Goal: Task Accomplishment & Management: Complete application form

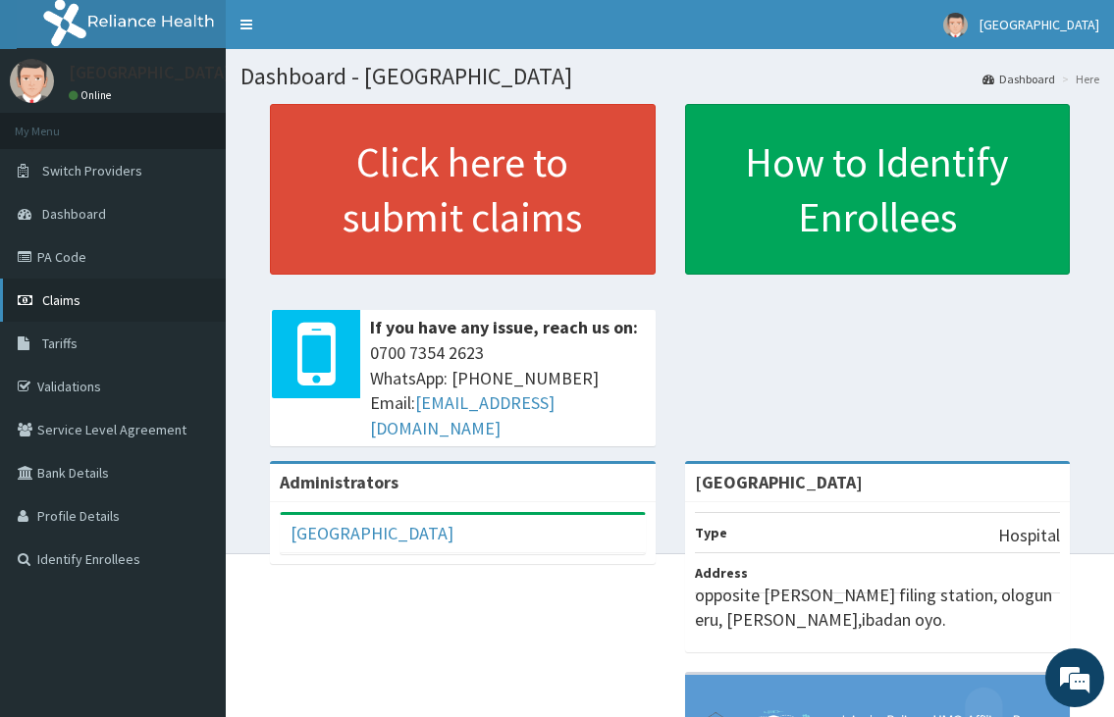
click at [96, 306] on link "Claims" at bounding box center [113, 300] width 226 height 43
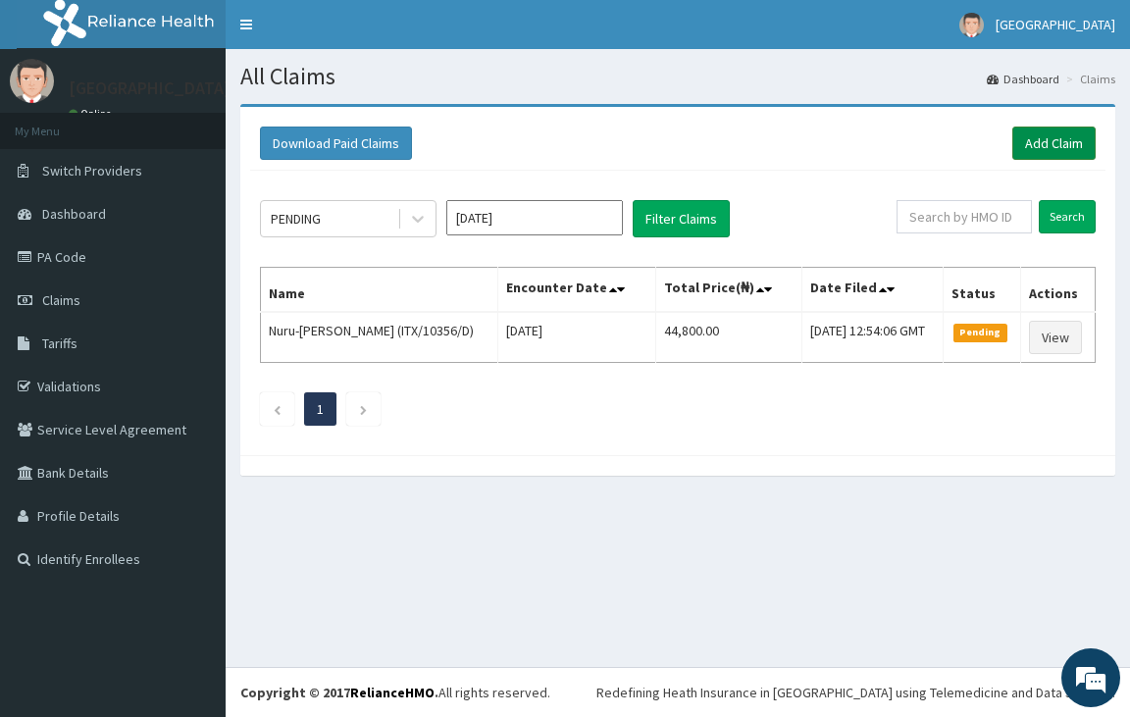
click at [1039, 140] on link "Add Claim" at bounding box center [1054, 143] width 83 height 33
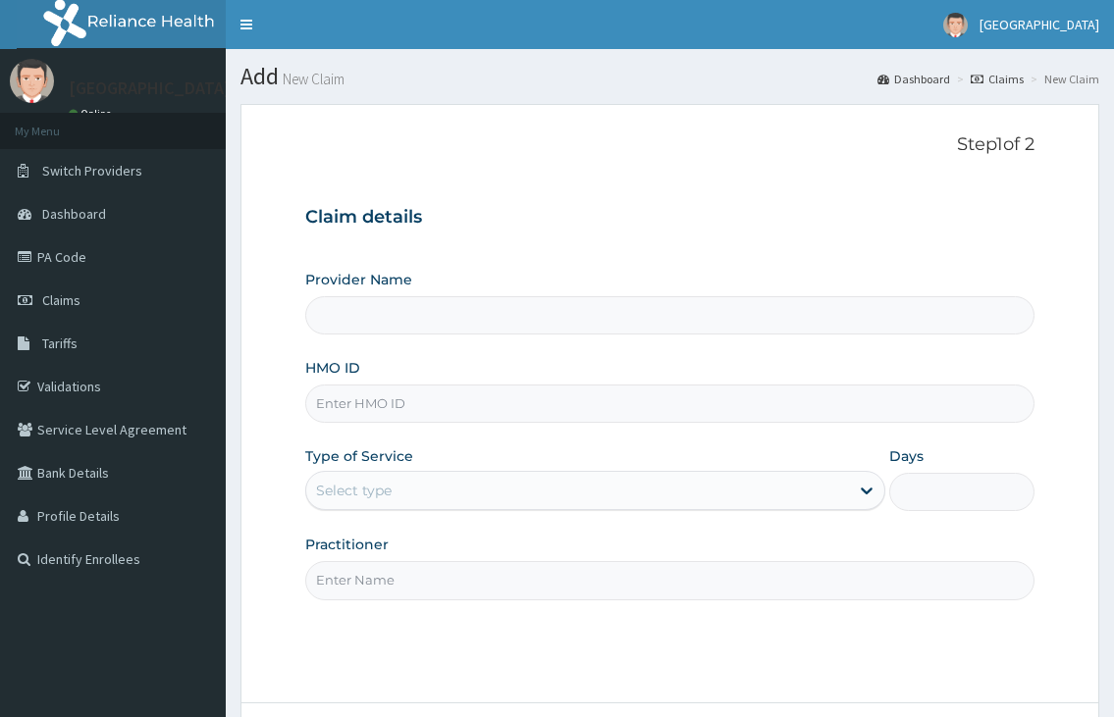
click at [319, 403] on input "HMO ID" at bounding box center [669, 404] width 728 height 38
type input "[GEOGRAPHIC_DATA]"
type input "r"
type input "RET/23707/A"
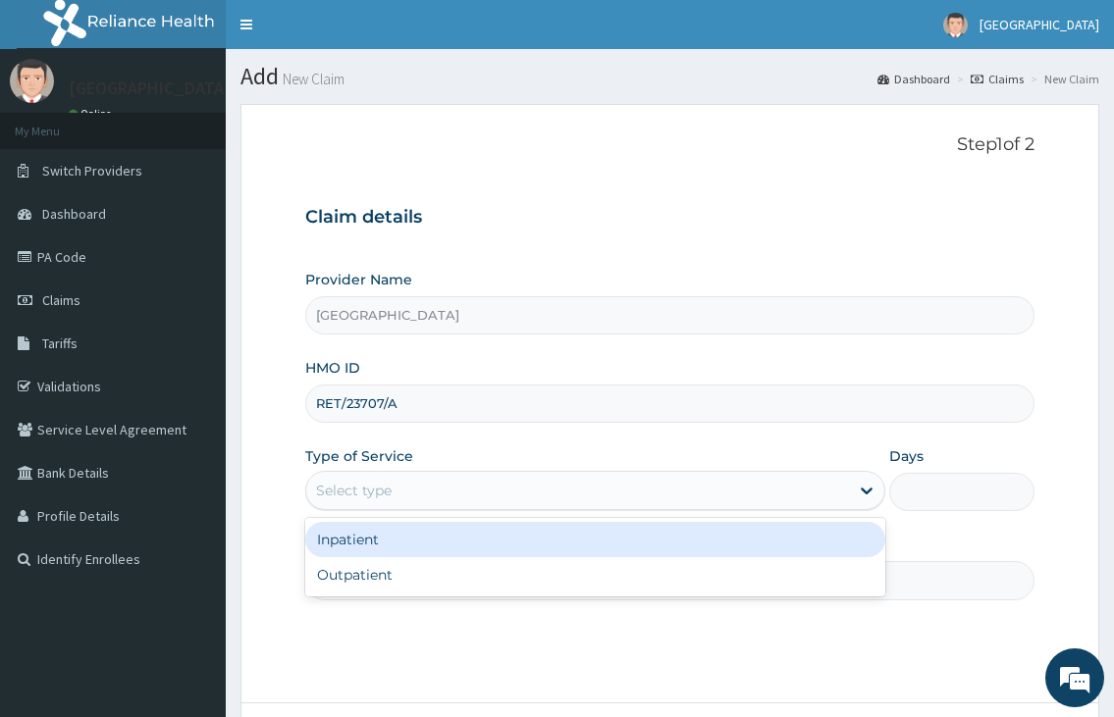
click at [358, 484] on div "Select type" at bounding box center [354, 491] width 76 height 20
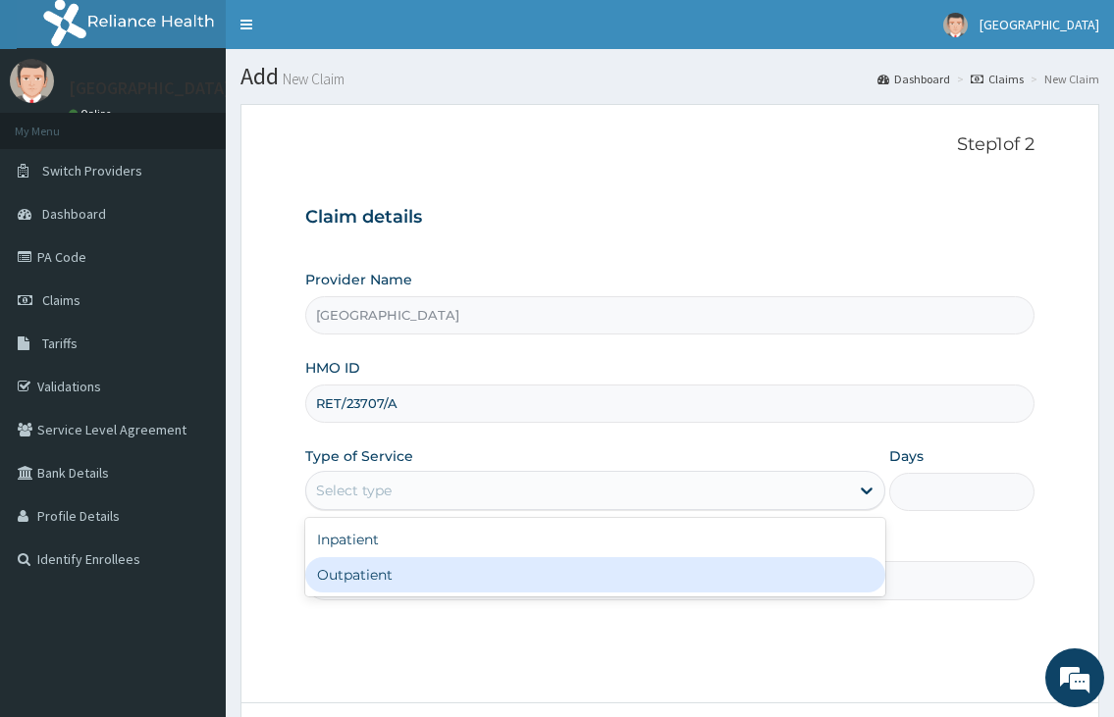
click at [364, 575] on div "Outpatient" at bounding box center [594, 574] width 579 height 35
type input "1"
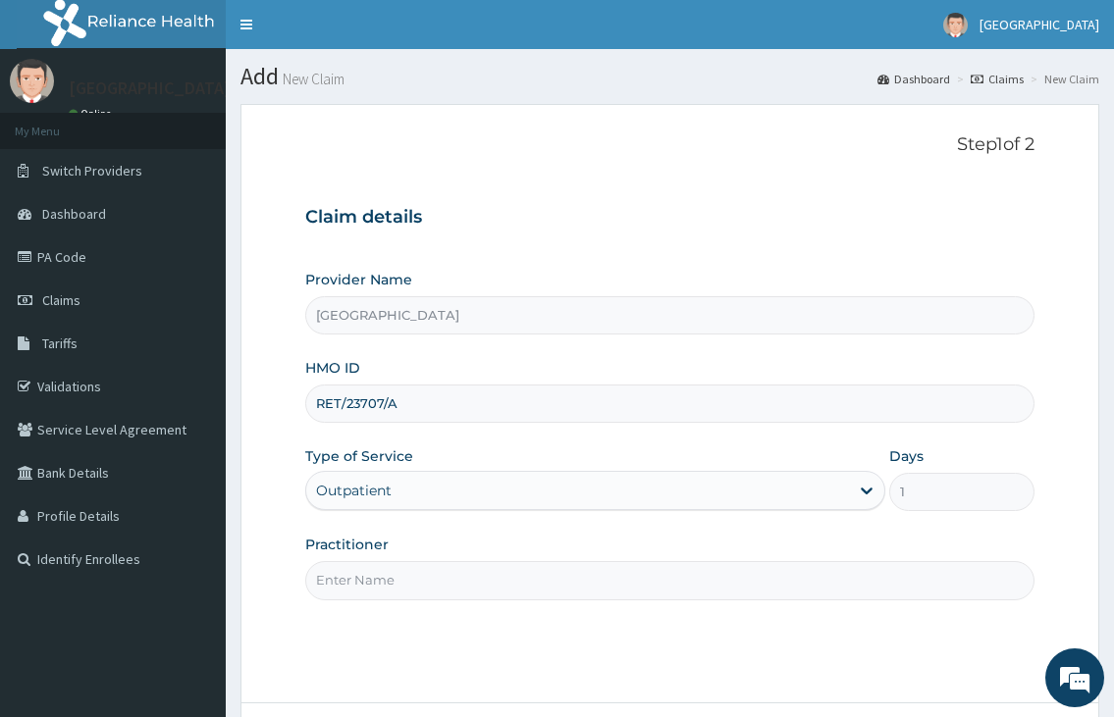
click at [365, 578] on input "Practitioner" at bounding box center [669, 580] width 728 height 38
type input "DR.NKOR"
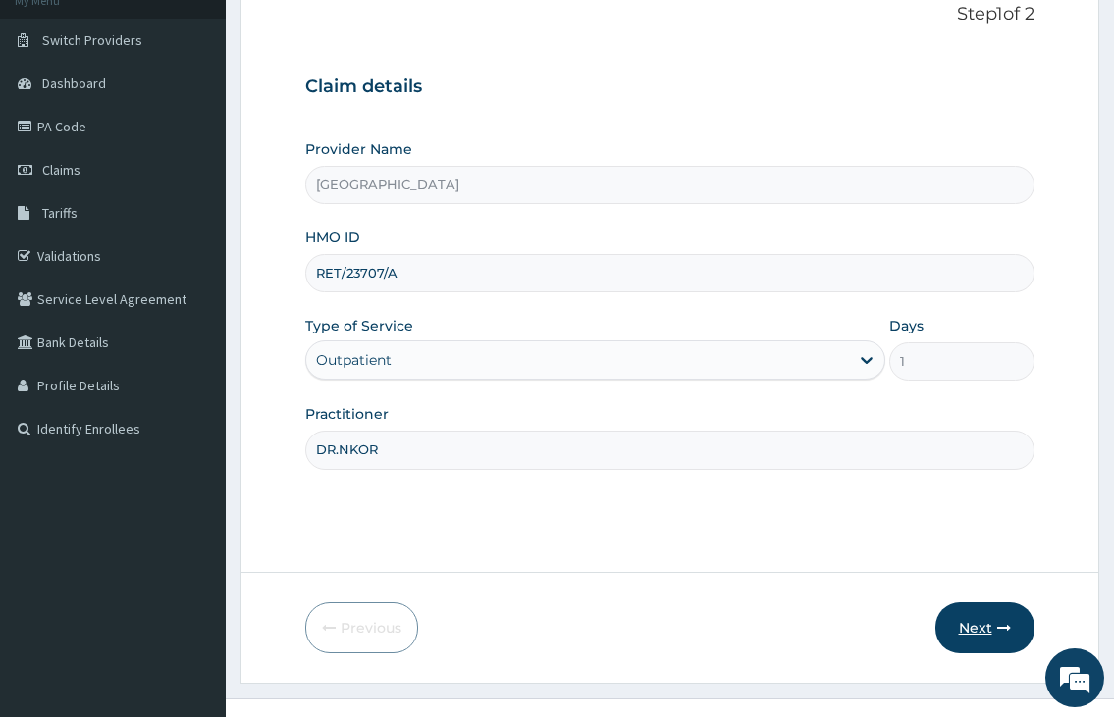
scroll to position [162, 0]
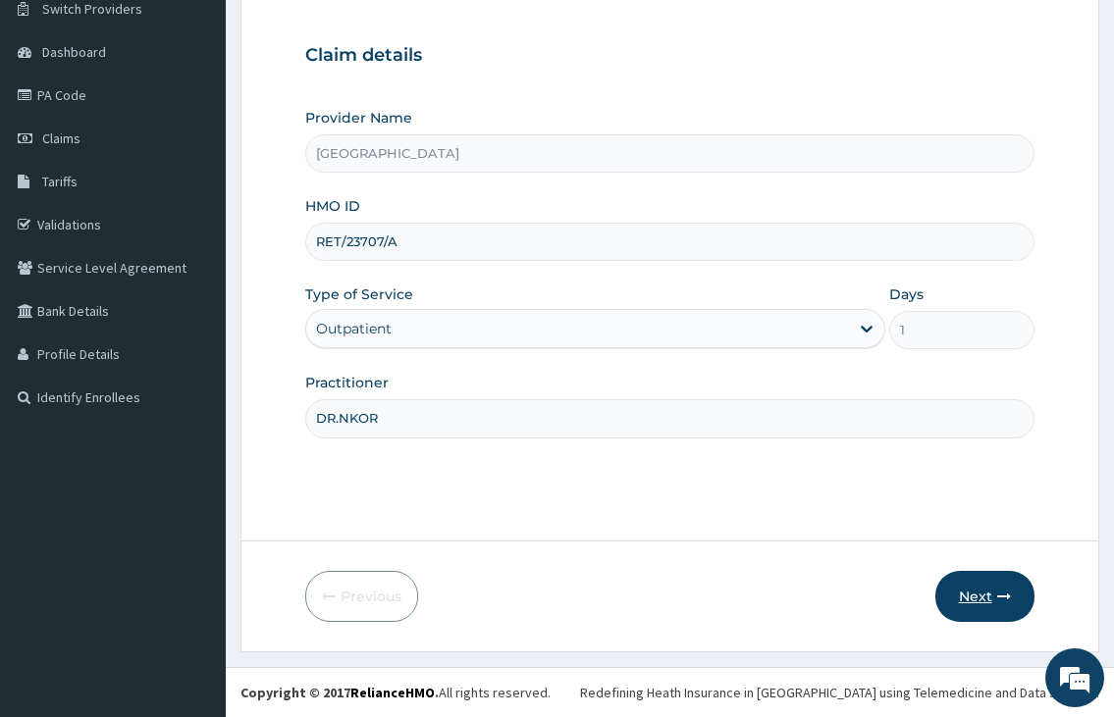
click at [997, 597] on icon "button" at bounding box center [1004, 597] width 14 height 14
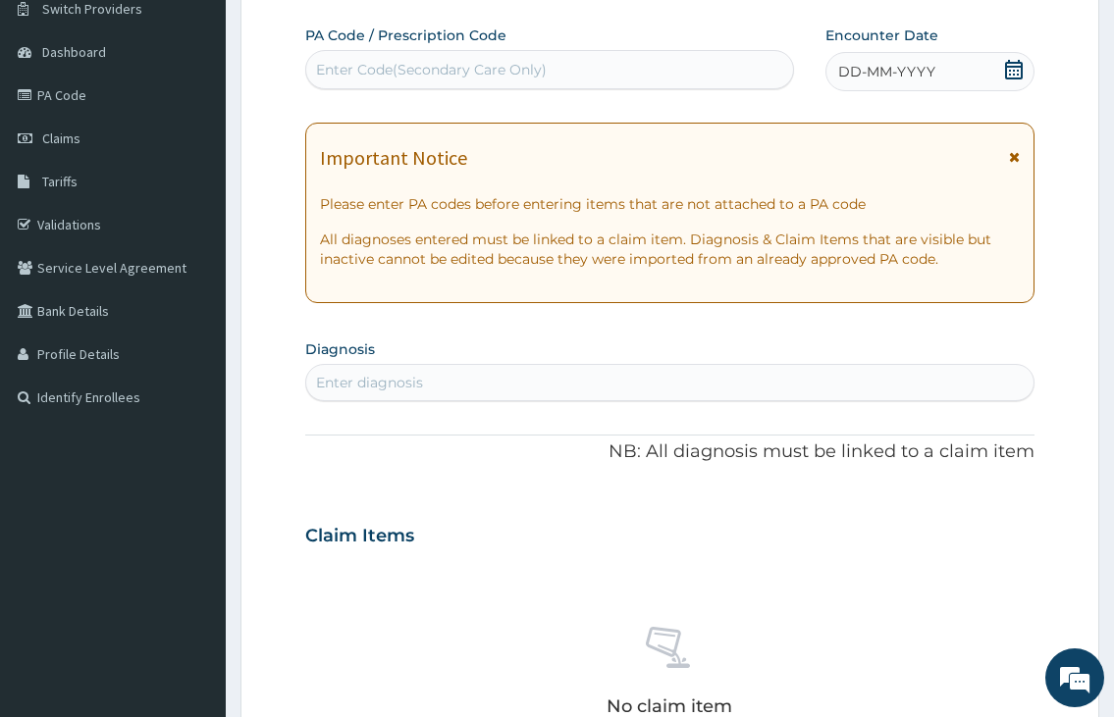
click at [1014, 70] on icon at bounding box center [1014, 70] width 18 height 20
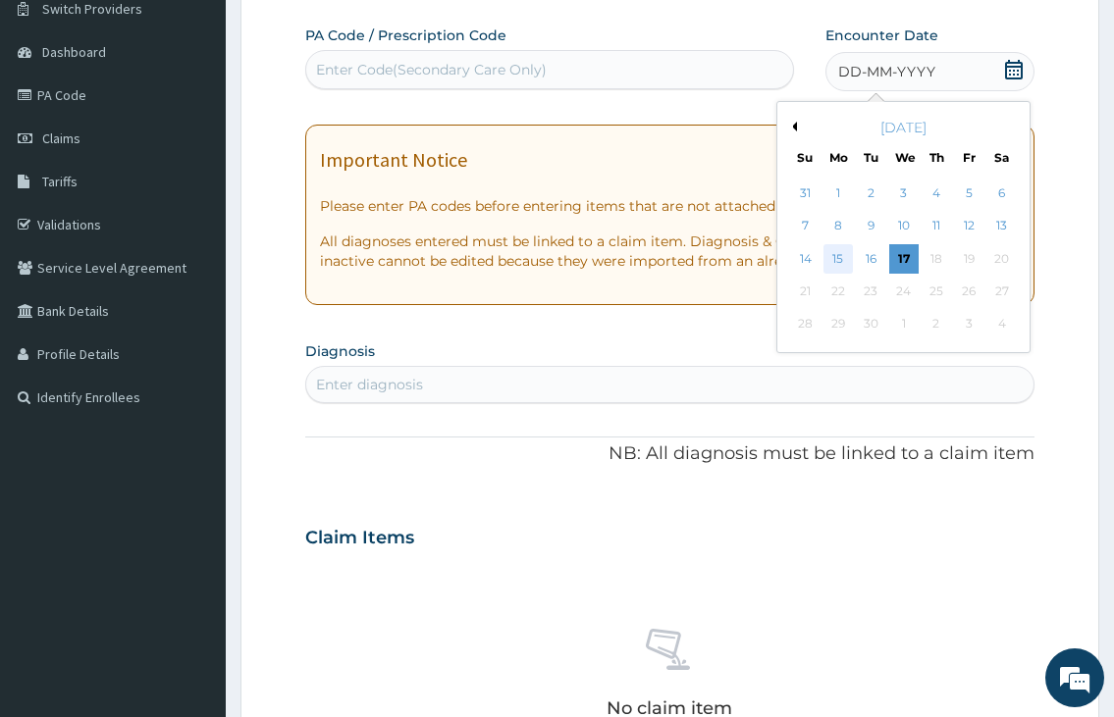
click at [845, 264] on div "15" at bounding box center [836, 258] width 29 height 29
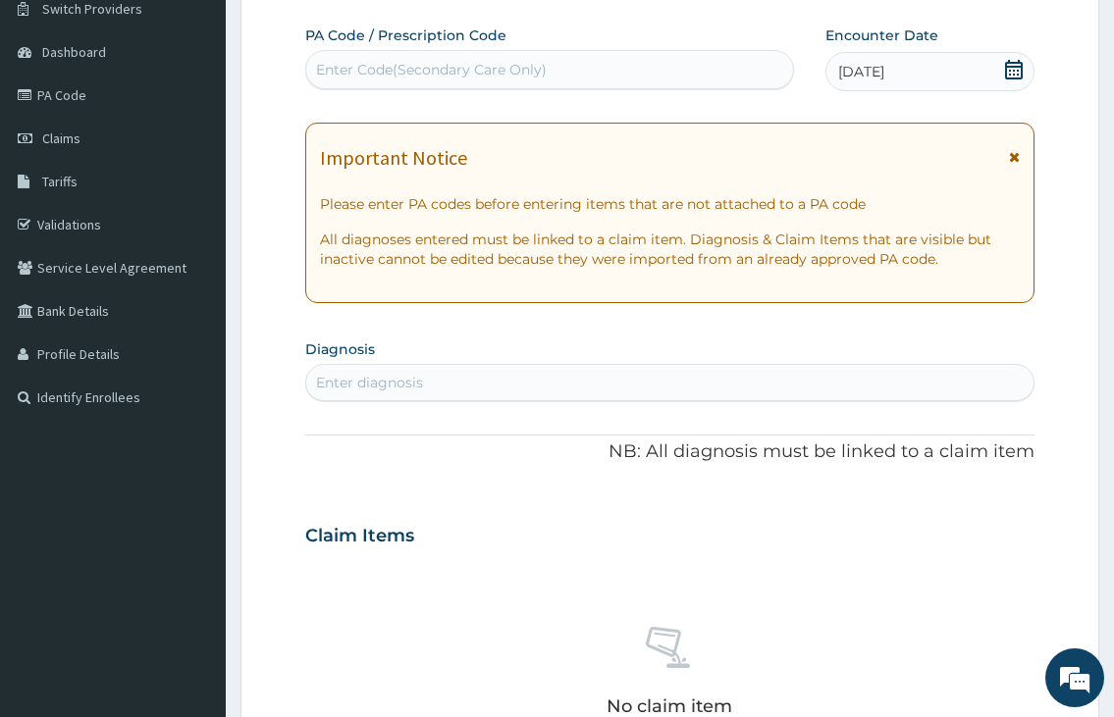
click at [528, 371] on div "Enter diagnosis" at bounding box center [669, 382] width 726 height 31
type input "MALARIA"
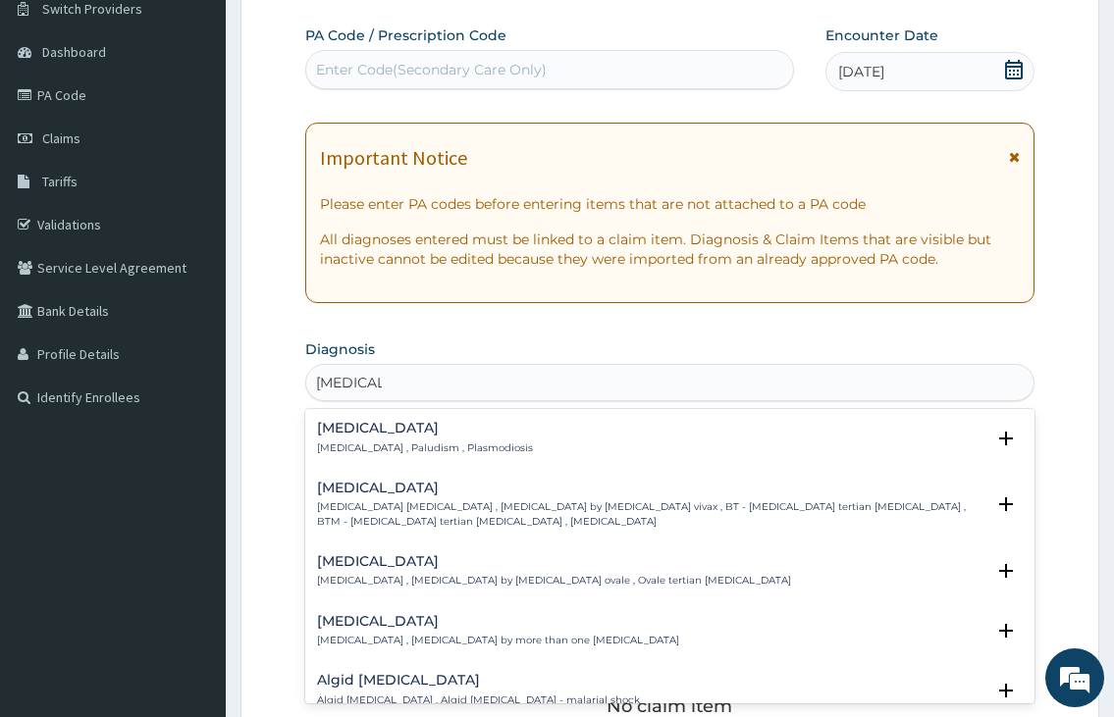
click at [466, 641] on p "Mixed malaria , Malaria by more than one parasite" at bounding box center [498, 641] width 362 height 14
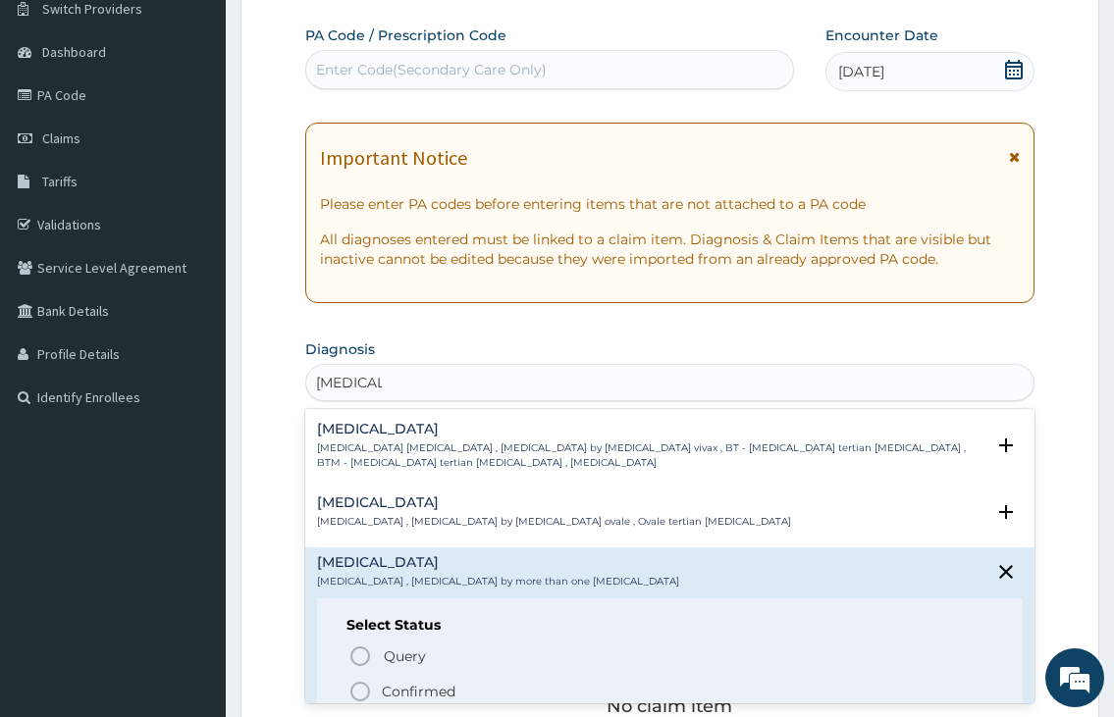
scroll to position [98, 0]
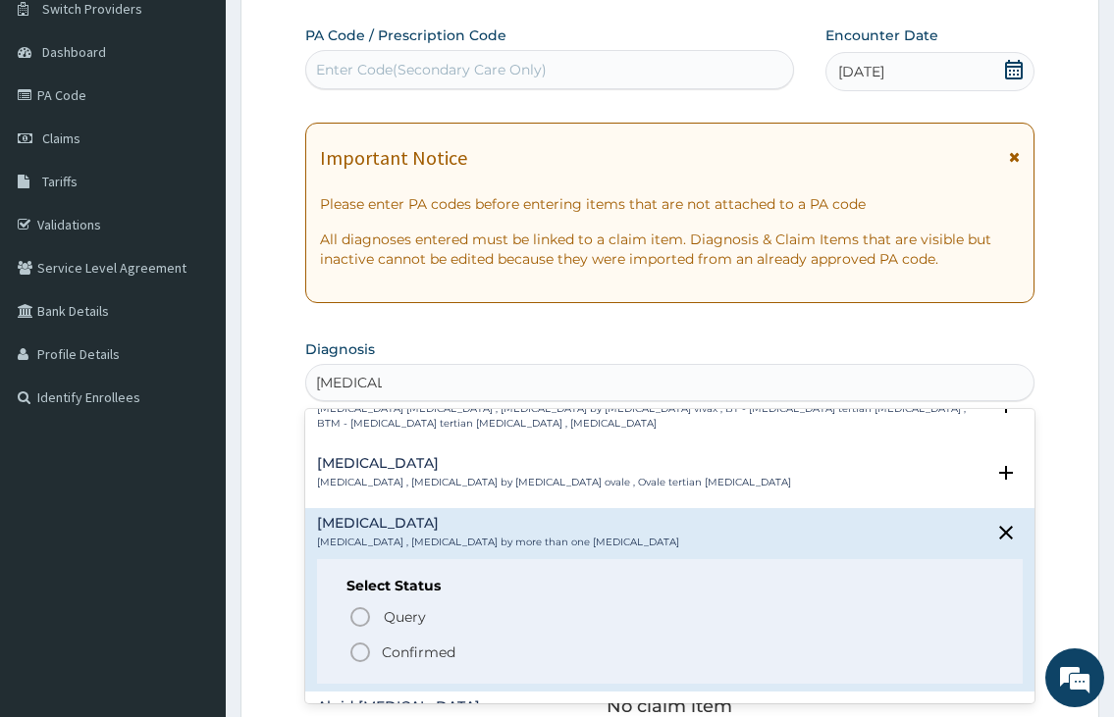
click at [369, 651] on circle "status option filled" at bounding box center [360, 653] width 18 height 18
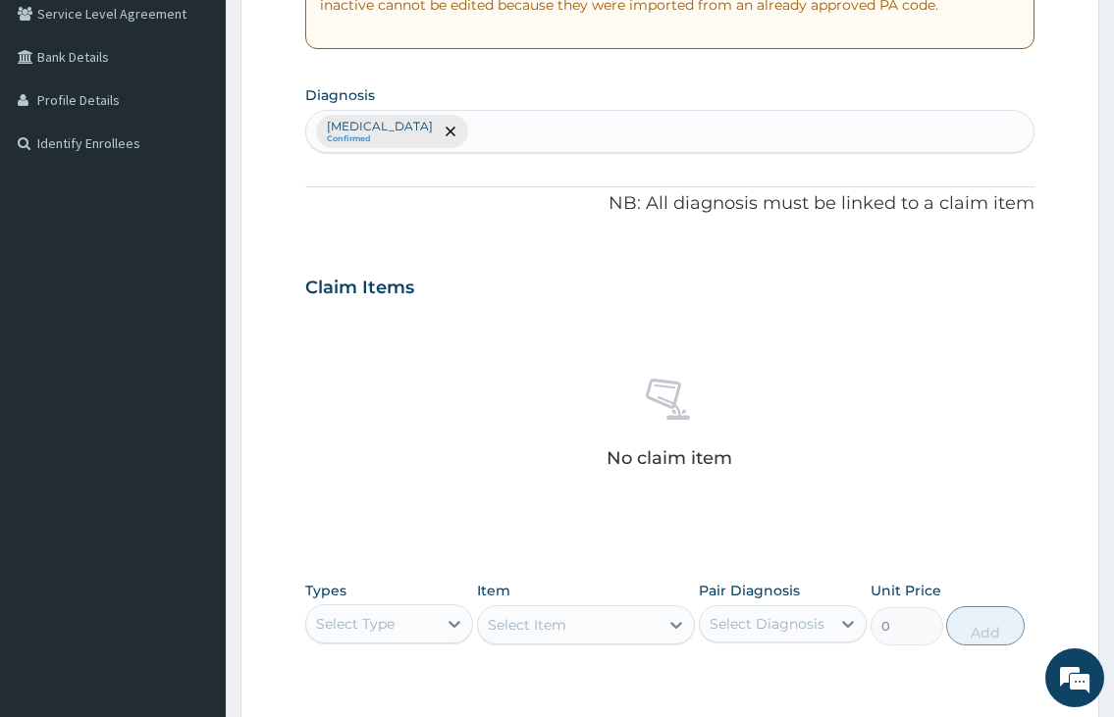
scroll to position [456, 0]
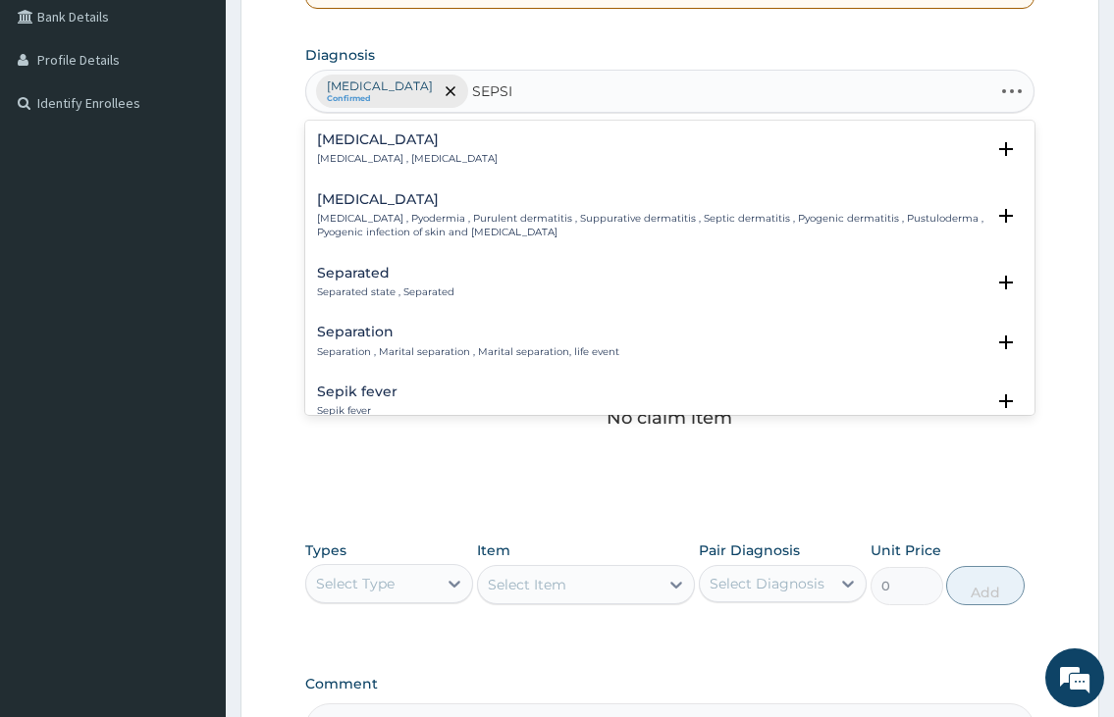
type input "SEPSIS"
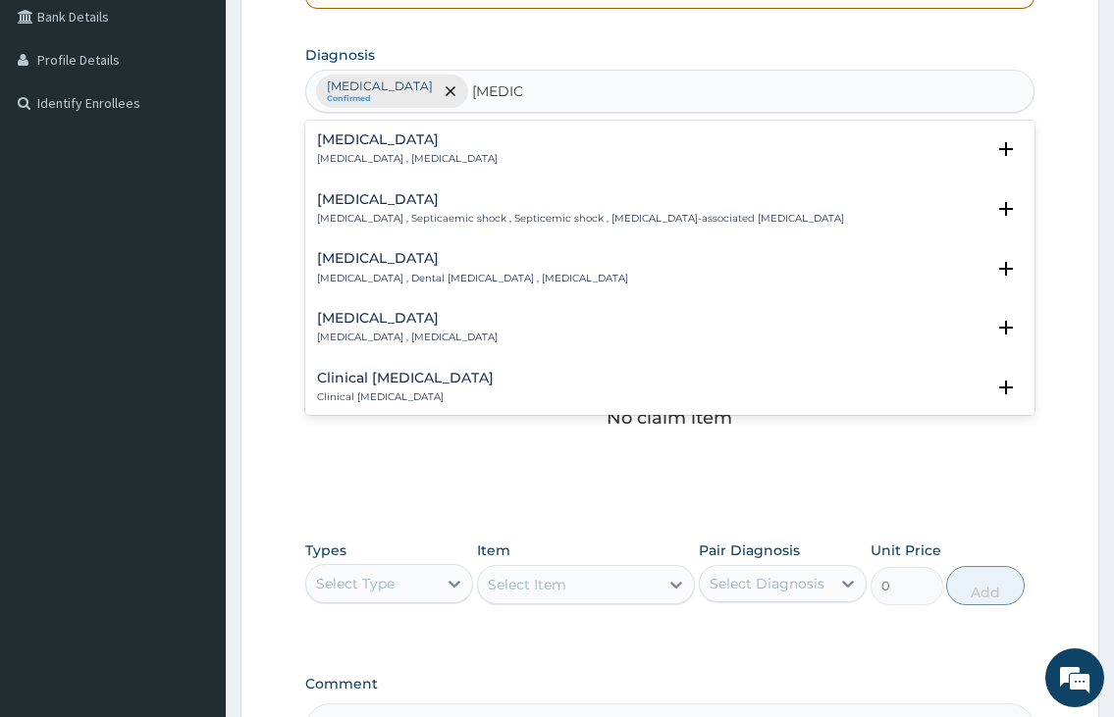
click at [367, 151] on div "Sepsis Systemic infection , Sepsis" at bounding box center [407, 149] width 181 height 34
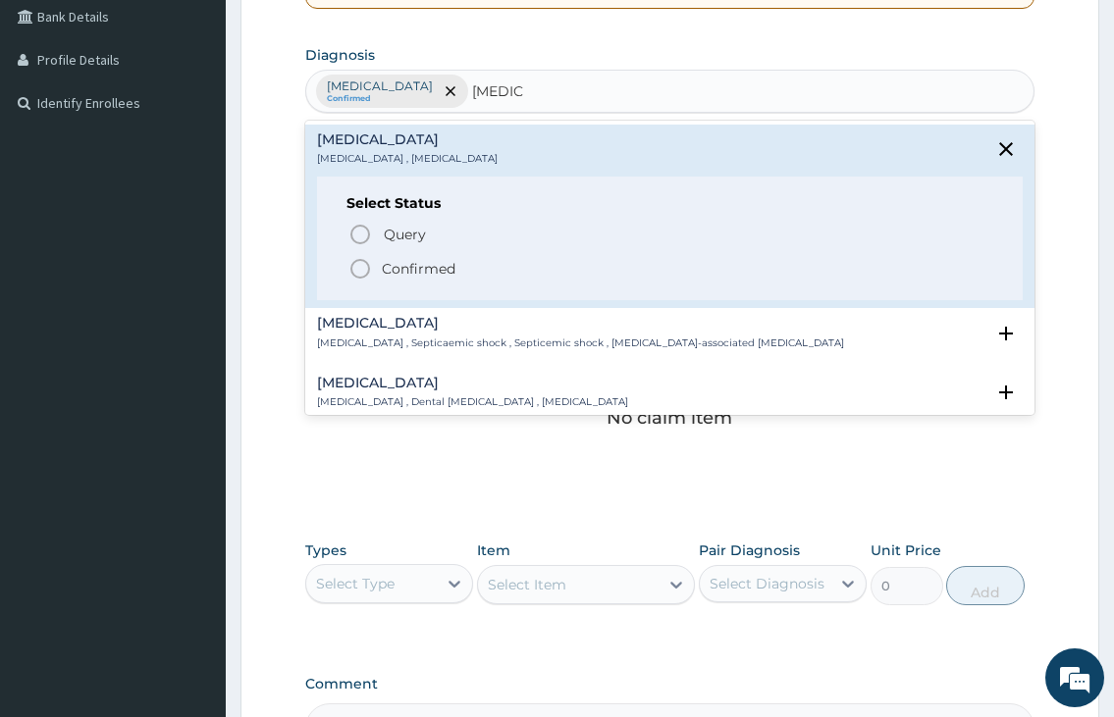
click at [364, 262] on circle "status option filled" at bounding box center [360, 269] width 18 height 18
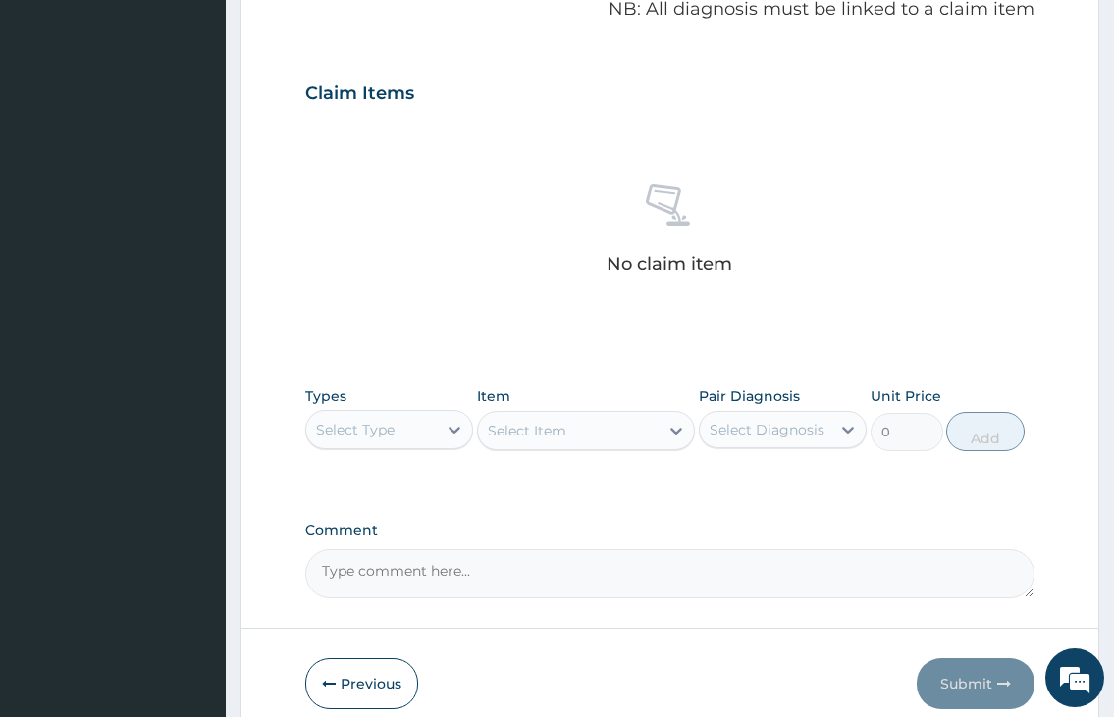
scroll to position [698, 0]
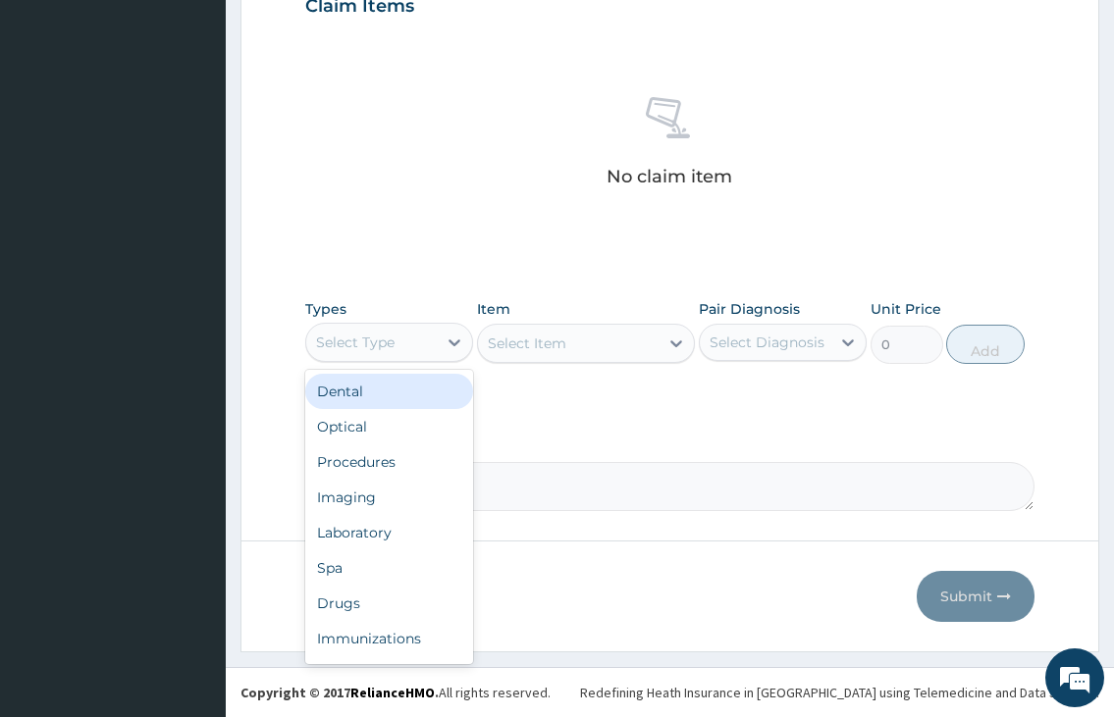
click at [424, 350] on div "Select Type" at bounding box center [371, 342] width 130 height 31
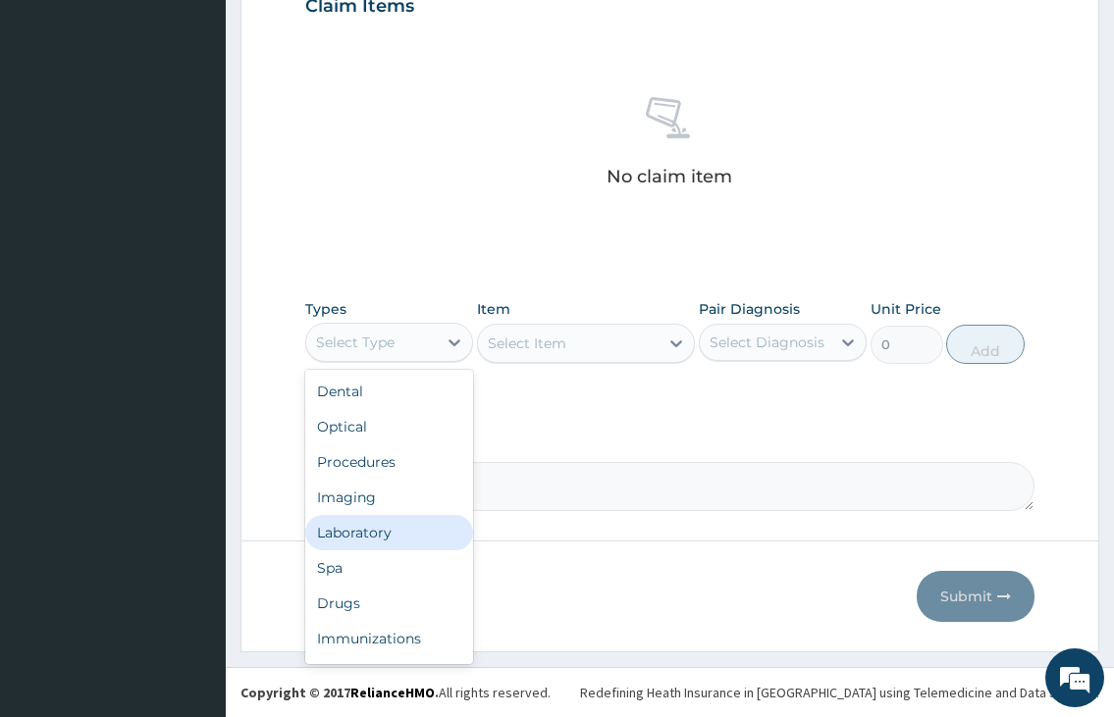
click at [365, 531] on div "Laboratory" at bounding box center [389, 532] width 168 height 35
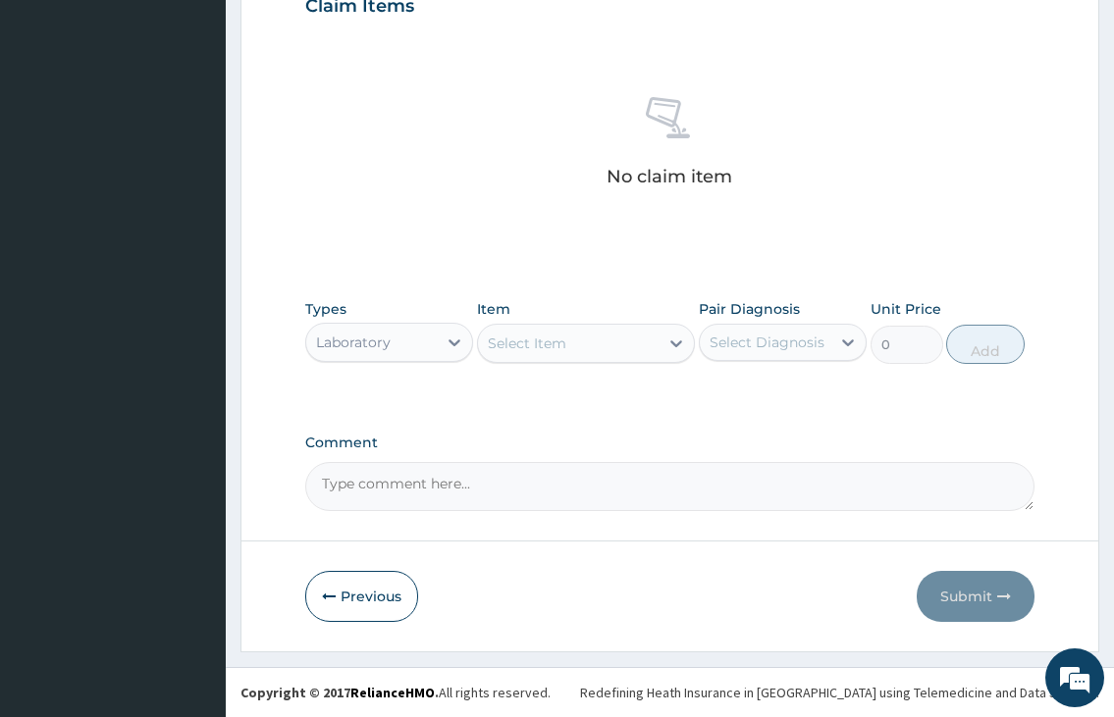
click at [584, 346] on div "Select Item" at bounding box center [569, 343] width 182 height 31
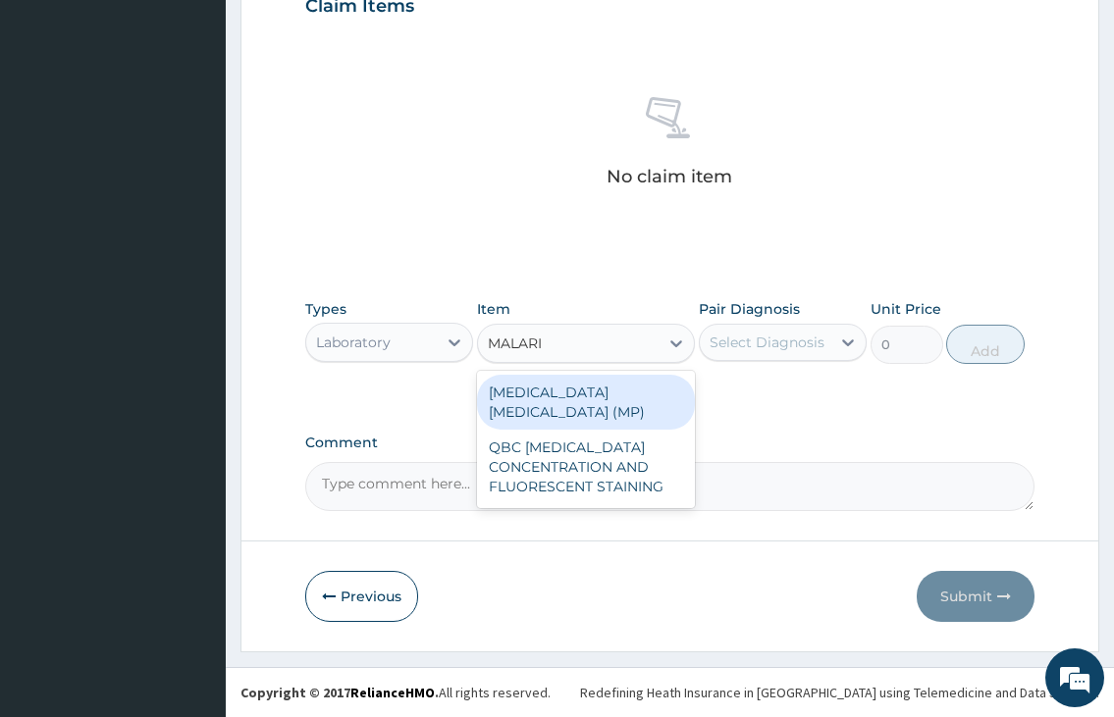
type input "MALARIA"
drag, startPoint x: 581, startPoint y: 397, endPoint x: 807, endPoint y: 350, distance: 230.5
click at [585, 396] on div "MALARIA PARASITE (MP)" at bounding box center [586, 402] width 219 height 55
type input "1000"
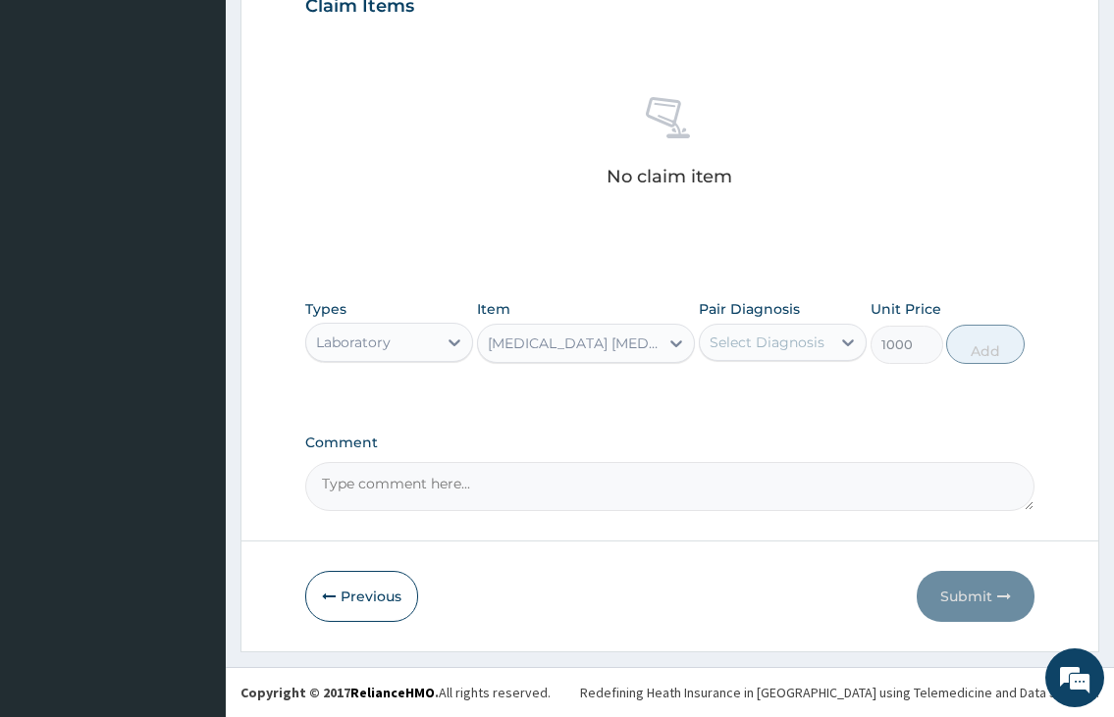
click at [745, 344] on div "Select Diagnosis" at bounding box center [766, 343] width 115 height 20
drag, startPoint x: 745, startPoint y: 391, endPoint x: 860, endPoint y: 362, distance: 118.3
click at [748, 391] on label "Mixed malaria" at bounding box center [792, 391] width 122 height 20
checkbox input "true"
drag, startPoint x: 986, startPoint y: 346, endPoint x: 794, endPoint y: 386, distance: 196.3
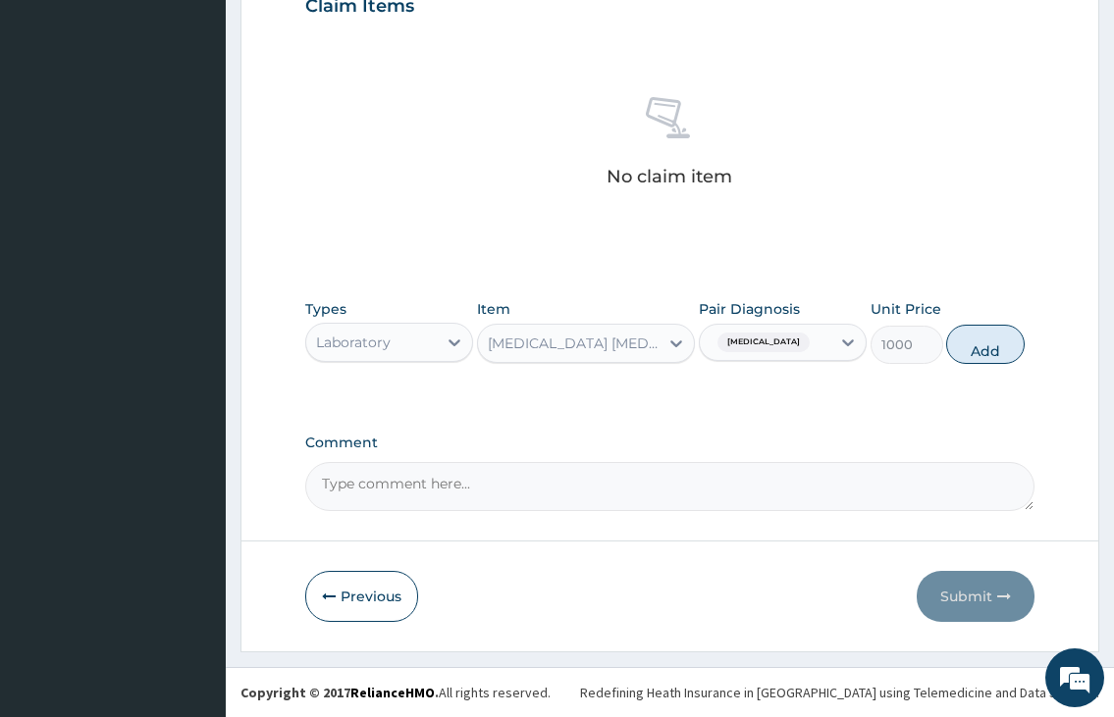
click at [985, 346] on button "Add" at bounding box center [985, 344] width 78 height 39
type input "0"
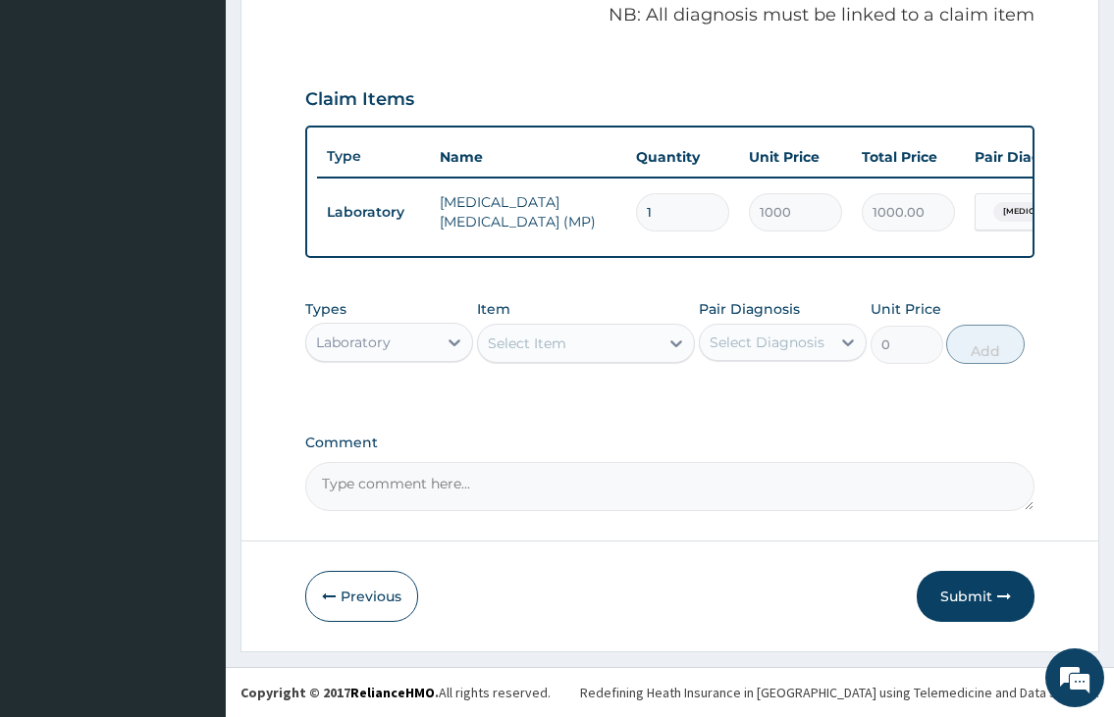
scroll to position [621, 0]
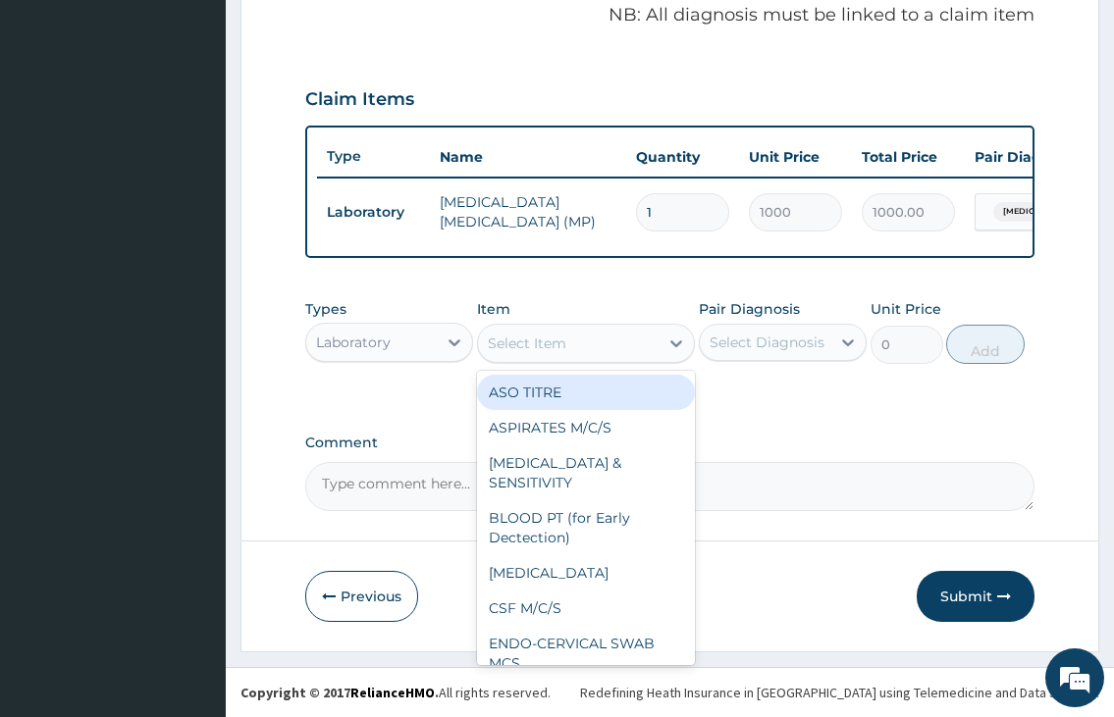
click at [578, 346] on div "Select Item" at bounding box center [569, 343] width 182 height 31
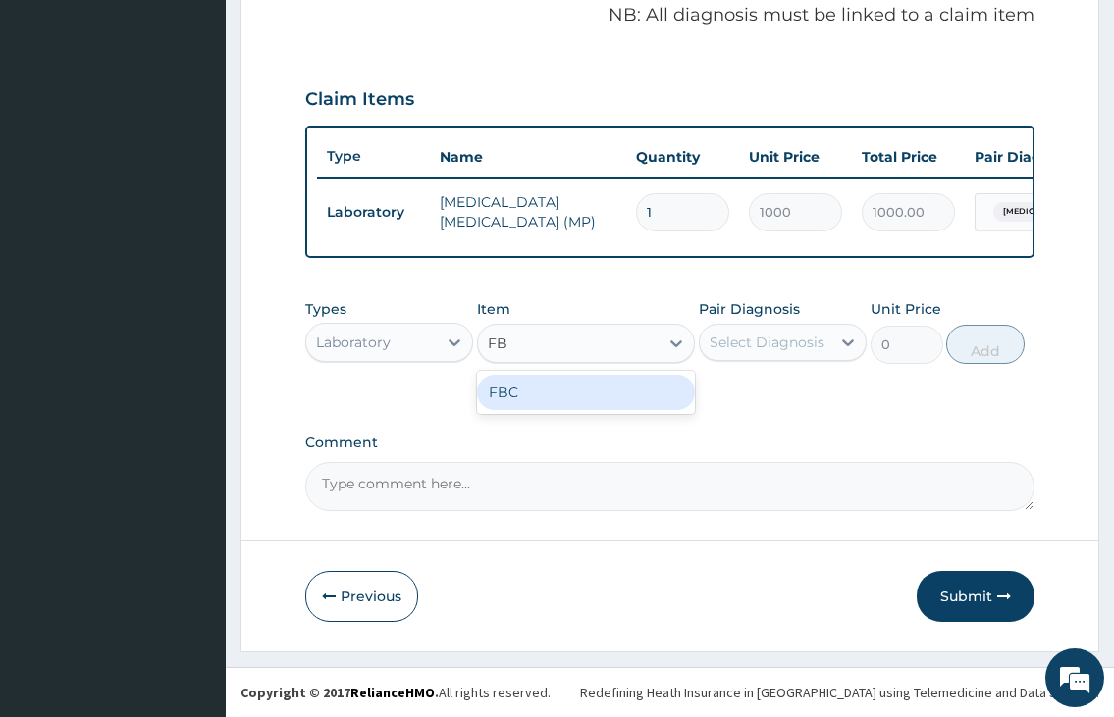
type input "FBC"
drag, startPoint x: 557, startPoint y: 403, endPoint x: 642, endPoint y: 404, distance: 84.4
click at [563, 404] on div "FBC" at bounding box center [586, 392] width 219 height 35
type input "2000"
click at [755, 351] on div "Select Diagnosis" at bounding box center [766, 343] width 115 height 20
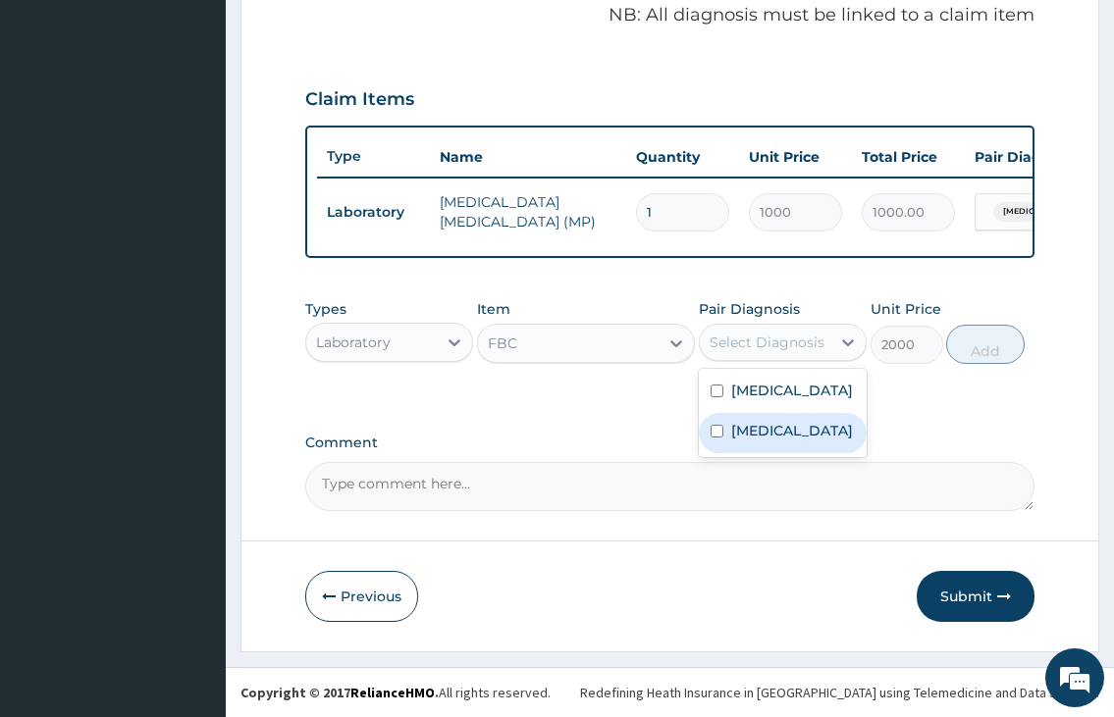
drag, startPoint x: 739, startPoint y: 423, endPoint x: 817, endPoint y: 406, distance: 80.2
click at [761, 421] on label "Sepsis" at bounding box center [792, 431] width 122 height 20
checkbox input "true"
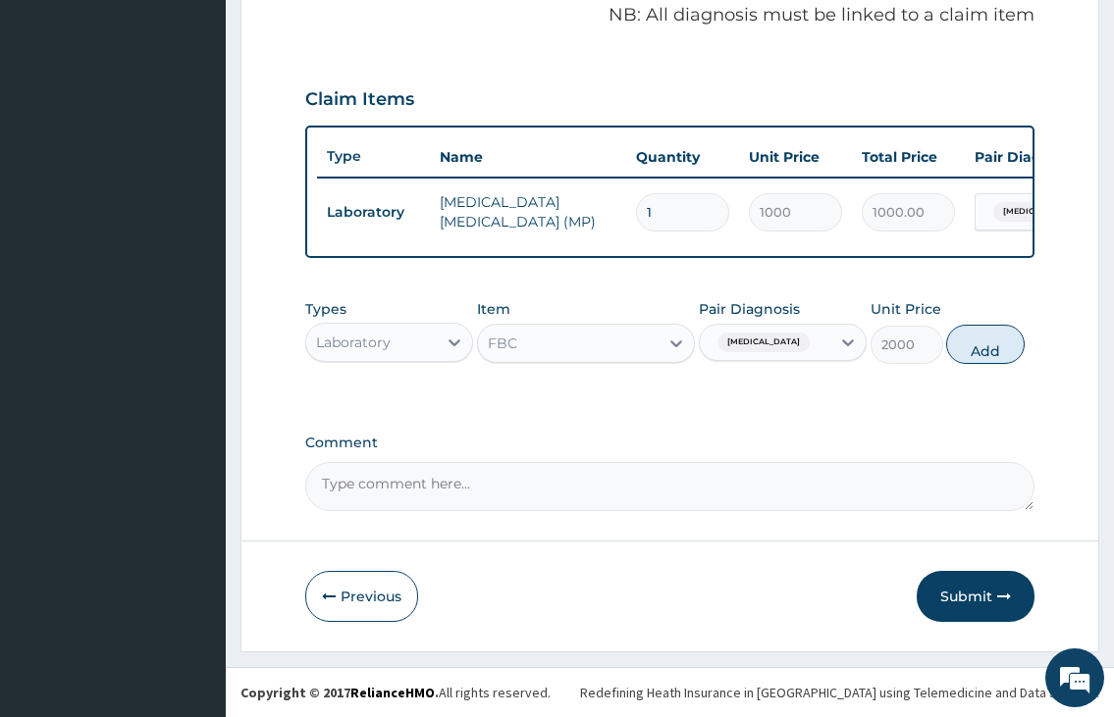
drag, startPoint x: 965, startPoint y: 335, endPoint x: 551, endPoint y: 348, distance: 414.3
click at [919, 343] on div "Types Laboratory Item FBC Pair Diagnosis Sepsis Unit Price 2000 Add" at bounding box center [669, 331] width 728 height 84
click at [987, 352] on button "Add" at bounding box center [985, 344] width 78 height 39
type input "0"
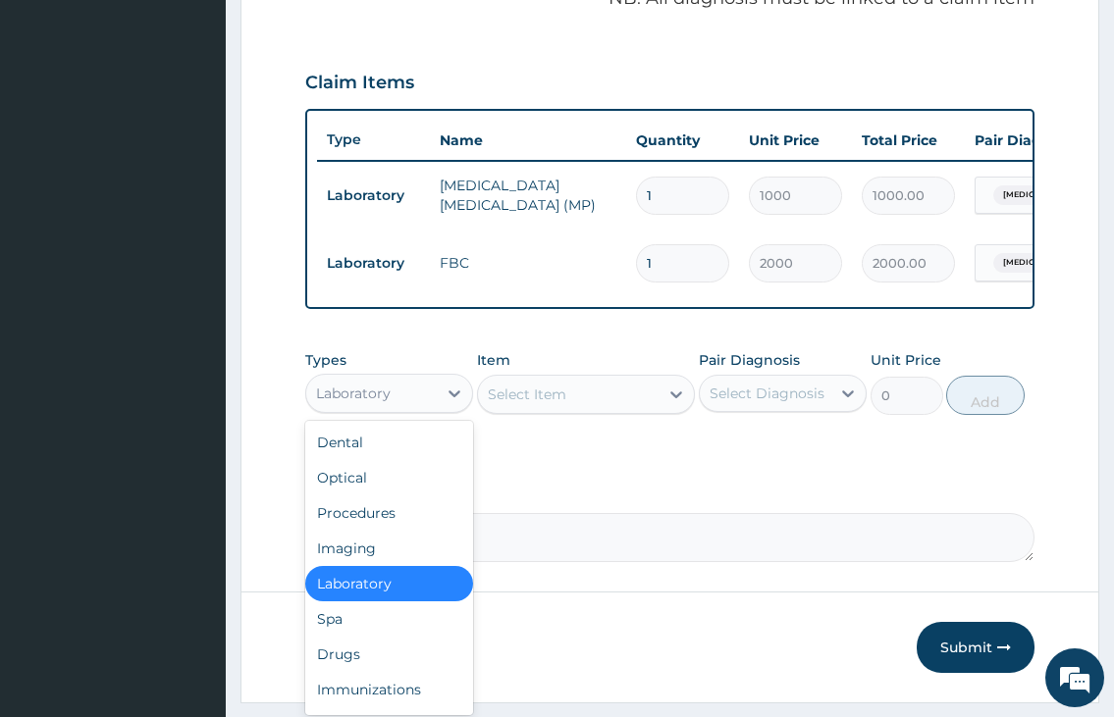
click at [365, 403] on div "Laboratory" at bounding box center [353, 394] width 75 height 20
click at [363, 672] on div "Drugs" at bounding box center [389, 654] width 168 height 35
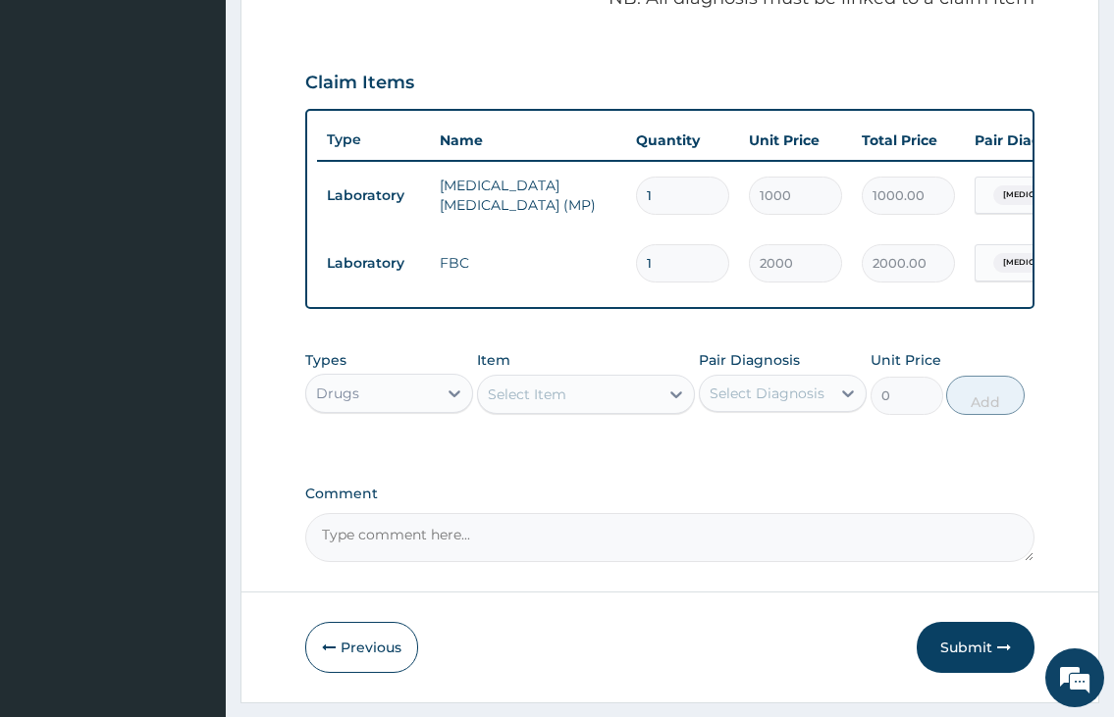
click at [534, 404] on div "Select Item" at bounding box center [527, 395] width 78 height 20
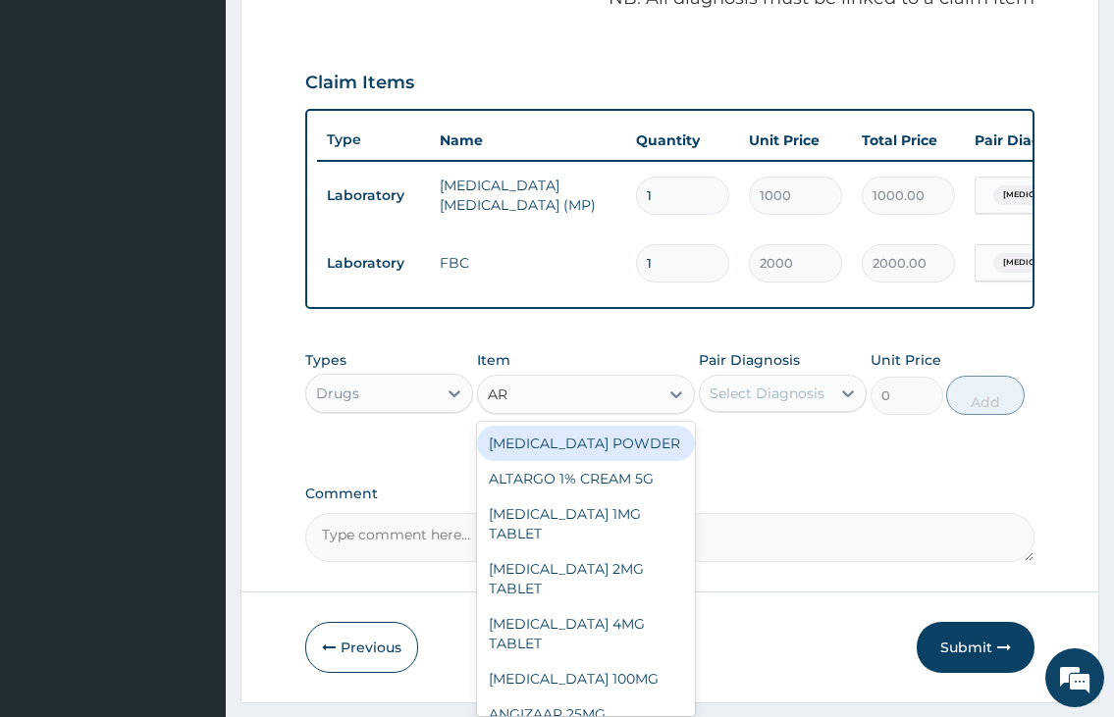
type input "ART"
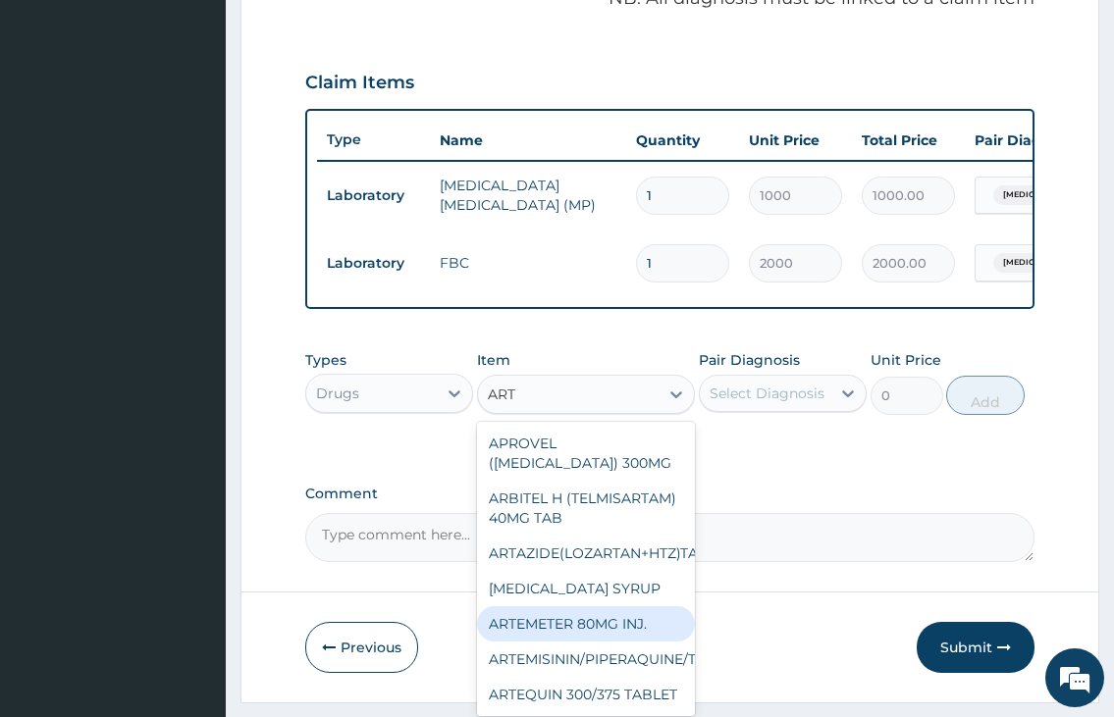
click at [586, 642] on div "ARTEMETER 80MG INJ." at bounding box center [586, 623] width 219 height 35
type input "350"
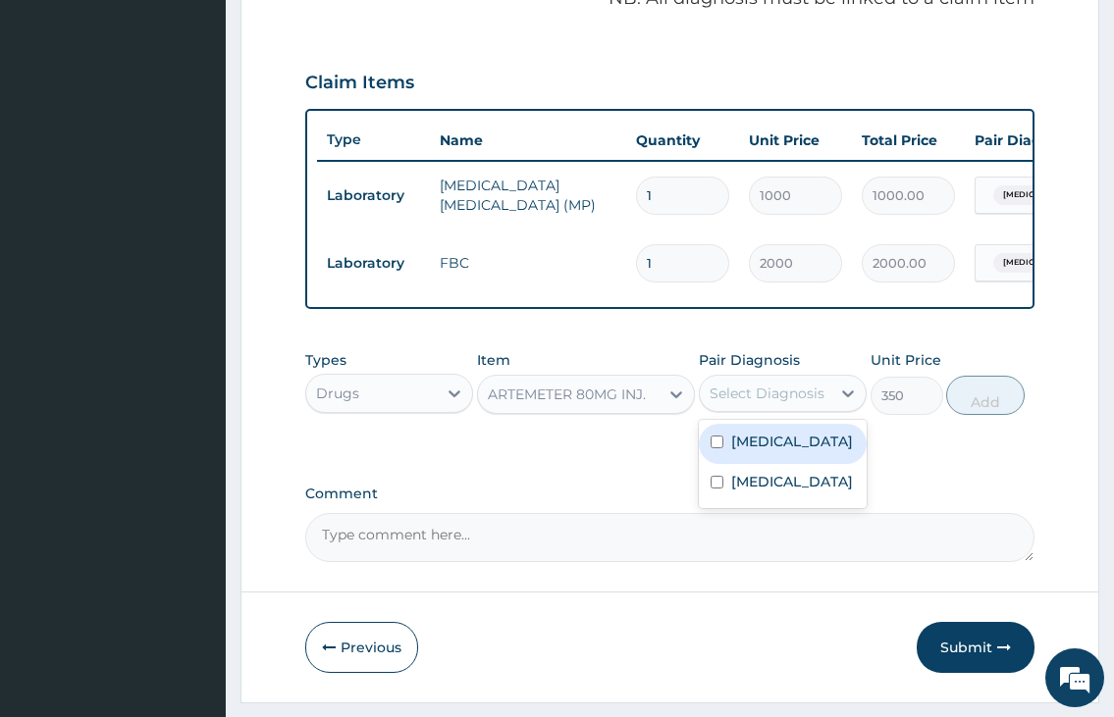
click at [753, 403] on div "Select Diagnosis" at bounding box center [766, 394] width 115 height 20
click at [753, 451] on label "Mixed malaria" at bounding box center [792, 442] width 122 height 20
checkbox input "true"
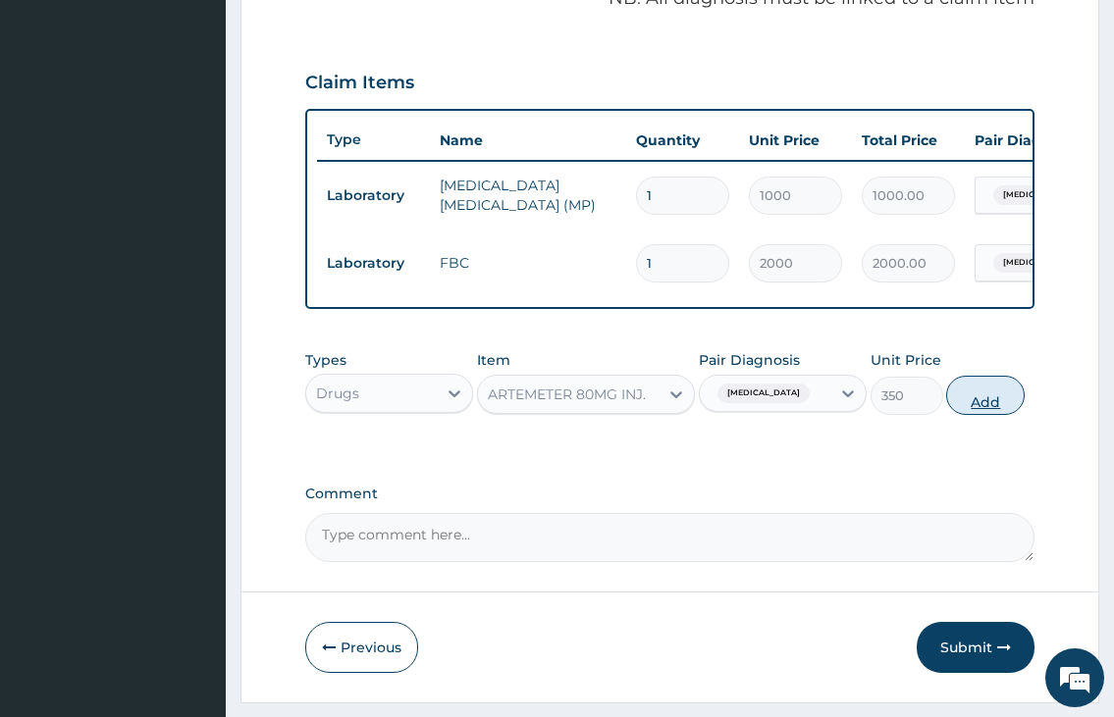
click at [976, 415] on button "Add" at bounding box center [985, 395] width 78 height 39
type input "0"
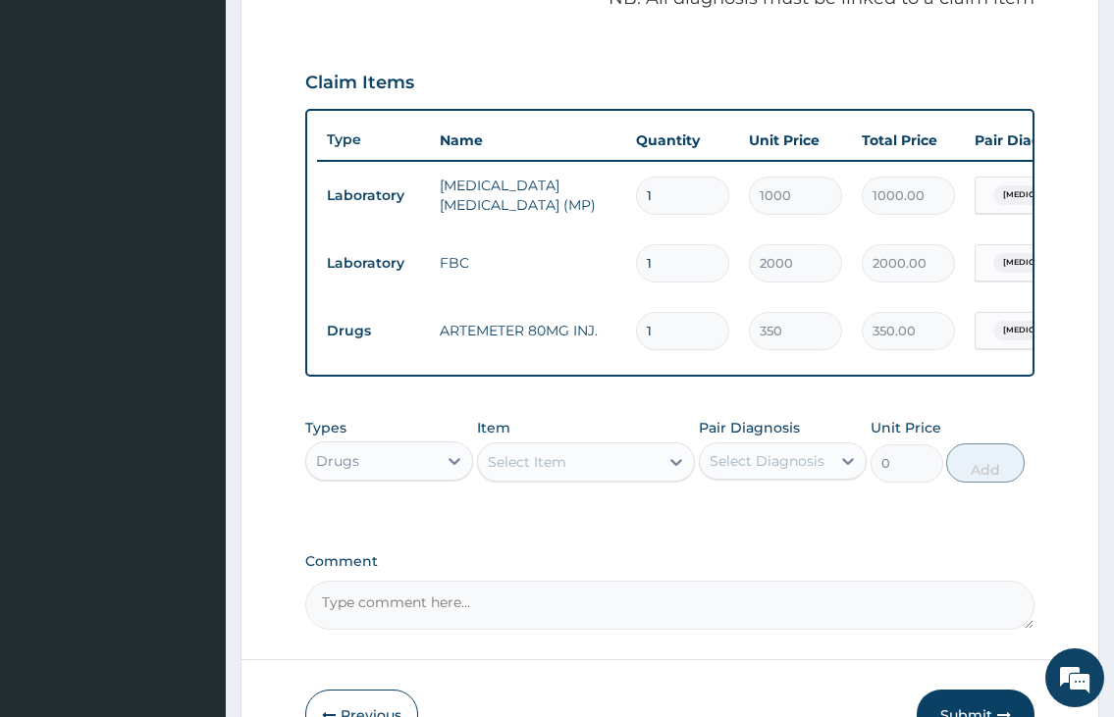
type input "0.00"
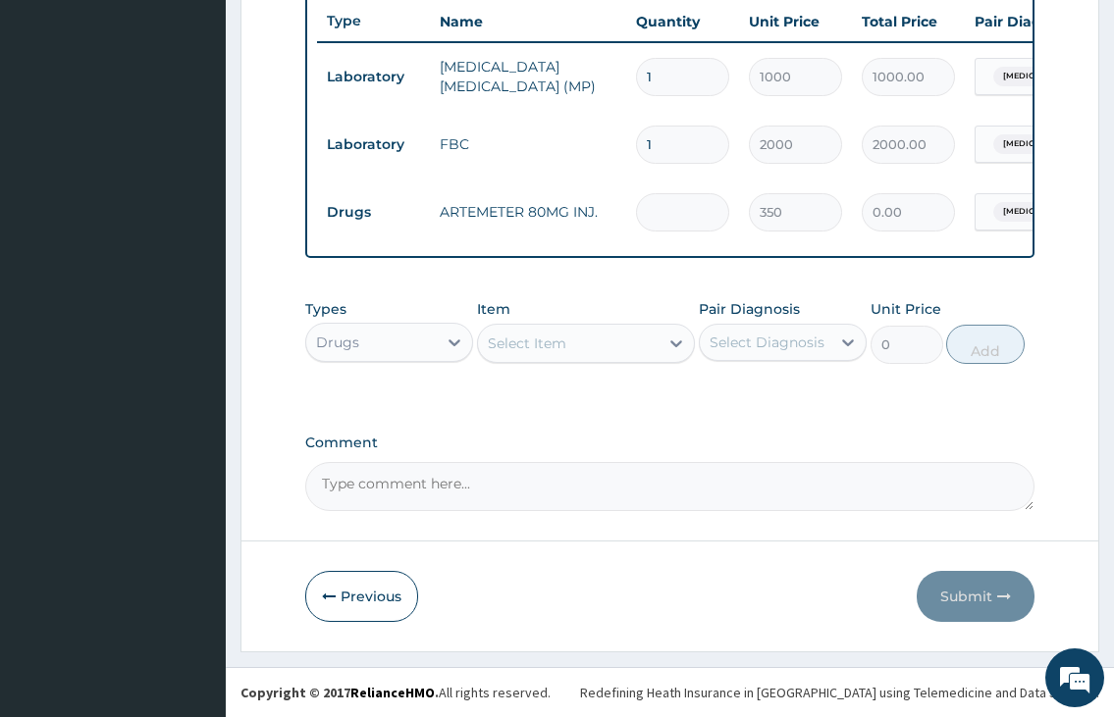
scroll to position [757, 0]
type input "6"
type input "2100.00"
type input "6"
click at [553, 354] on div "Select Item" at bounding box center [569, 343] width 182 height 31
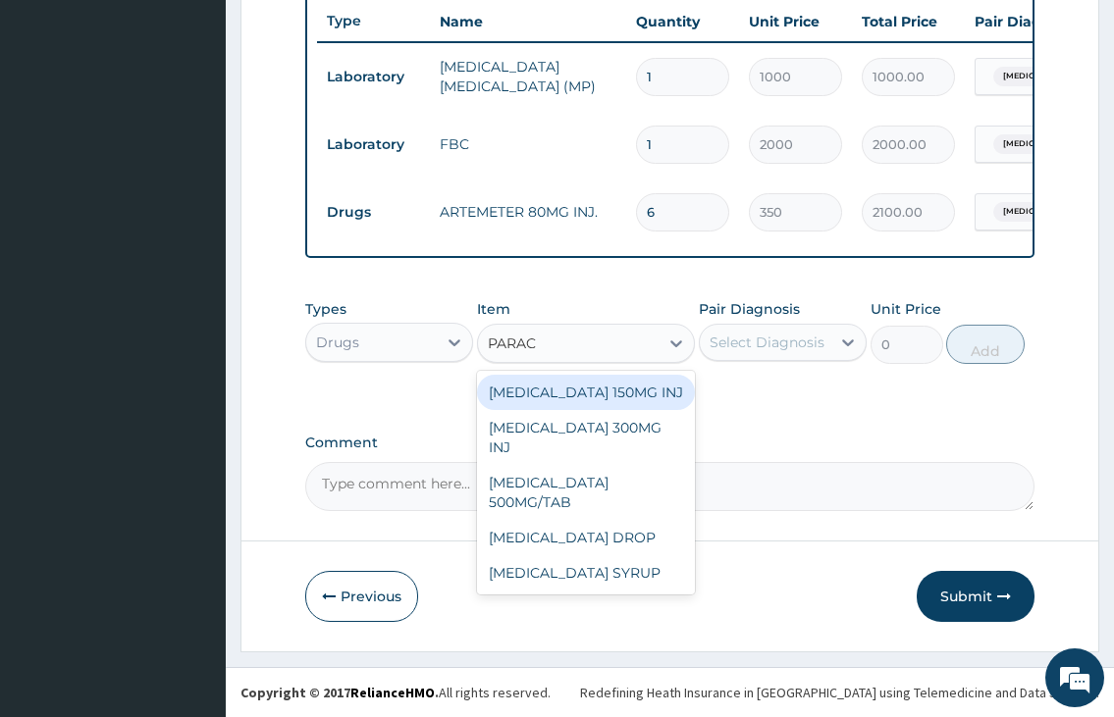
type input "PARACE"
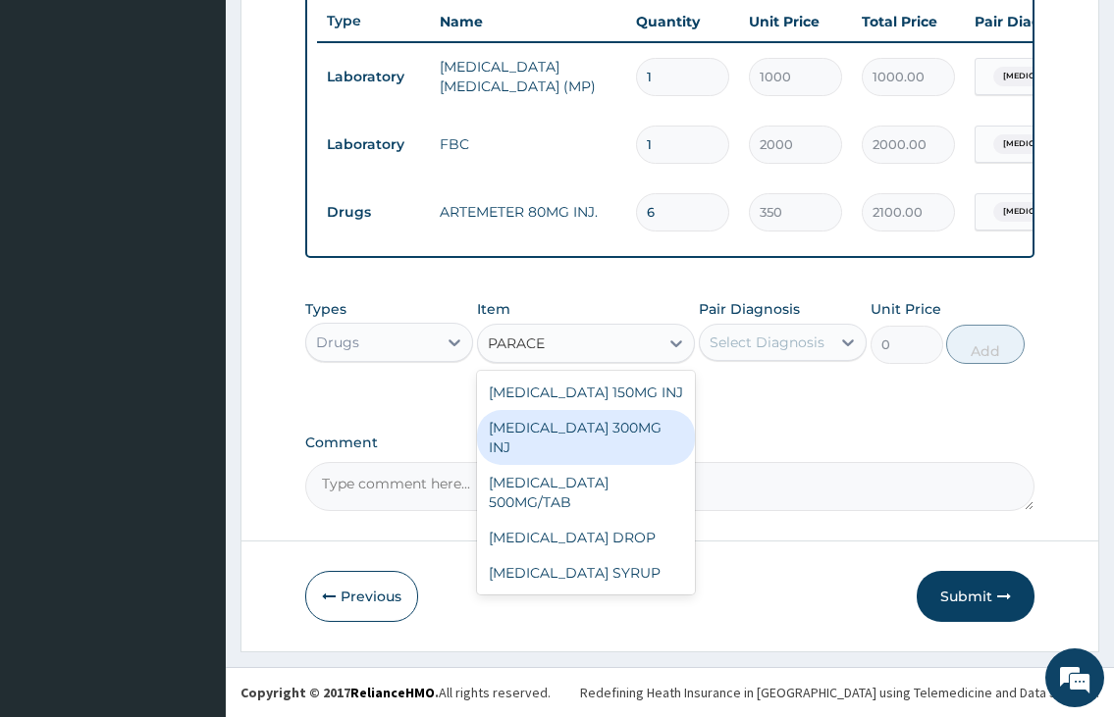
click at [573, 439] on div "PARACETAMOL 300MG INJ" at bounding box center [586, 437] width 219 height 55
type input "500"
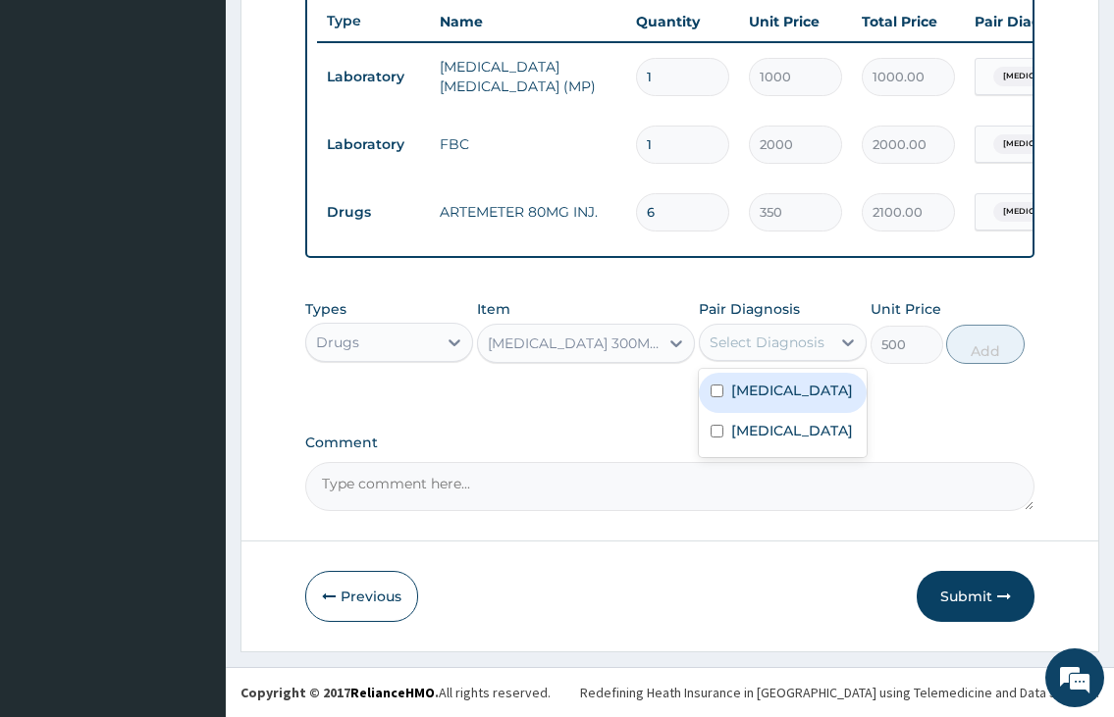
click at [736, 350] on div "Select Diagnosis" at bounding box center [766, 343] width 115 height 20
click at [739, 391] on label "Mixed malaria" at bounding box center [792, 391] width 122 height 20
checkbox input "true"
click at [963, 347] on button "Add" at bounding box center [985, 344] width 78 height 39
type input "0"
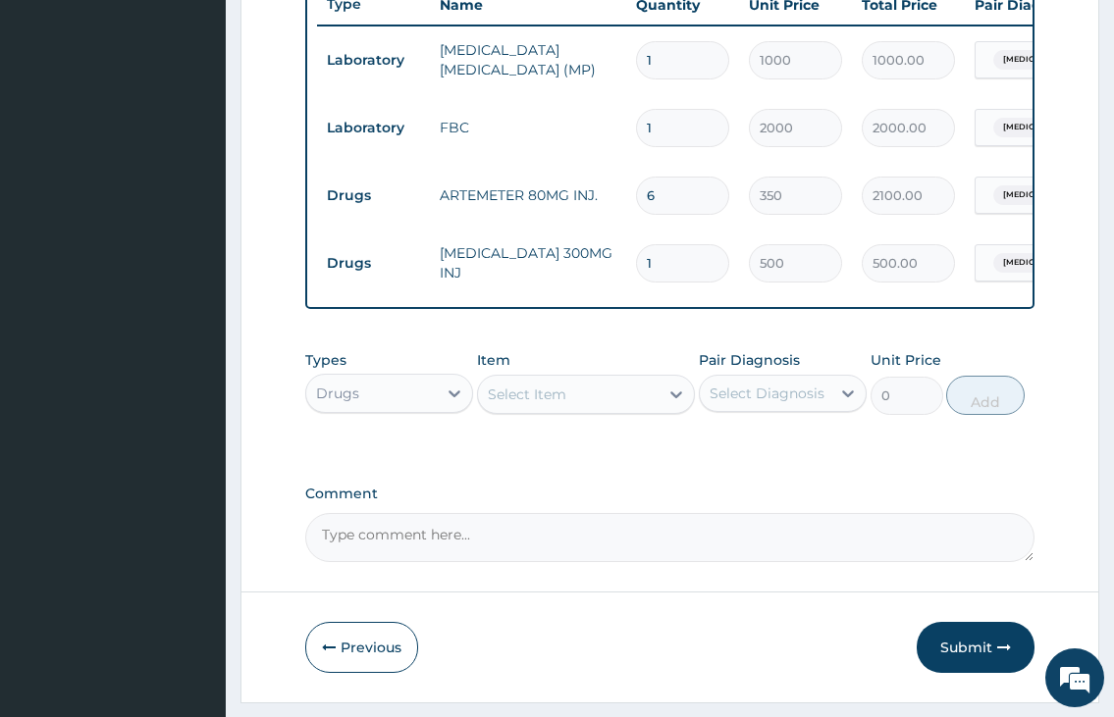
type input "0.00"
type input "2"
type input "1000.00"
type input "2"
click at [574, 410] on div "Select Item" at bounding box center [569, 394] width 182 height 31
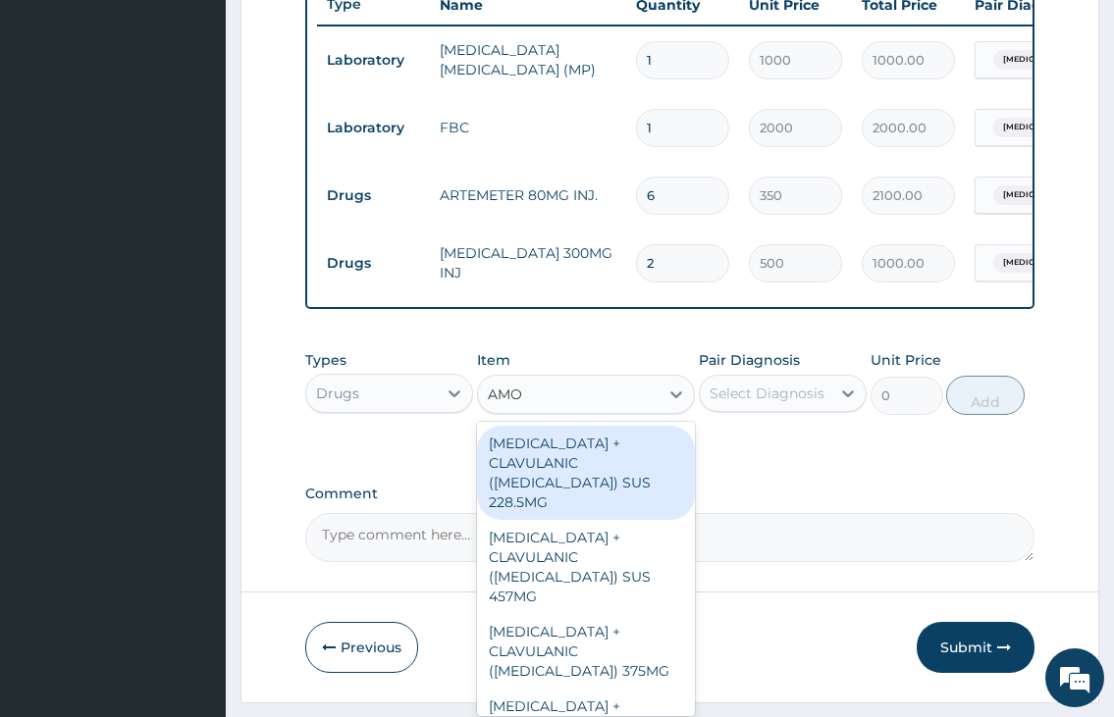
type input "AMOX"
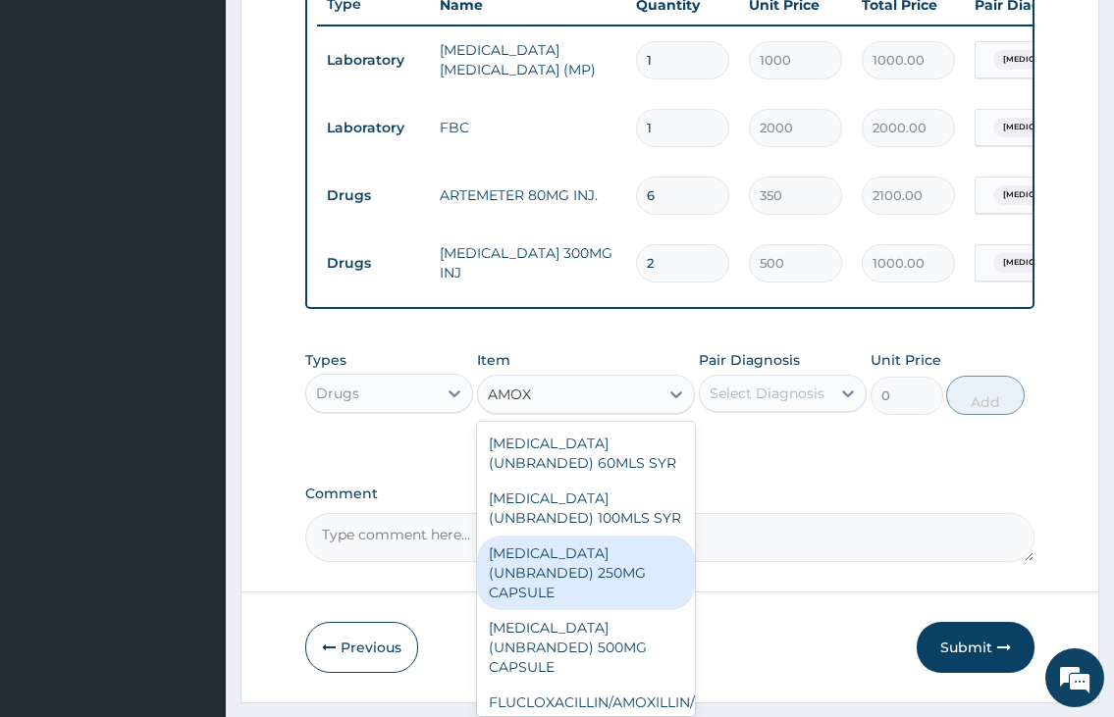
scroll to position [829, 0]
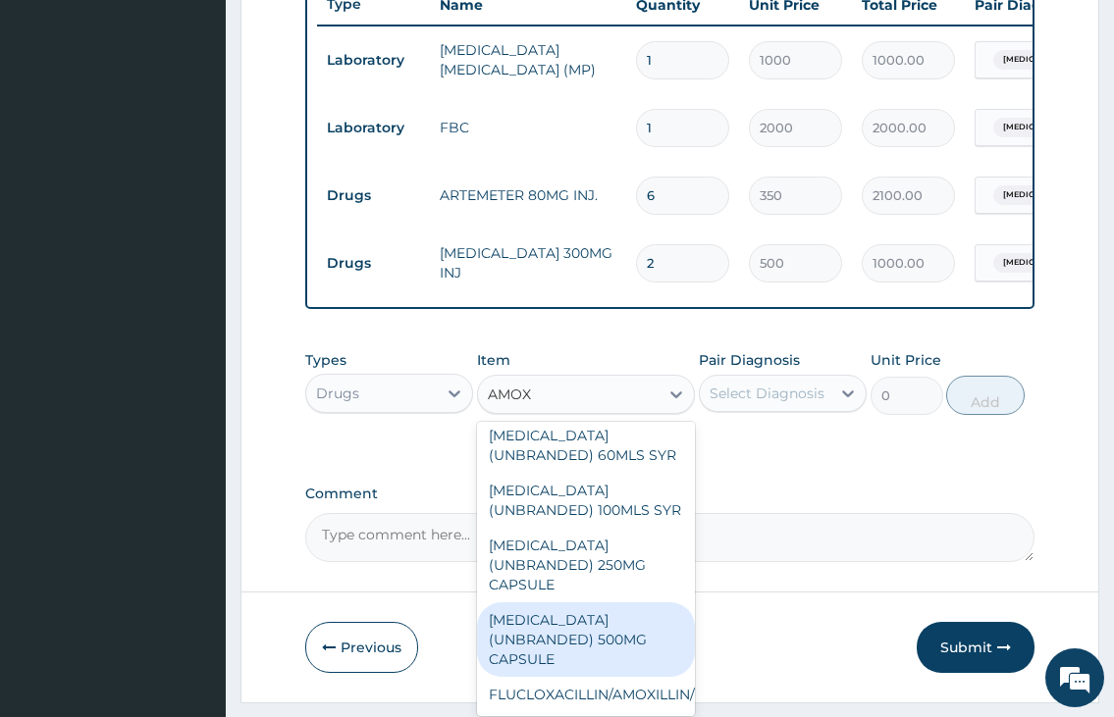
click at [571, 639] on div "AMOXICILLIN (UNBRANDED) 500MG CAPSULE" at bounding box center [586, 639] width 219 height 75
type input "50"
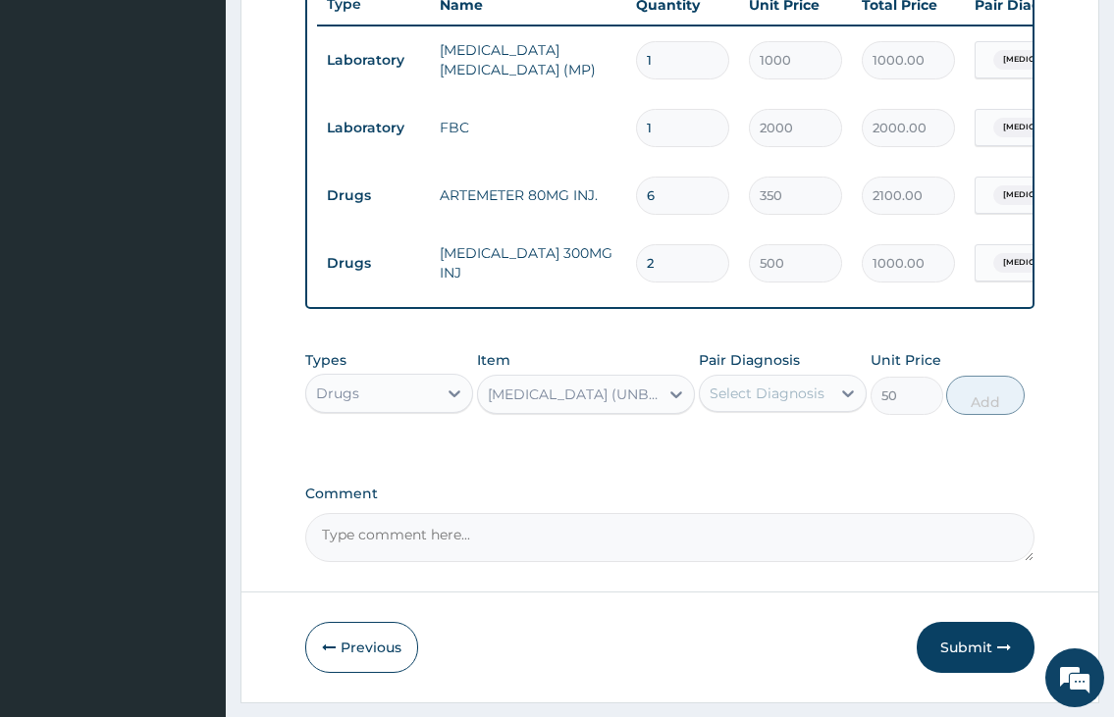
click at [745, 403] on div "Select Diagnosis" at bounding box center [766, 394] width 115 height 20
drag, startPoint x: 742, startPoint y: 498, endPoint x: 901, endPoint y: 457, distance: 164.2
click at [752, 492] on label "Sepsis" at bounding box center [792, 482] width 122 height 20
checkbox input "true"
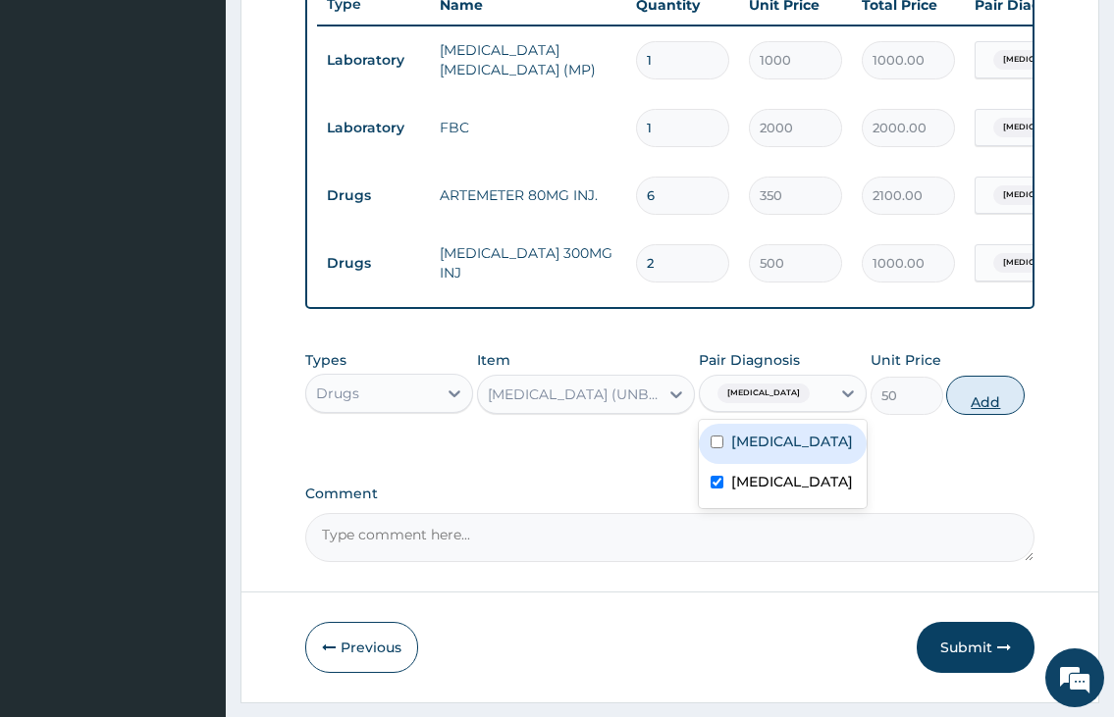
click at [984, 403] on button "Add" at bounding box center [985, 395] width 78 height 39
type input "0"
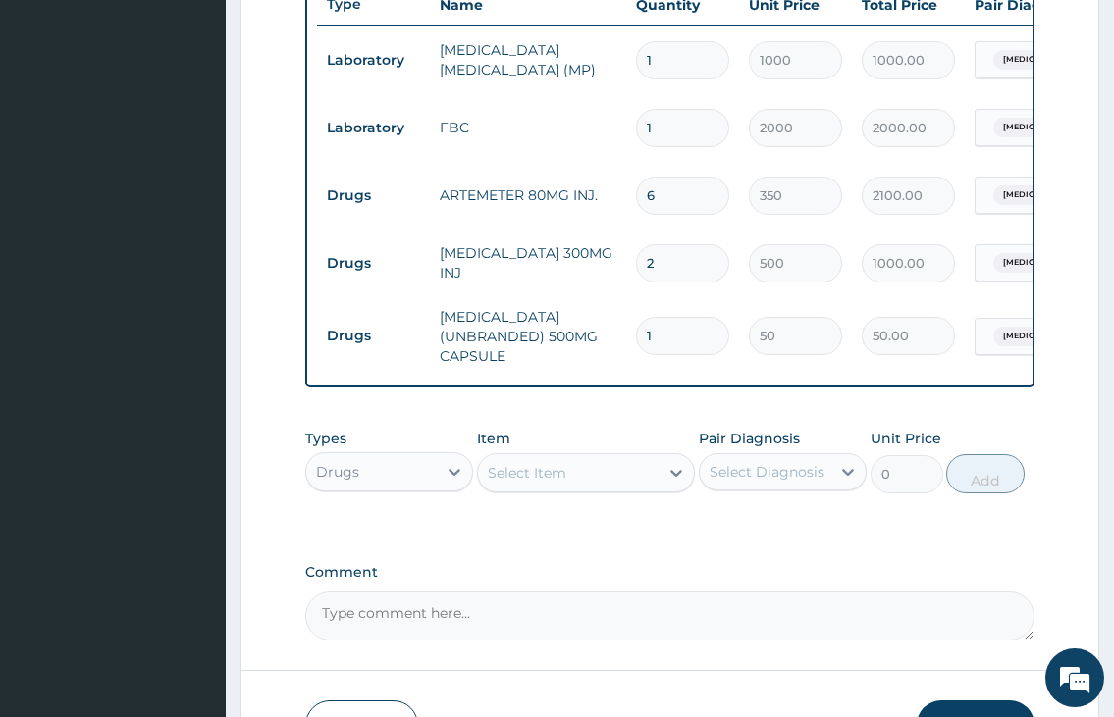
type input "10"
type input "500.00"
type input "10"
click at [399, 488] on div "Drugs" at bounding box center [371, 471] width 130 height 31
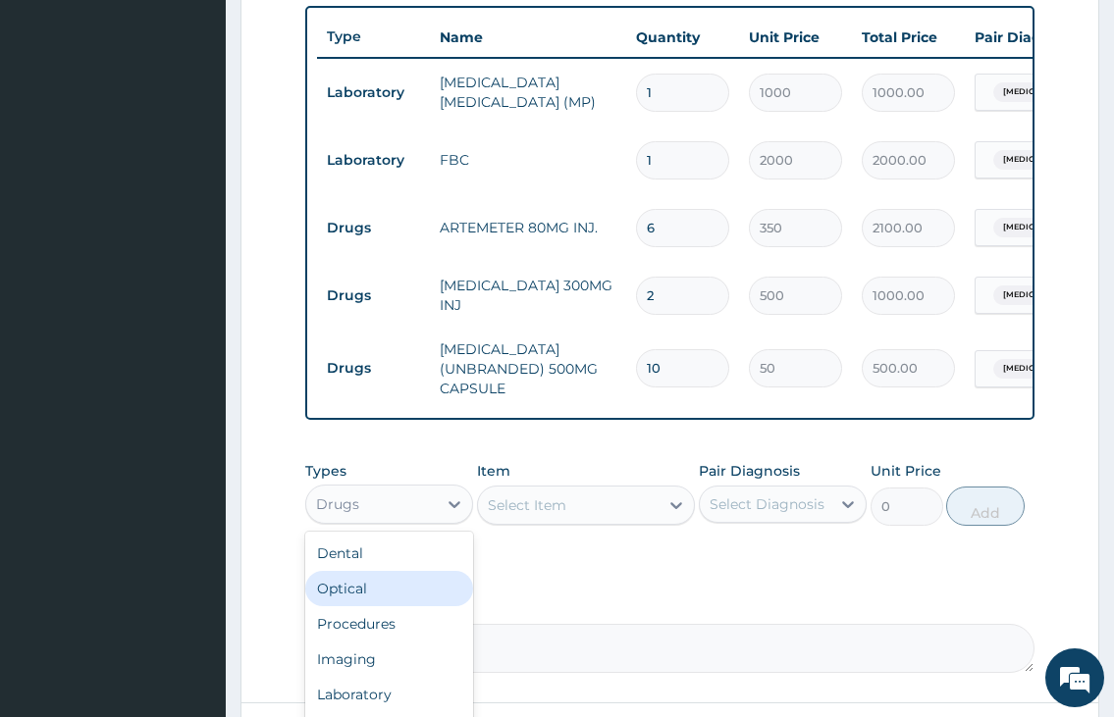
scroll to position [903, 0]
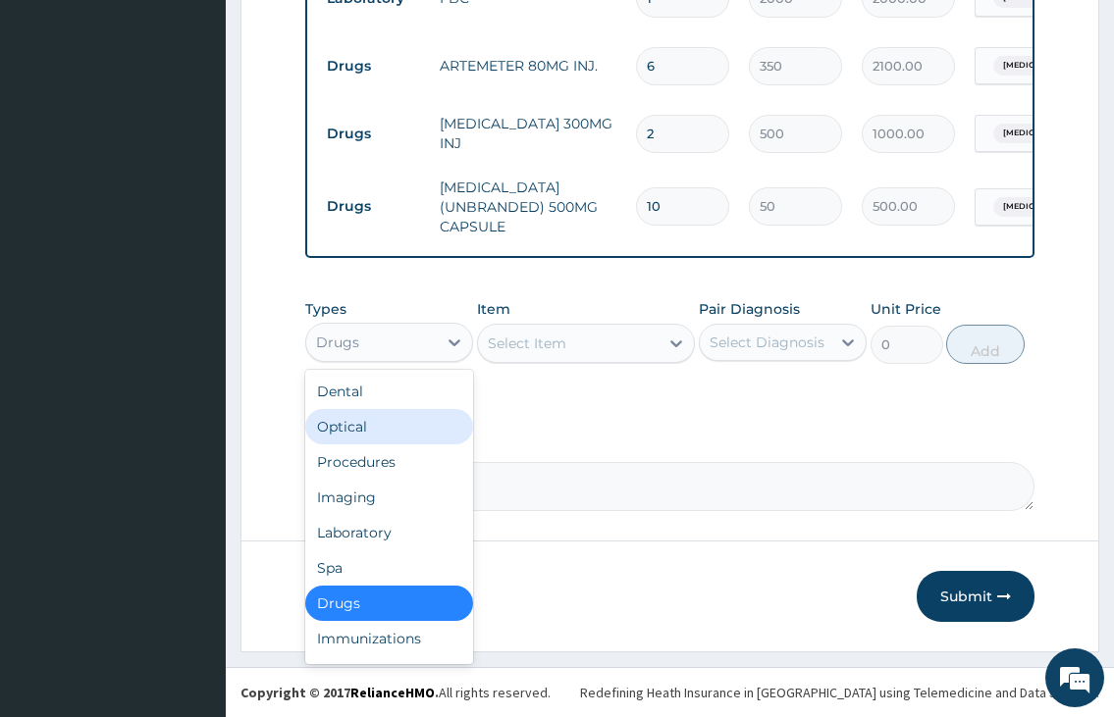
click at [537, 344] on div "Select Item" at bounding box center [527, 344] width 78 height 20
click at [408, 344] on div "Drugs" at bounding box center [371, 342] width 130 height 31
click at [372, 468] on div "Procedures" at bounding box center [389, 461] width 168 height 35
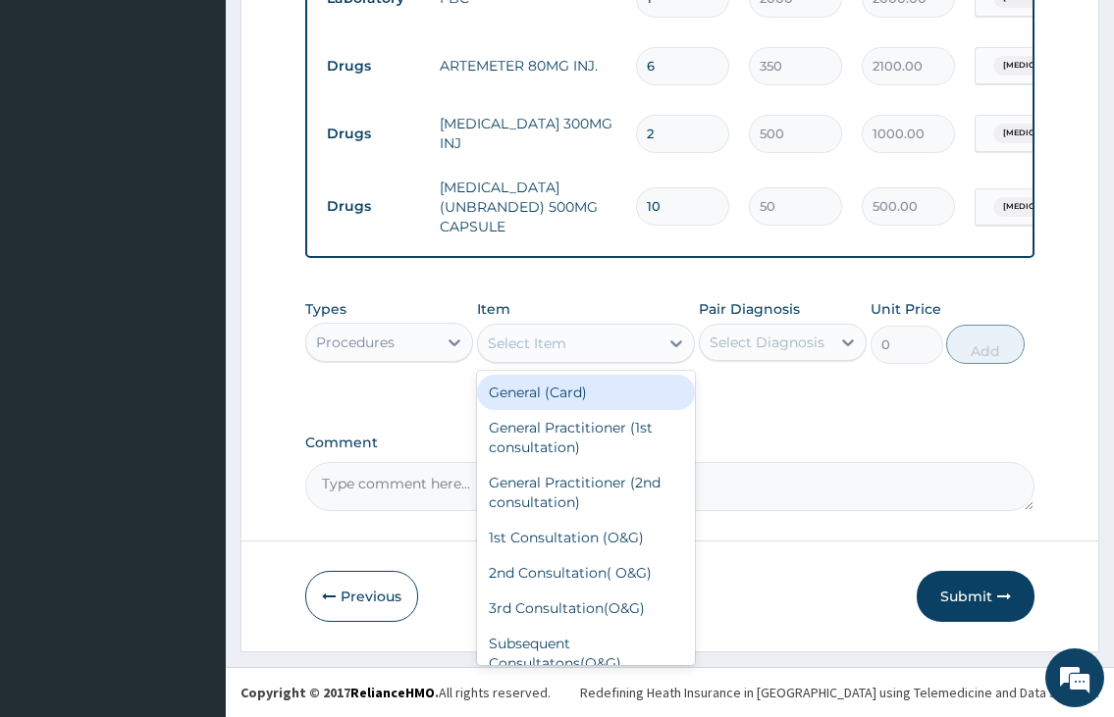
click at [501, 355] on div "Select Item" at bounding box center [569, 343] width 182 height 31
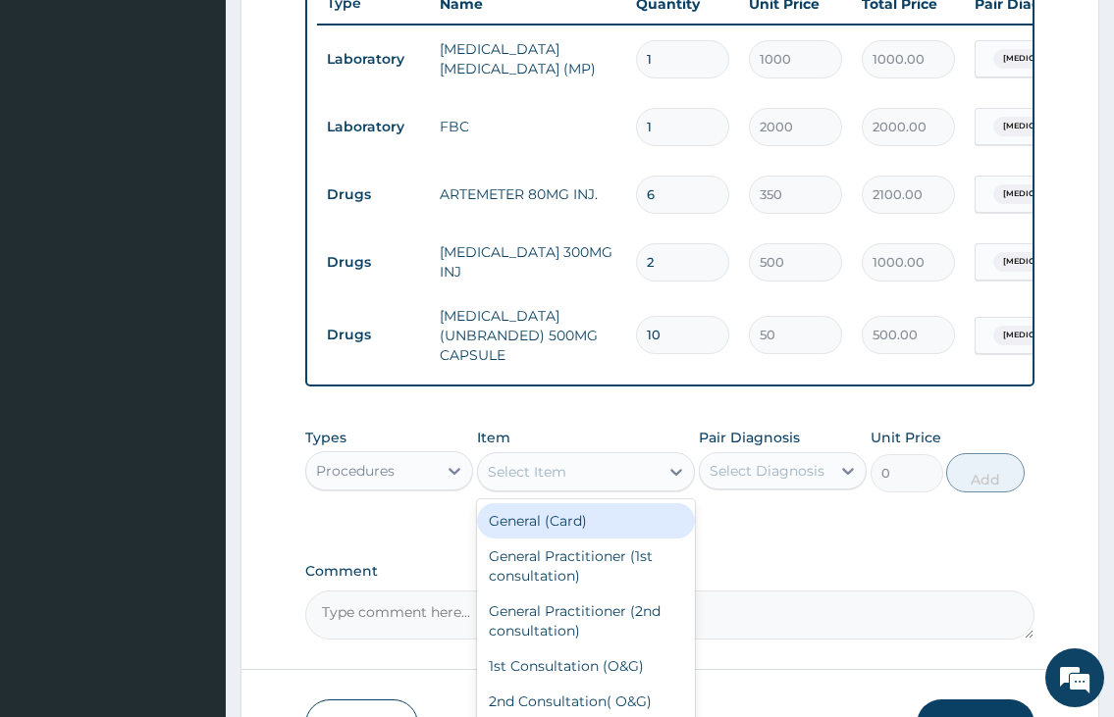
scroll to position [805, 0]
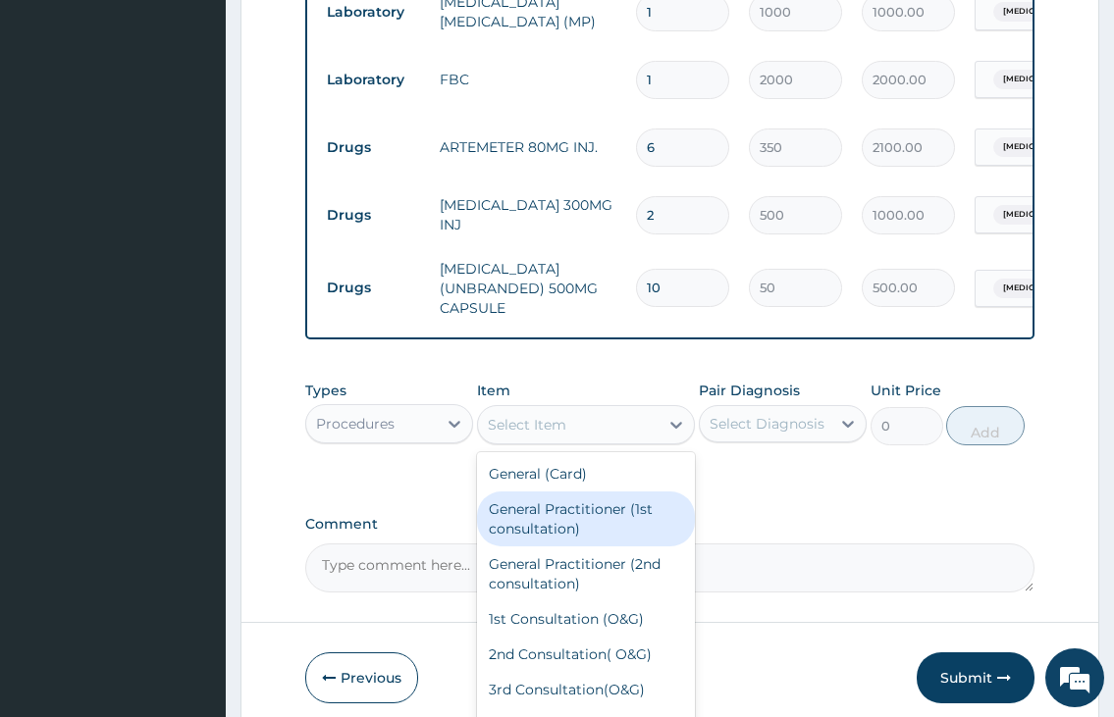
click at [550, 525] on div "General Practitioner (1st consultation)" at bounding box center [586, 519] width 219 height 55
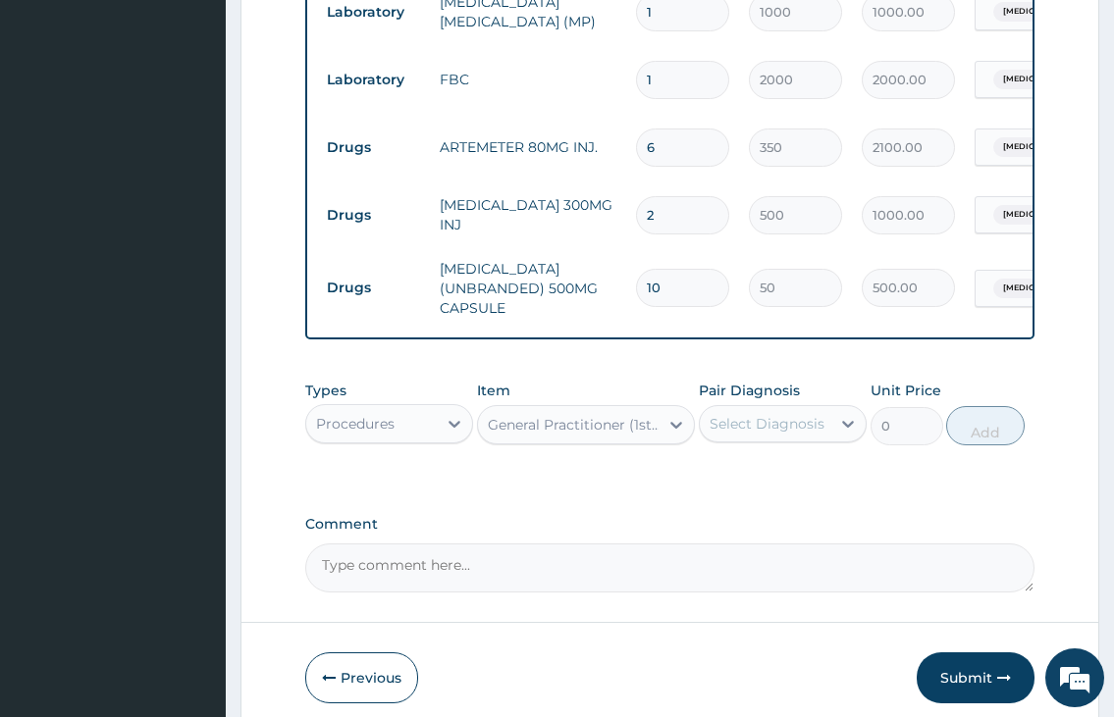
type input "2000"
click at [770, 434] on div "Select Diagnosis" at bounding box center [766, 424] width 115 height 20
click at [759, 482] on label "Mixed malaria" at bounding box center [792, 472] width 122 height 20
checkbox input "true"
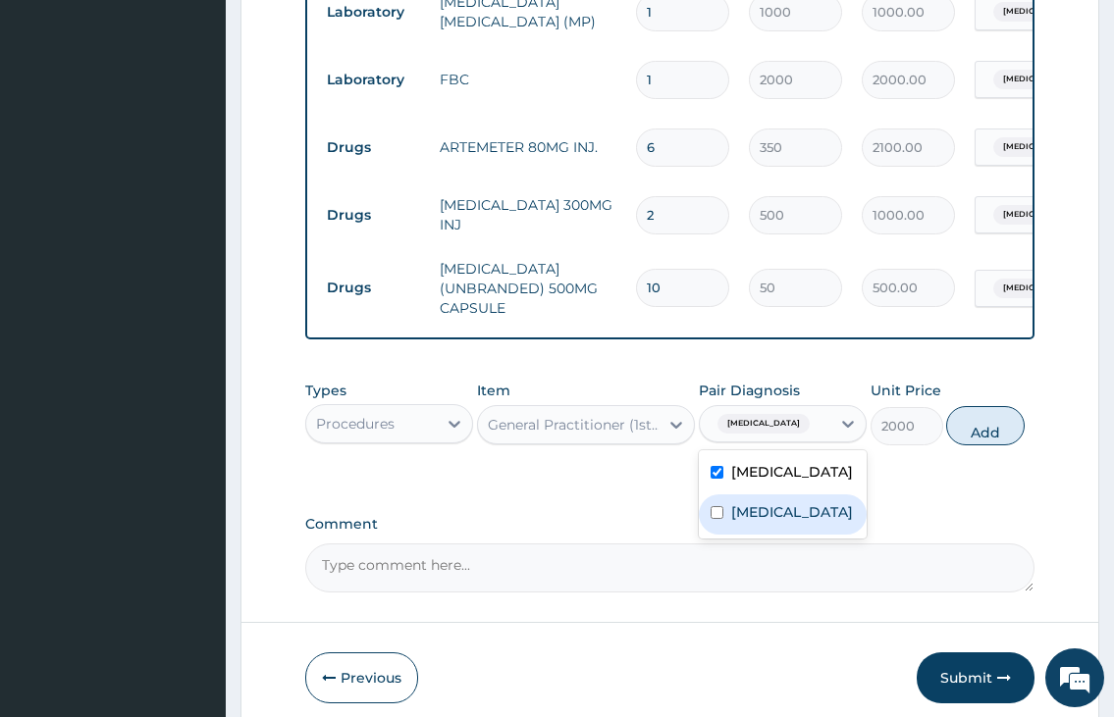
click at [749, 522] on label "Sepsis" at bounding box center [792, 512] width 122 height 20
checkbox input "true"
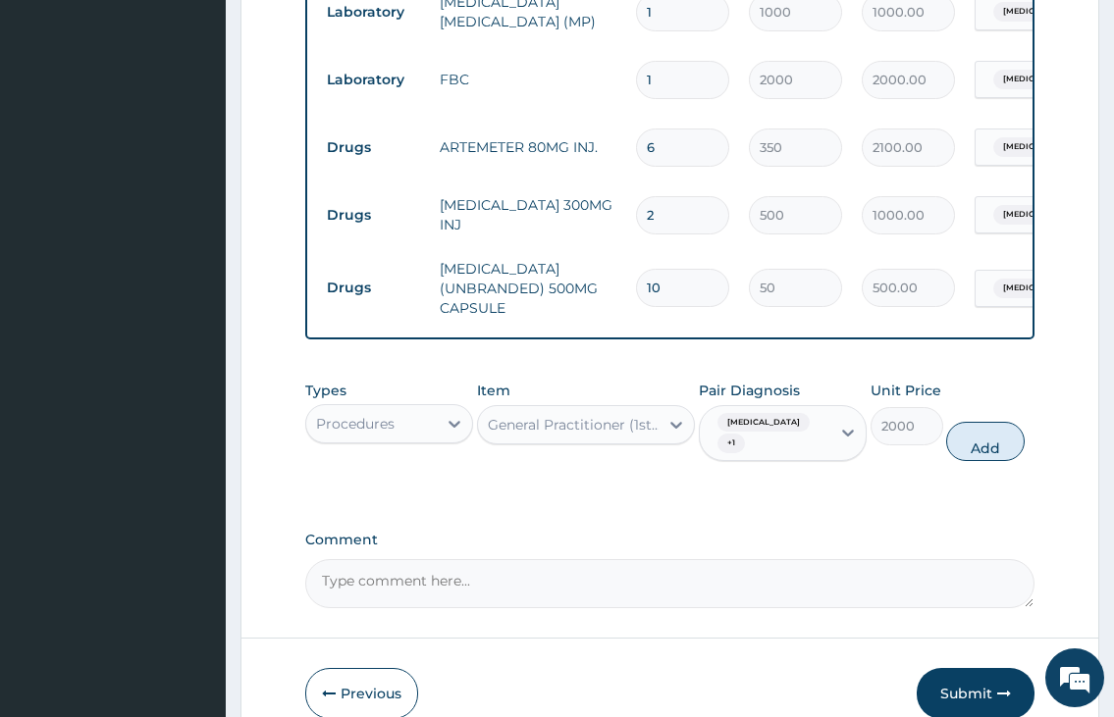
click at [890, 501] on div "Types Procedures Item General Practitioner (1st consultation) Pair Diagnosis Mi…" at bounding box center [669, 436] width 728 height 130
click at [989, 460] on button "Add" at bounding box center [985, 441] width 78 height 39
type input "0"
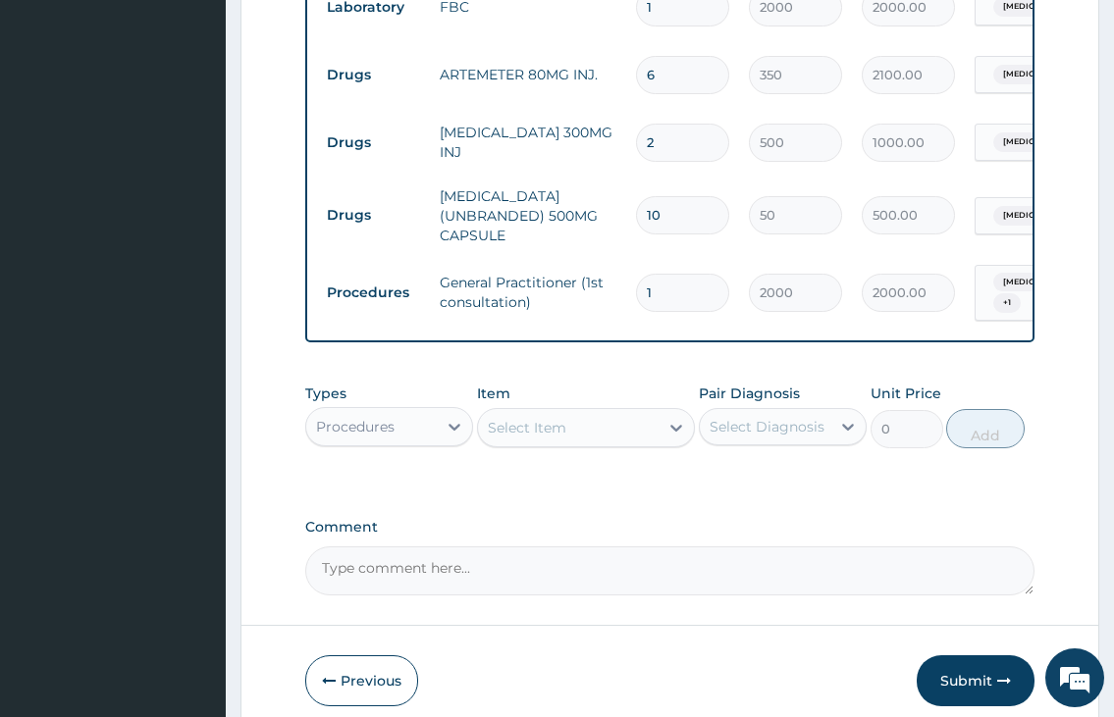
scroll to position [970, 0]
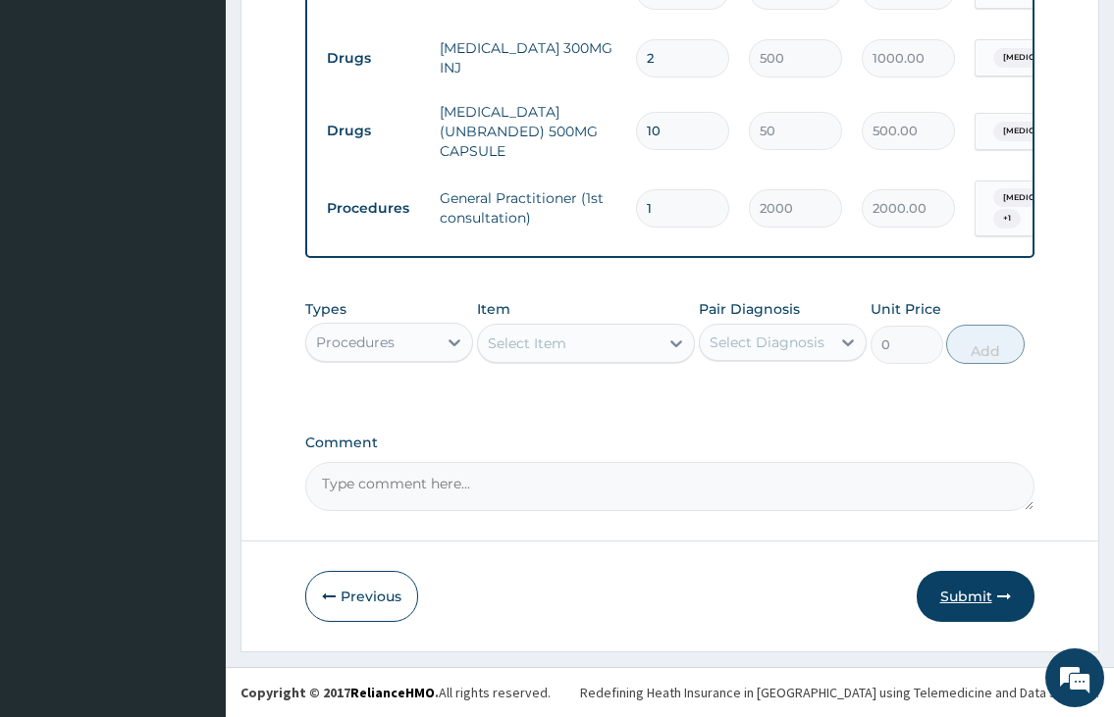
click at [960, 598] on button "Submit" at bounding box center [975, 596] width 118 height 51
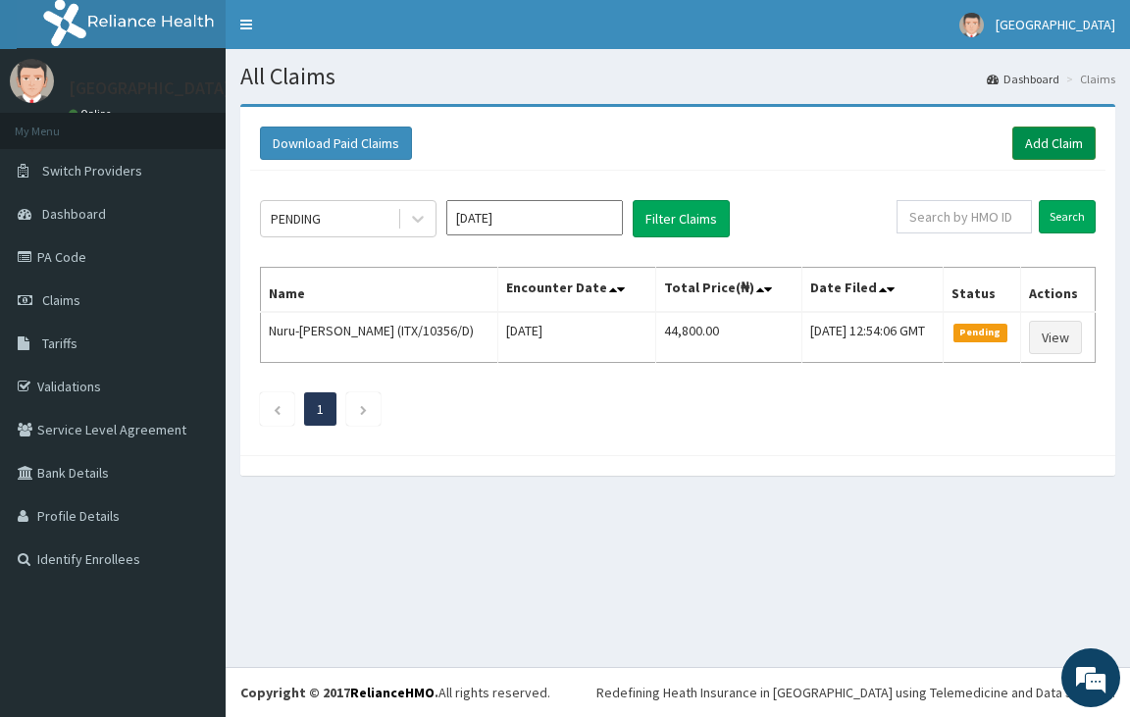
click at [1033, 144] on link "Add Claim" at bounding box center [1054, 143] width 83 height 33
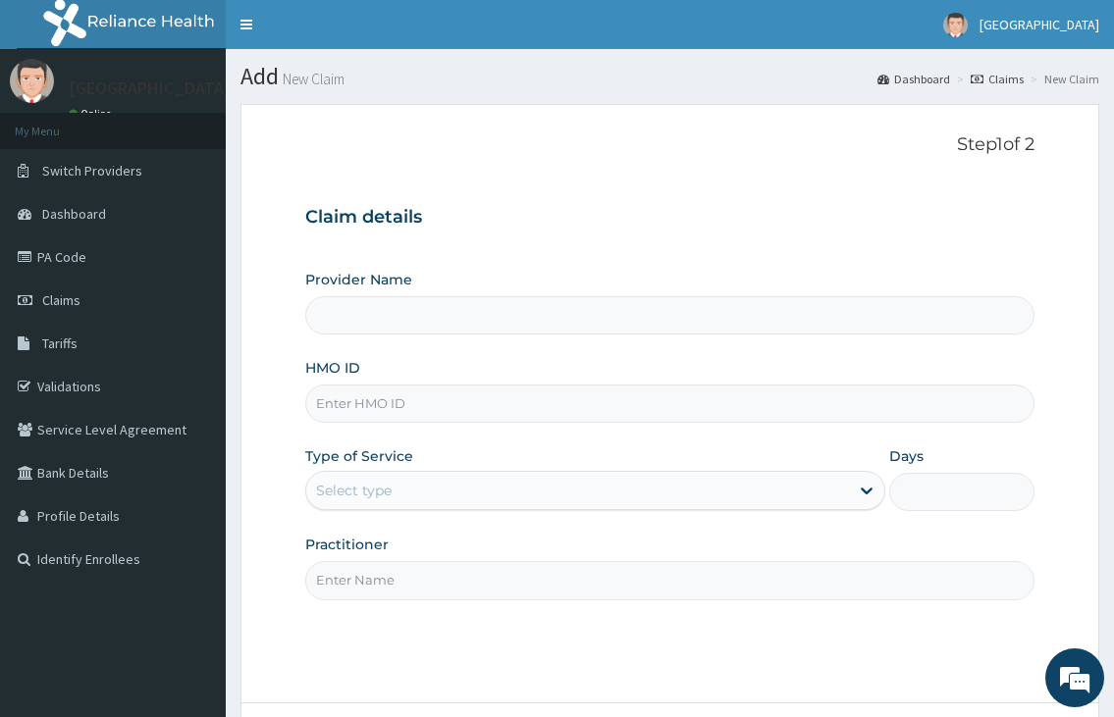
type input "[GEOGRAPHIC_DATA]"
click at [376, 407] on input "HMO ID" at bounding box center [669, 404] width 728 height 38
type input "OHT/12878/A"
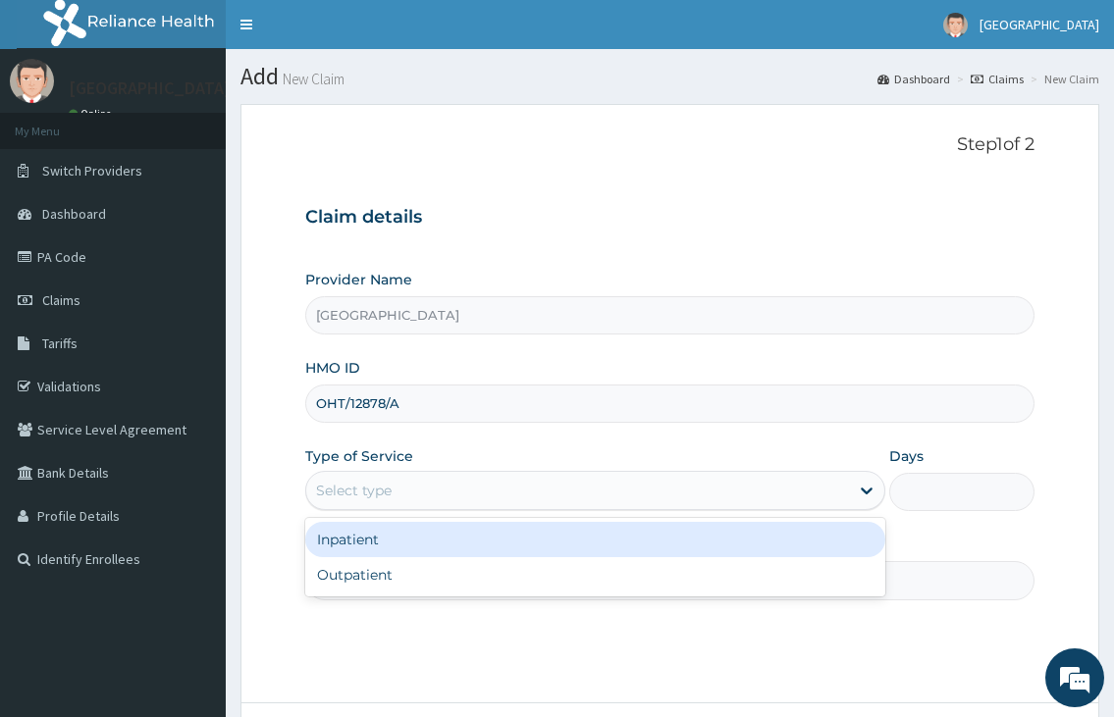
click at [410, 491] on div "Select type" at bounding box center [577, 490] width 542 height 31
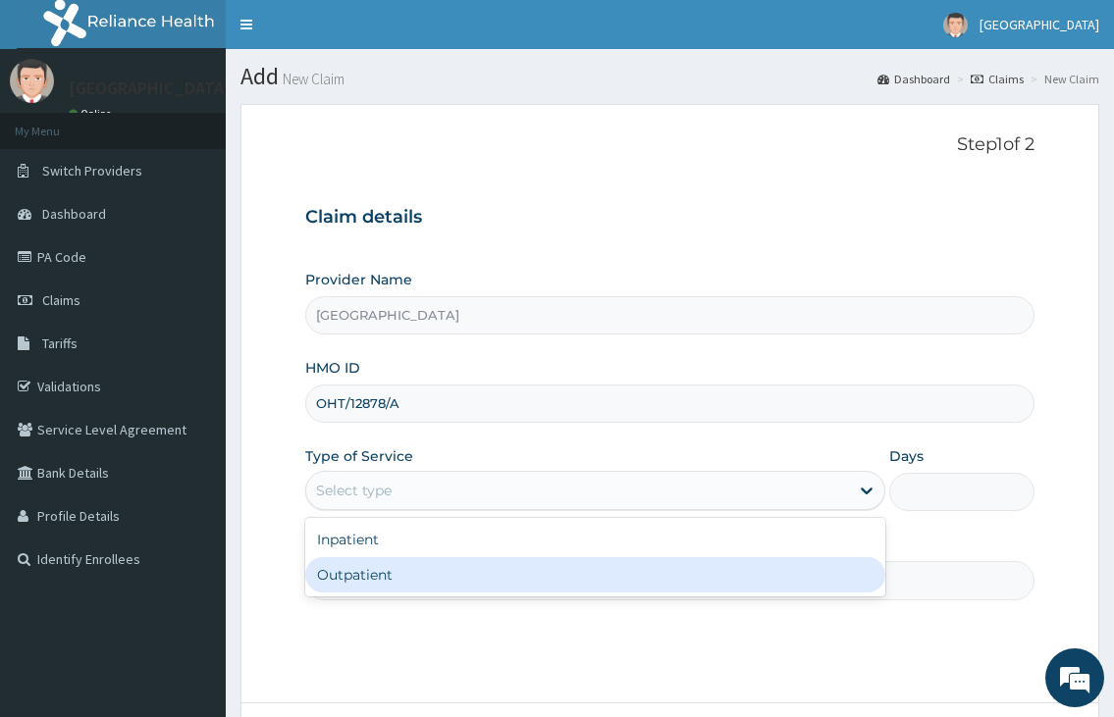
click at [378, 571] on div "Outpatient" at bounding box center [594, 574] width 579 height 35
type input "1"
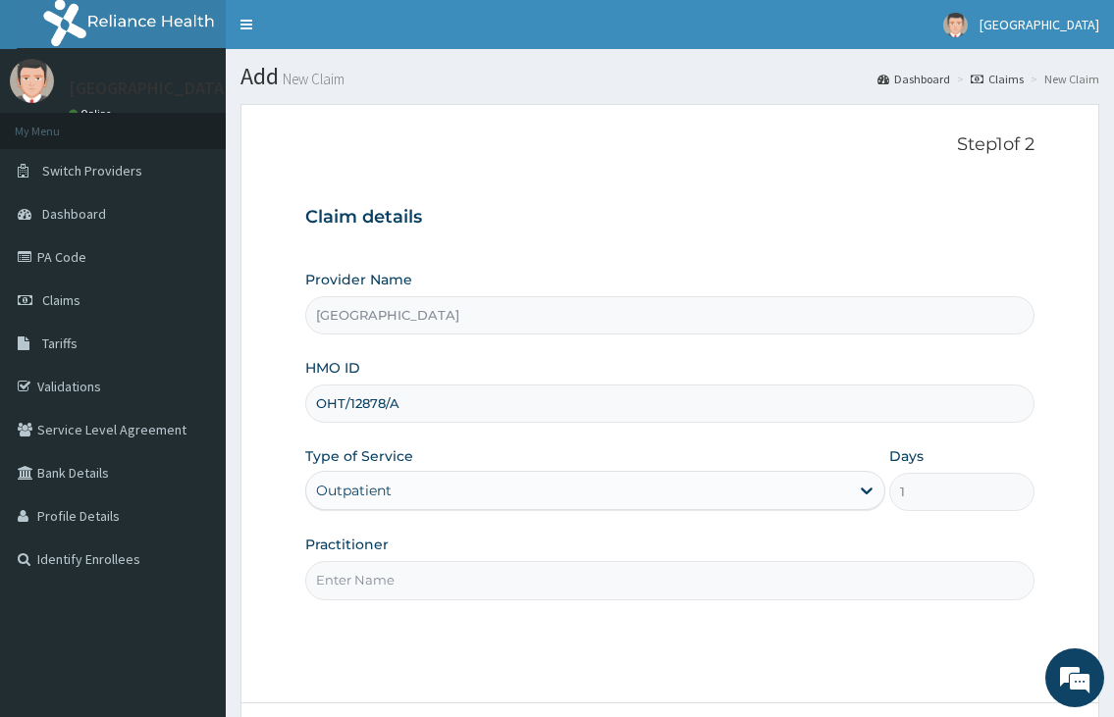
click at [335, 596] on input "Practitioner" at bounding box center [669, 580] width 728 height 38
type input "DR. FAWOLE"
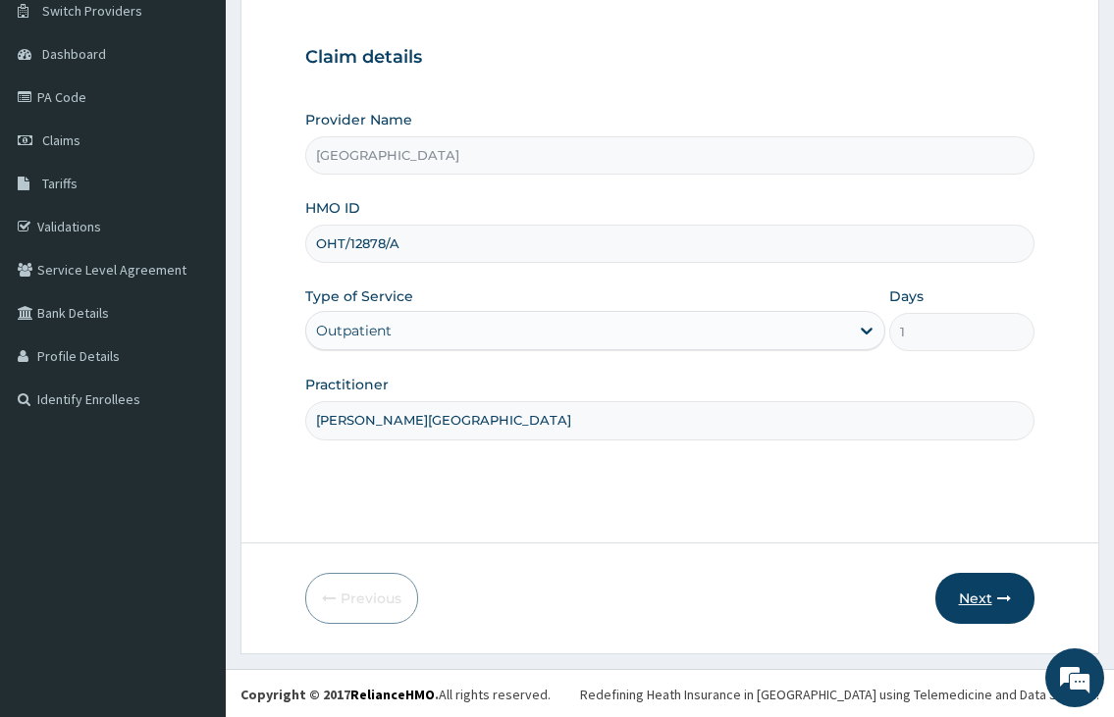
scroll to position [162, 0]
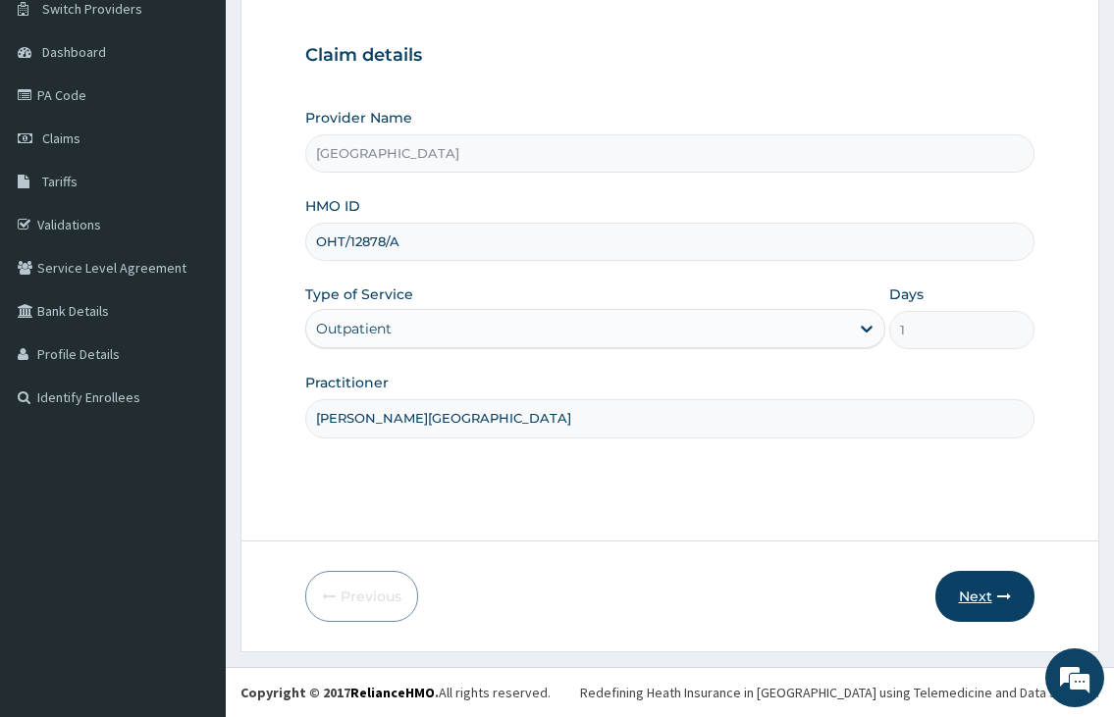
click at [979, 595] on button "Next" at bounding box center [984, 596] width 99 height 51
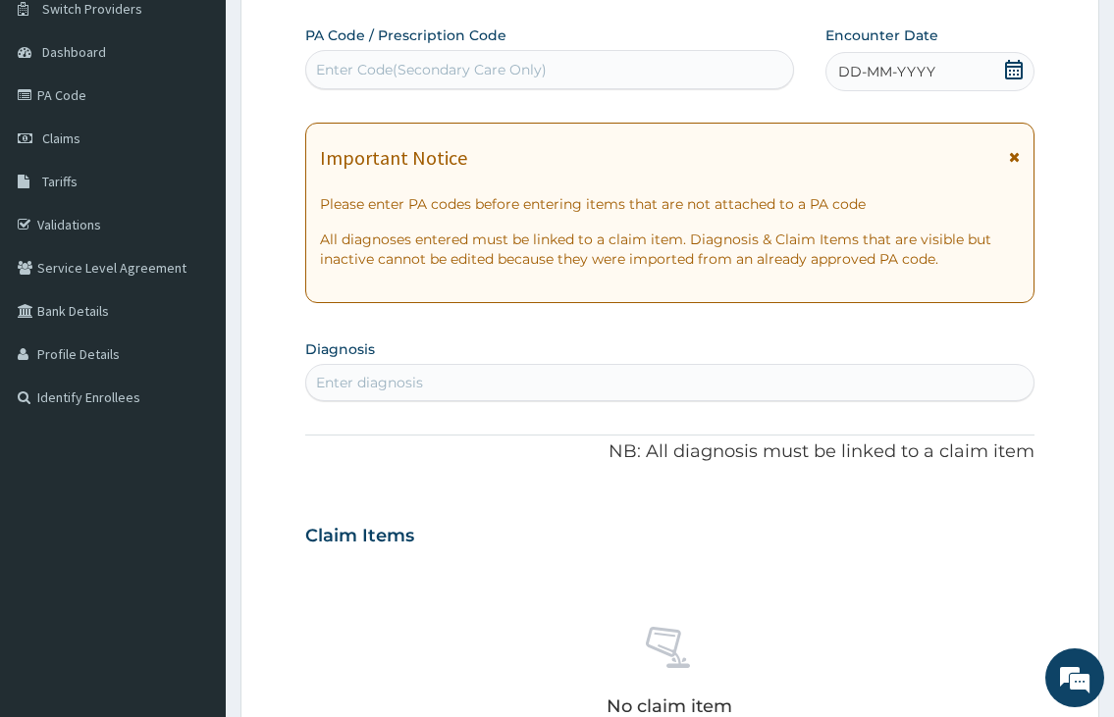
click at [1010, 65] on icon at bounding box center [1014, 70] width 20 height 20
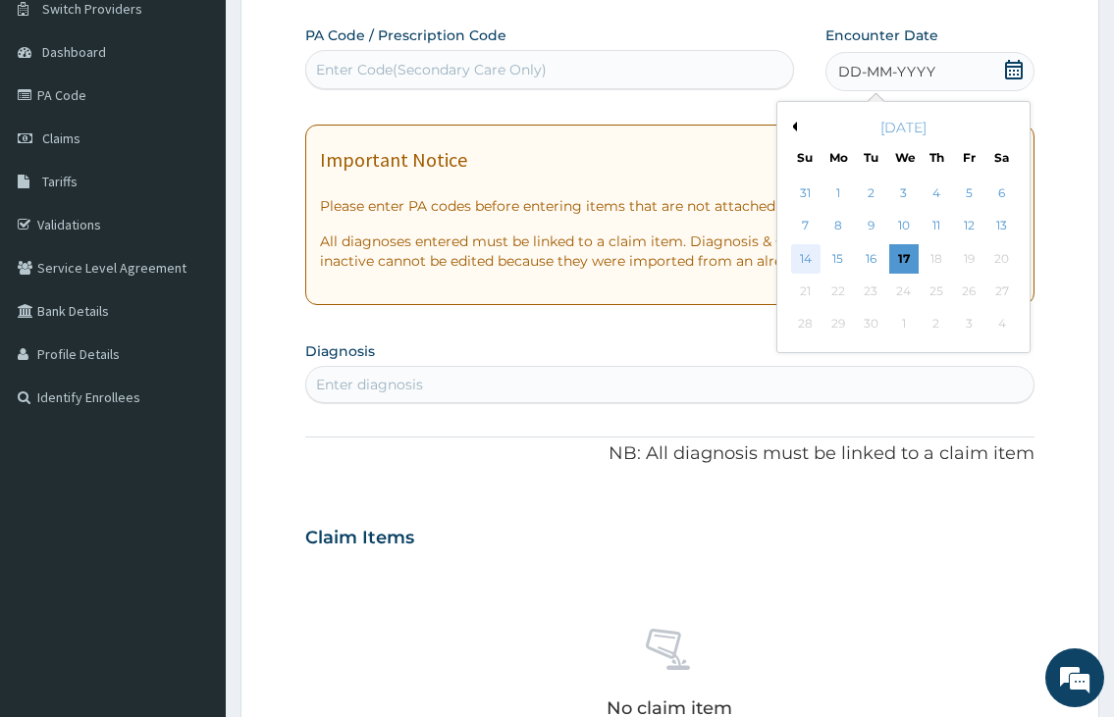
click at [810, 259] on div "14" at bounding box center [804, 258] width 29 height 29
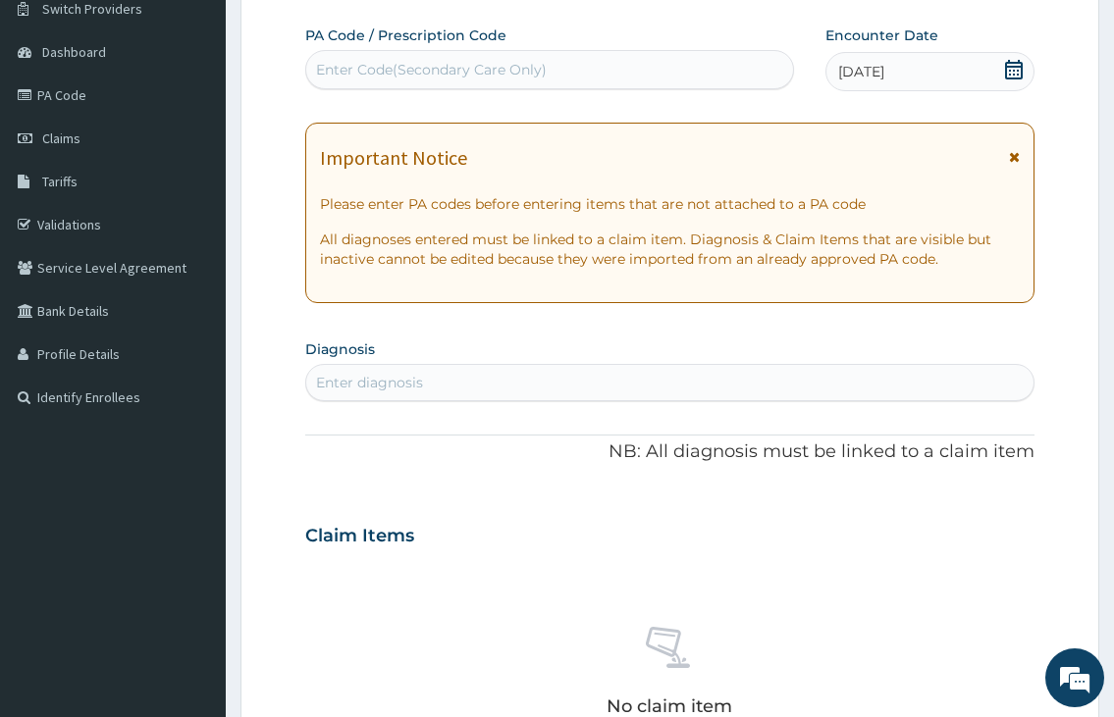
click at [533, 388] on div "Enter diagnosis" at bounding box center [669, 382] width 726 height 31
type input "MALARIA"
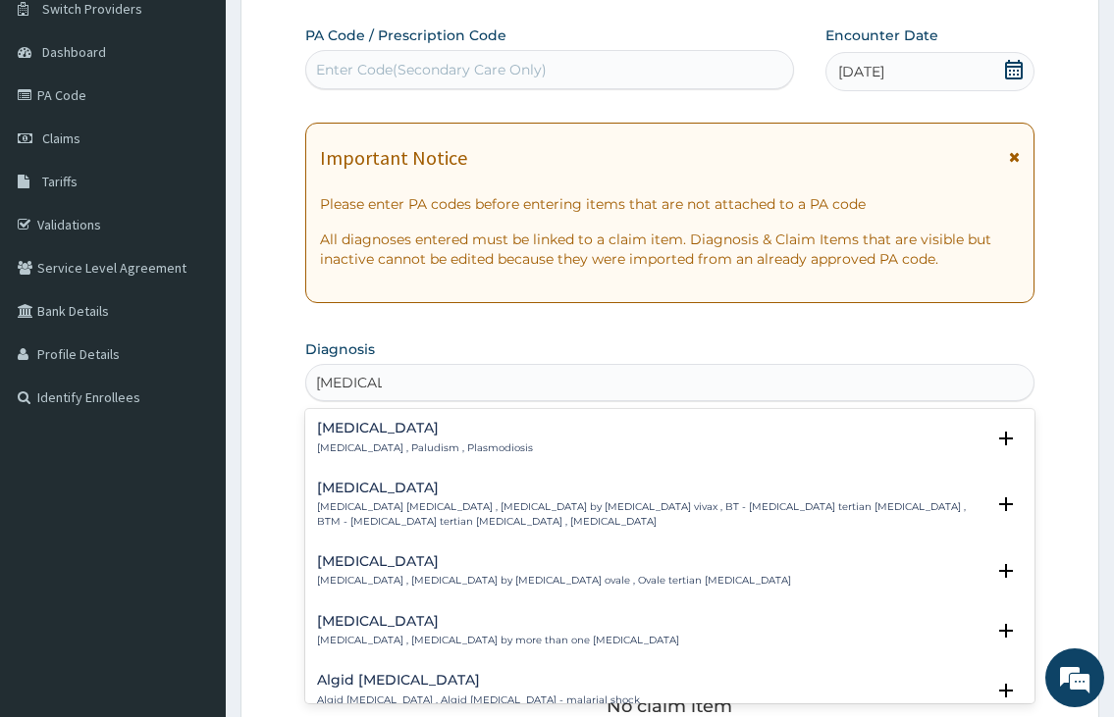
click at [468, 445] on p "Malaria , Paludism , Plasmodiosis" at bounding box center [425, 449] width 216 height 14
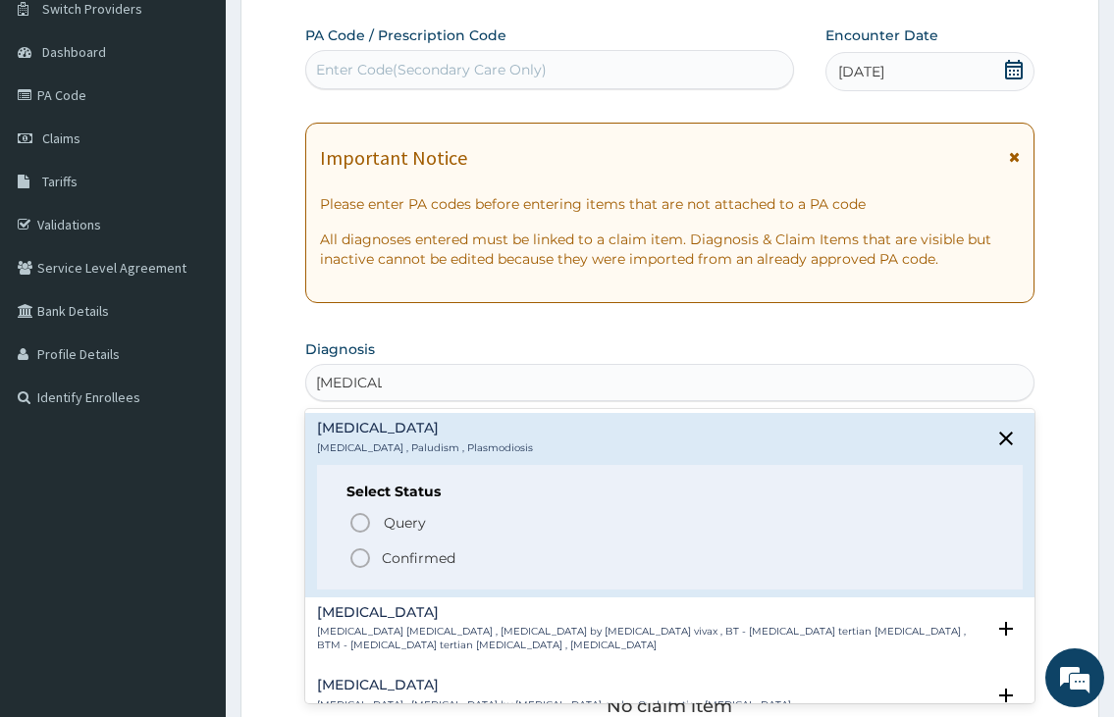
click at [356, 559] on icon "status option filled" at bounding box center [360, 559] width 24 height 24
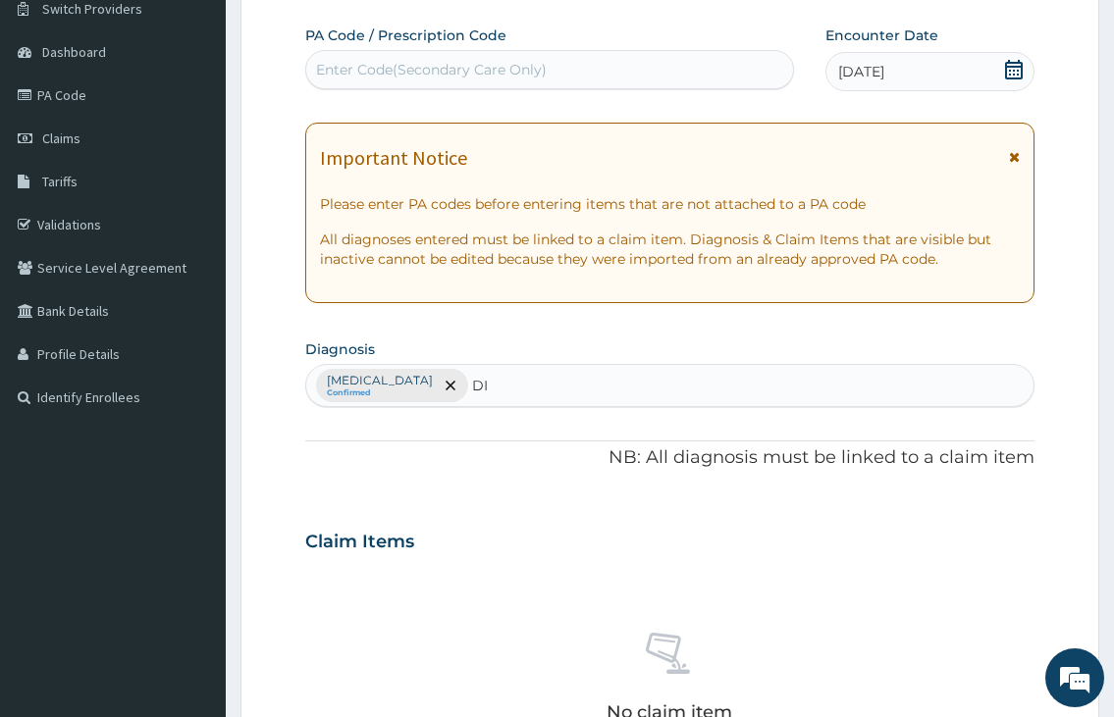
type input "DIZ"
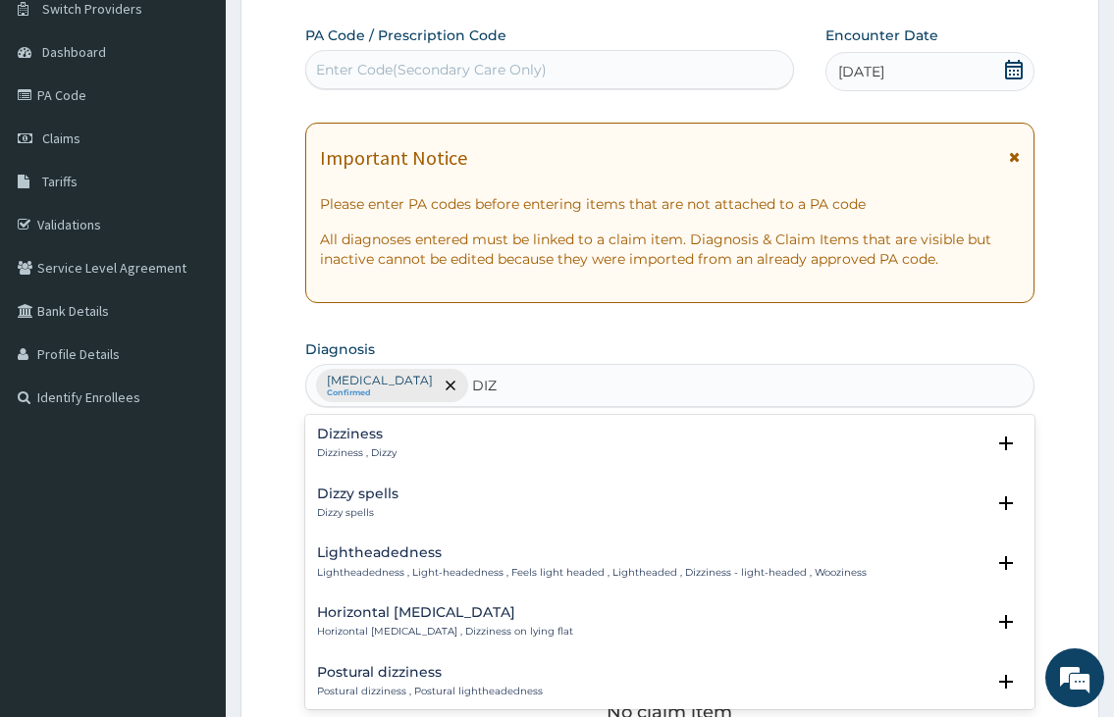
click at [366, 446] on p "Dizziness , Dizzy" at bounding box center [356, 453] width 79 height 14
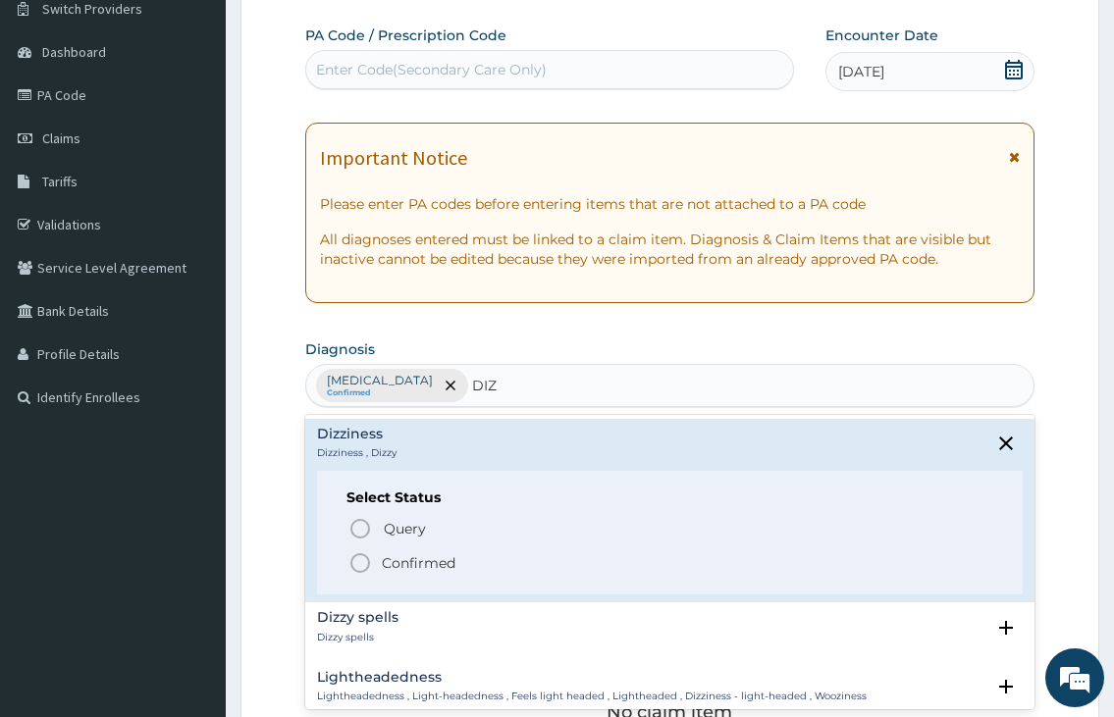
click at [369, 564] on circle "status option filled" at bounding box center [360, 563] width 18 height 18
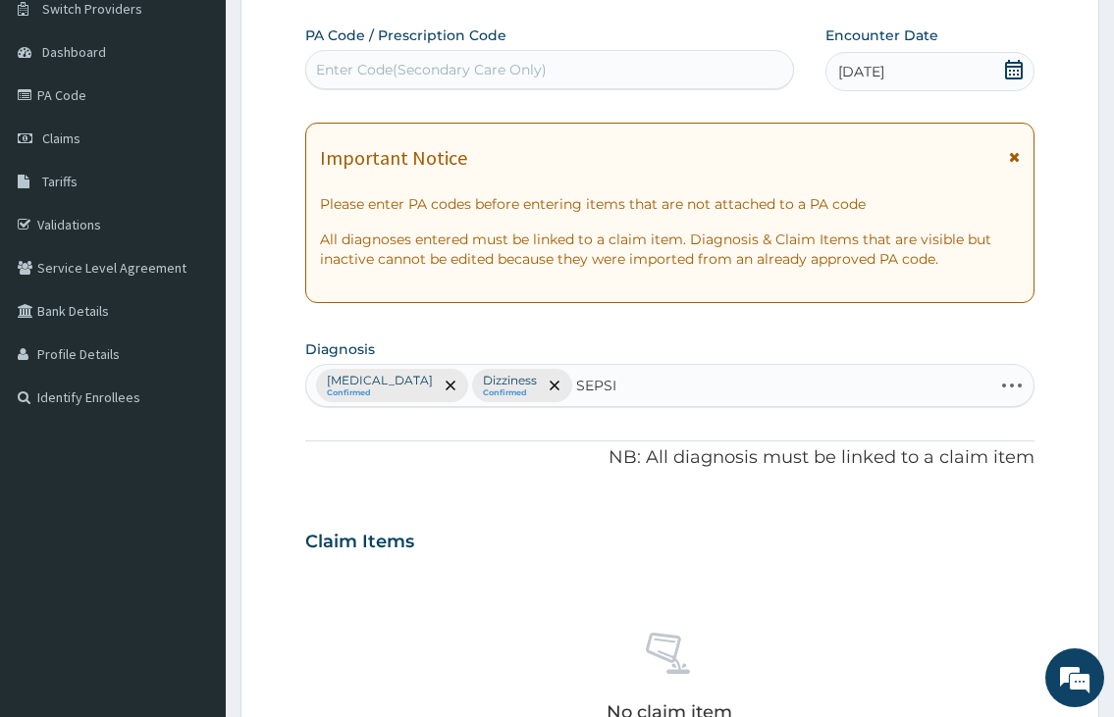
type input "SEPSIS"
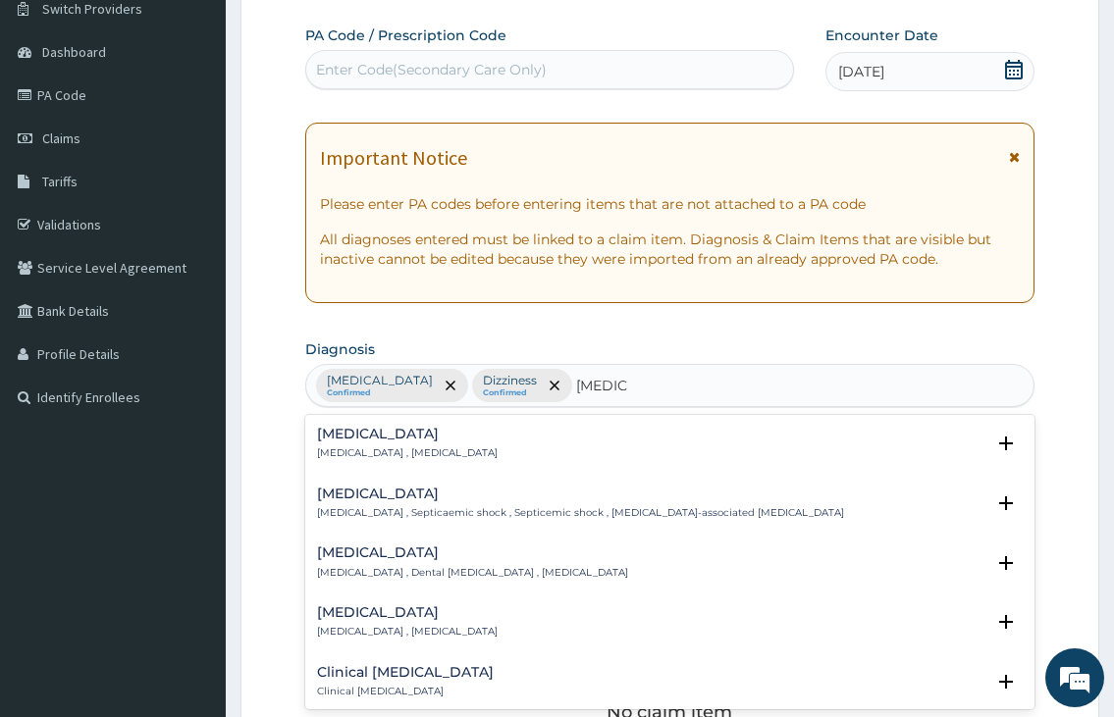
click at [342, 447] on p "Systemic infection , Sepsis" at bounding box center [407, 453] width 181 height 14
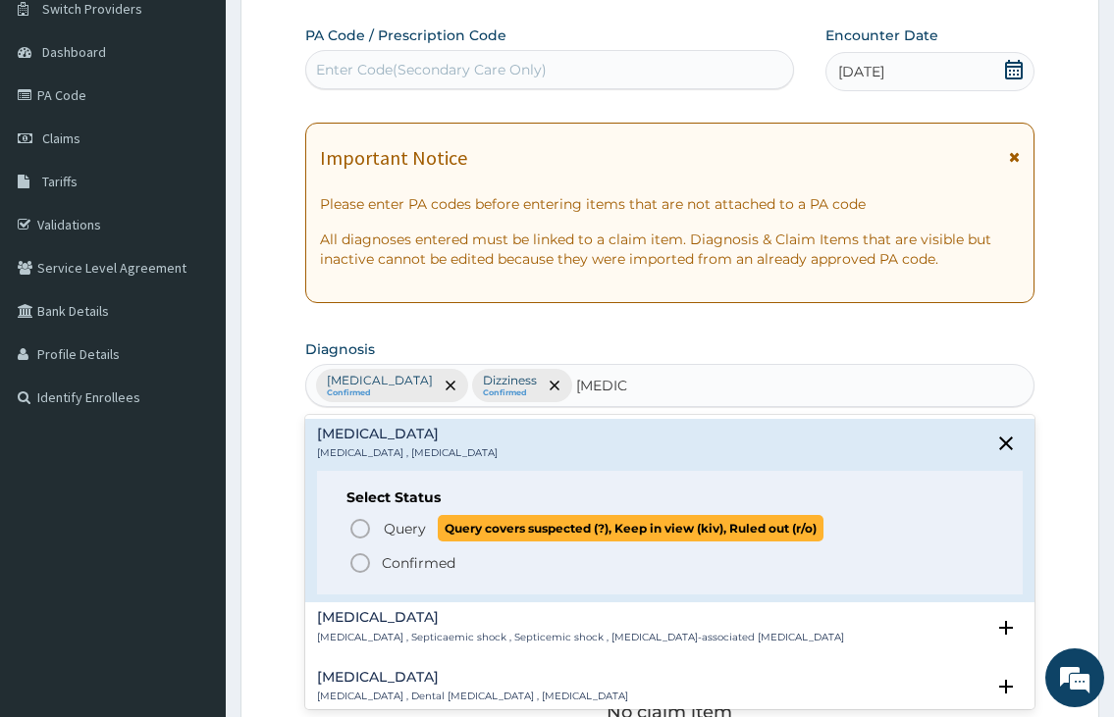
click at [368, 532] on circle "status option query" at bounding box center [360, 529] width 18 height 18
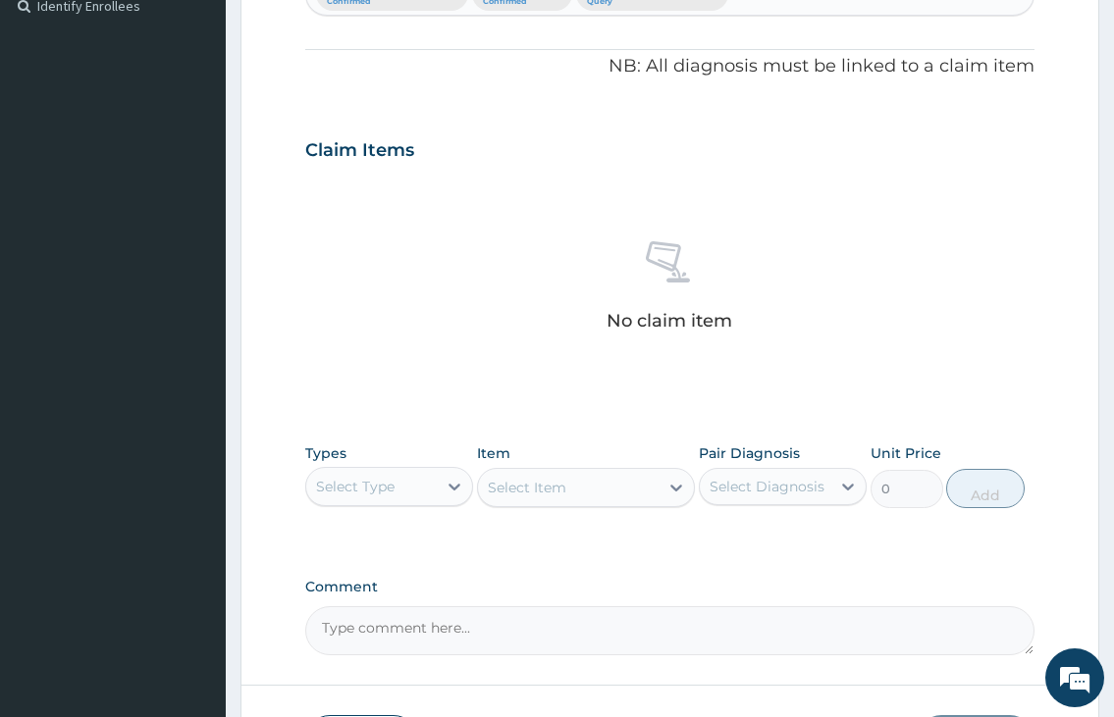
scroll to position [554, 0]
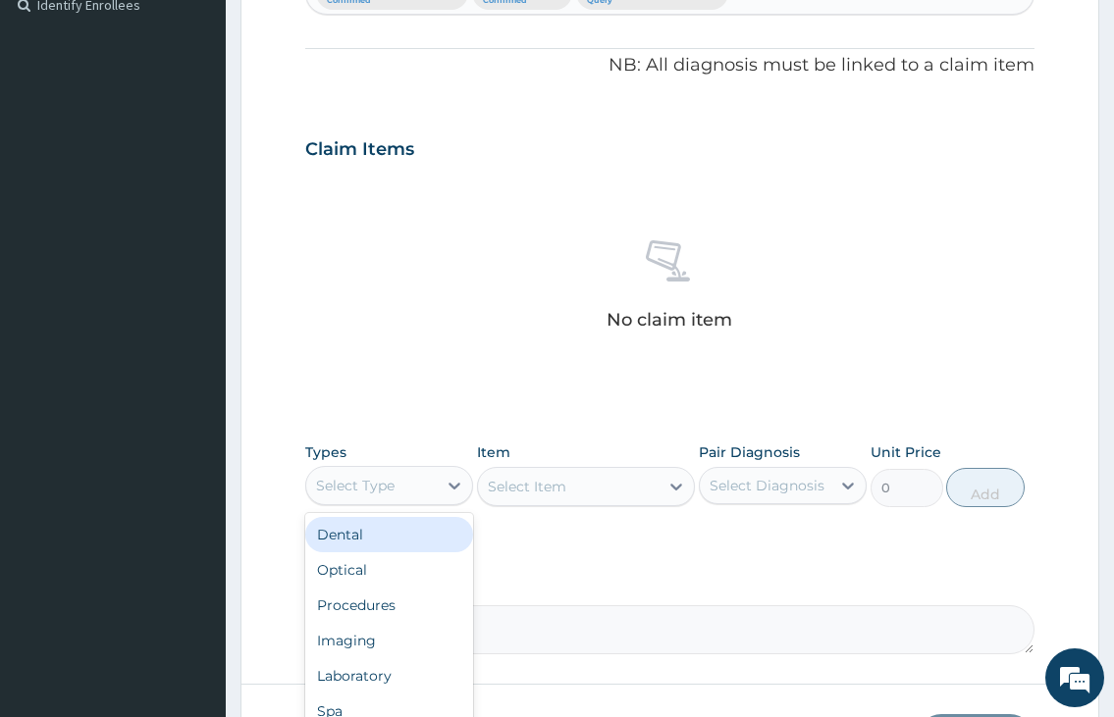
click at [419, 483] on div "Select Type" at bounding box center [371, 485] width 130 height 31
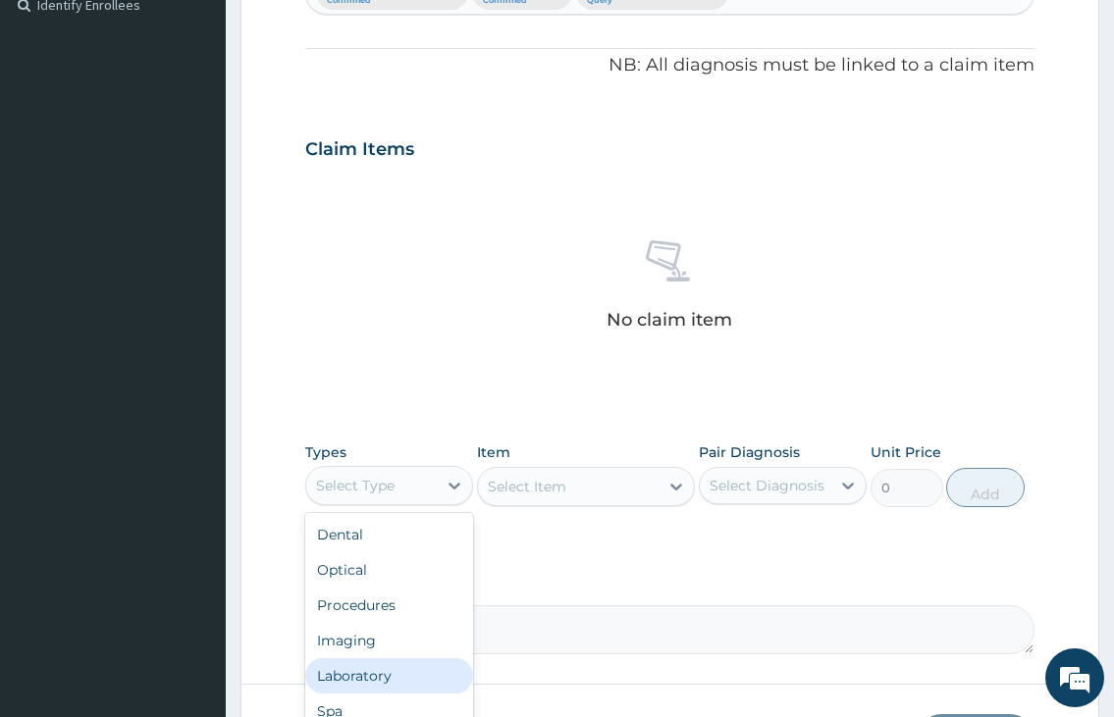
scroll to position [67, 0]
click at [365, 672] on div "Drugs" at bounding box center [389, 679] width 168 height 35
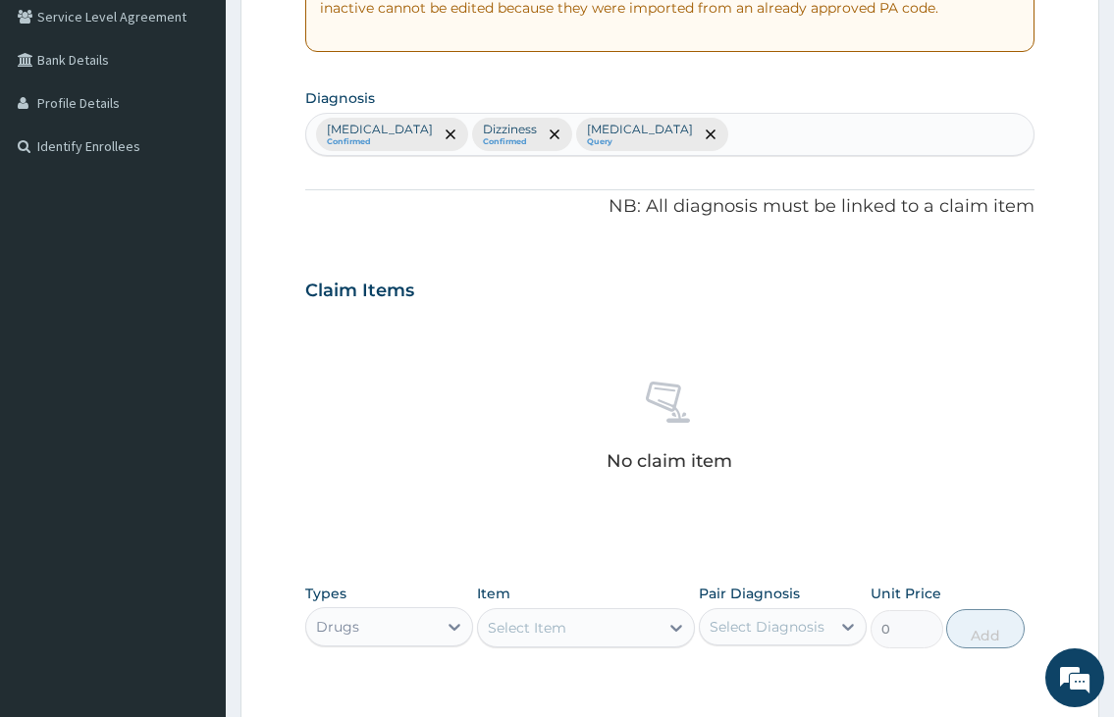
scroll to position [652, 0]
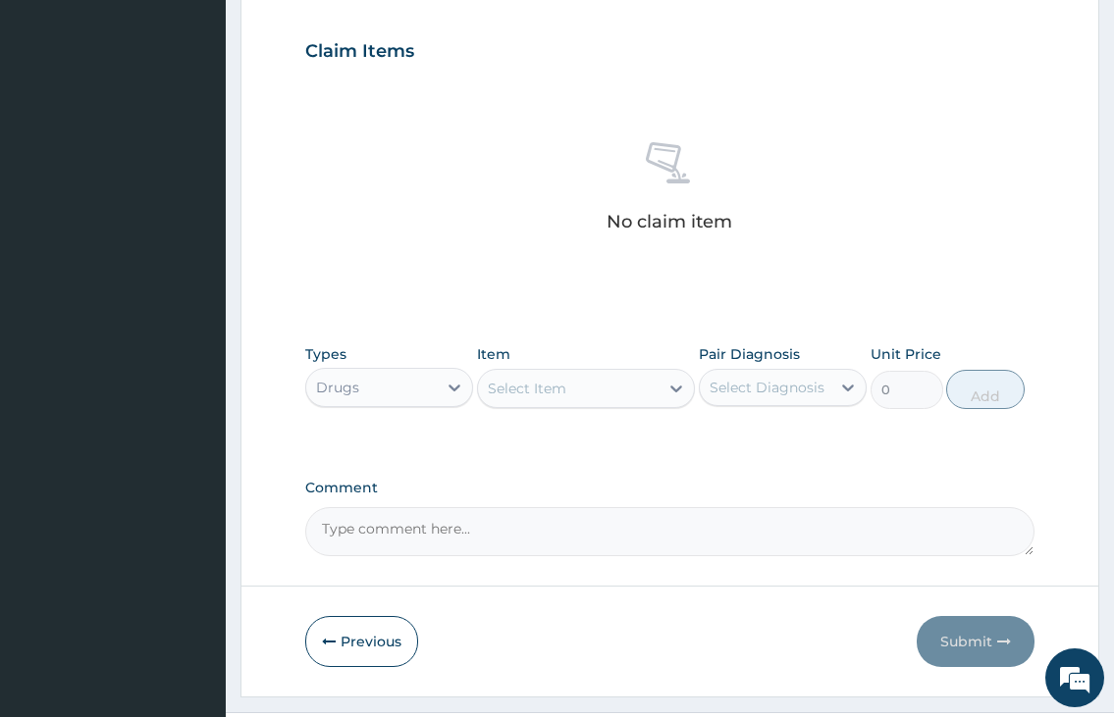
click at [547, 401] on div "Select Item" at bounding box center [569, 388] width 182 height 31
type input "MALARIA"
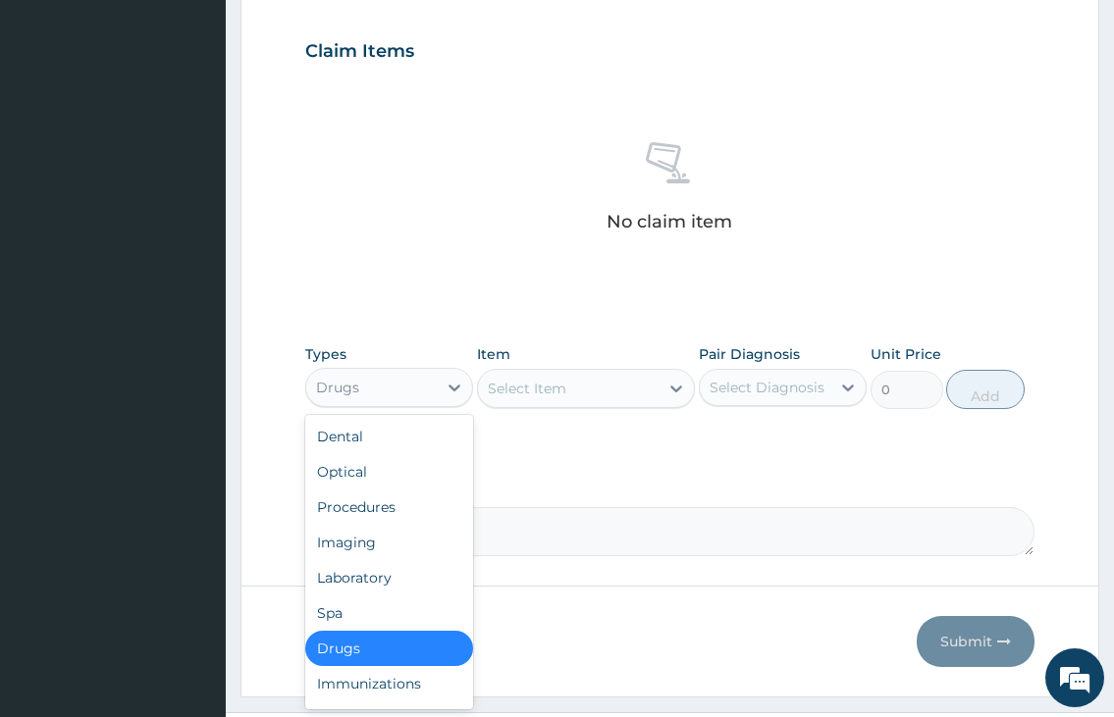
click at [394, 386] on div "Drugs" at bounding box center [371, 387] width 130 height 31
click at [355, 572] on div "Laboratory" at bounding box center [389, 577] width 168 height 35
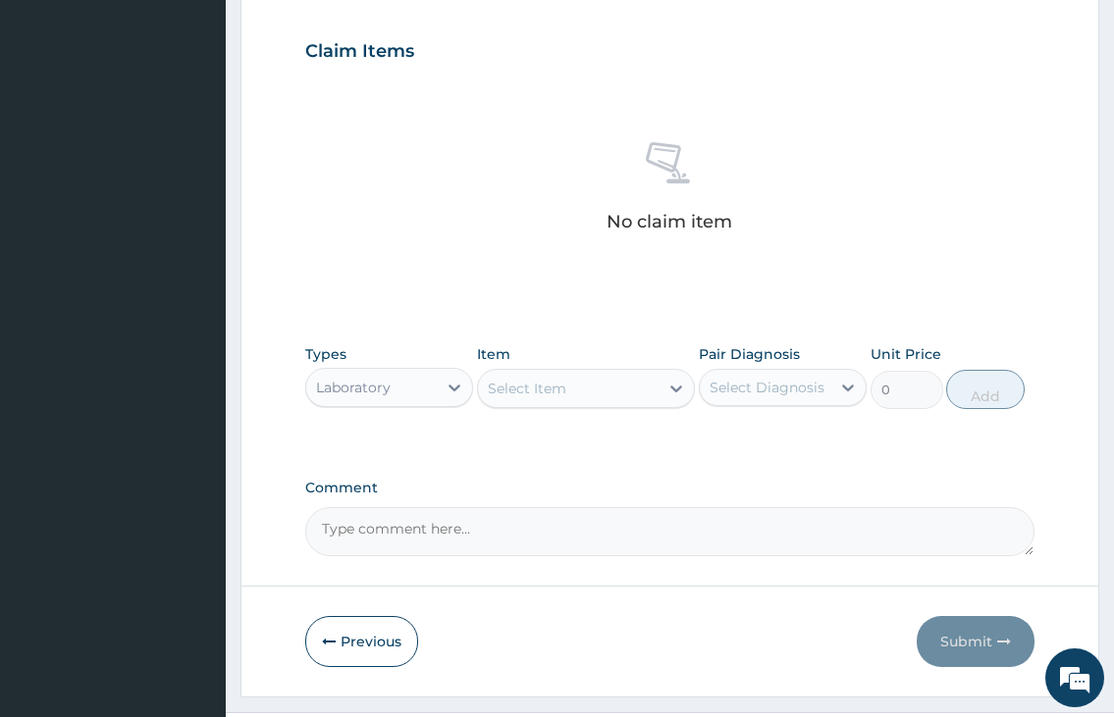
click at [560, 393] on div "Select Item" at bounding box center [527, 389] width 78 height 20
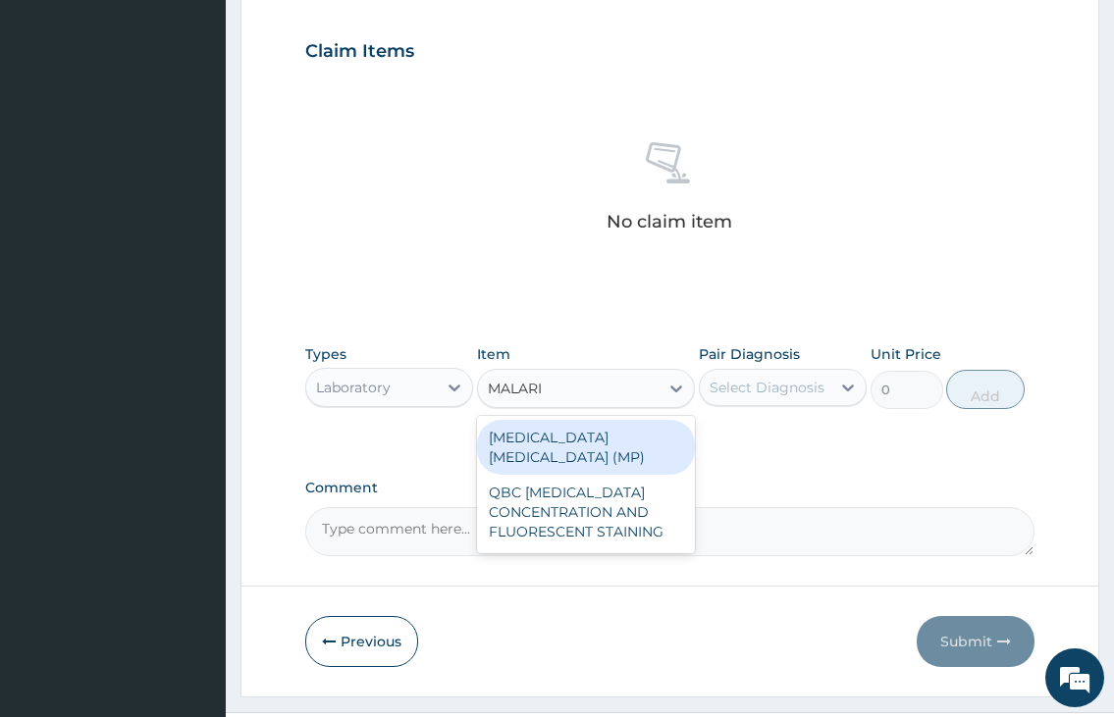
type input "MALARIA"
drag, startPoint x: 571, startPoint y: 432, endPoint x: 783, endPoint y: 425, distance: 212.0
click at [592, 432] on div "MALARIA PARASITE (MP)" at bounding box center [586, 447] width 219 height 55
type input "1000"
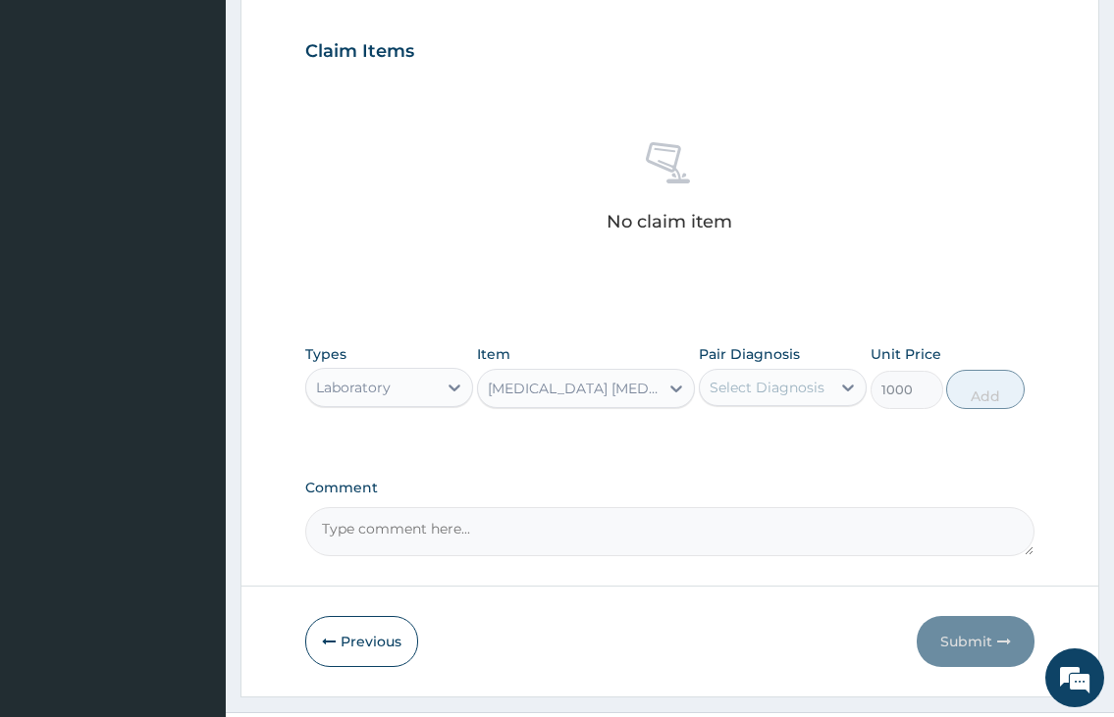
click at [777, 390] on div "Select Diagnosis" at bounding box center [766, 388] width 115 height 20
drag, startPoint x: 771, startPoint y: 438, endPoint x: 940, endPoint y: 395, distance: 174.0
click at [809, 433] on div "Malaria" at bounding box center [783, 438] width 168 height 40
checkbox input "true"
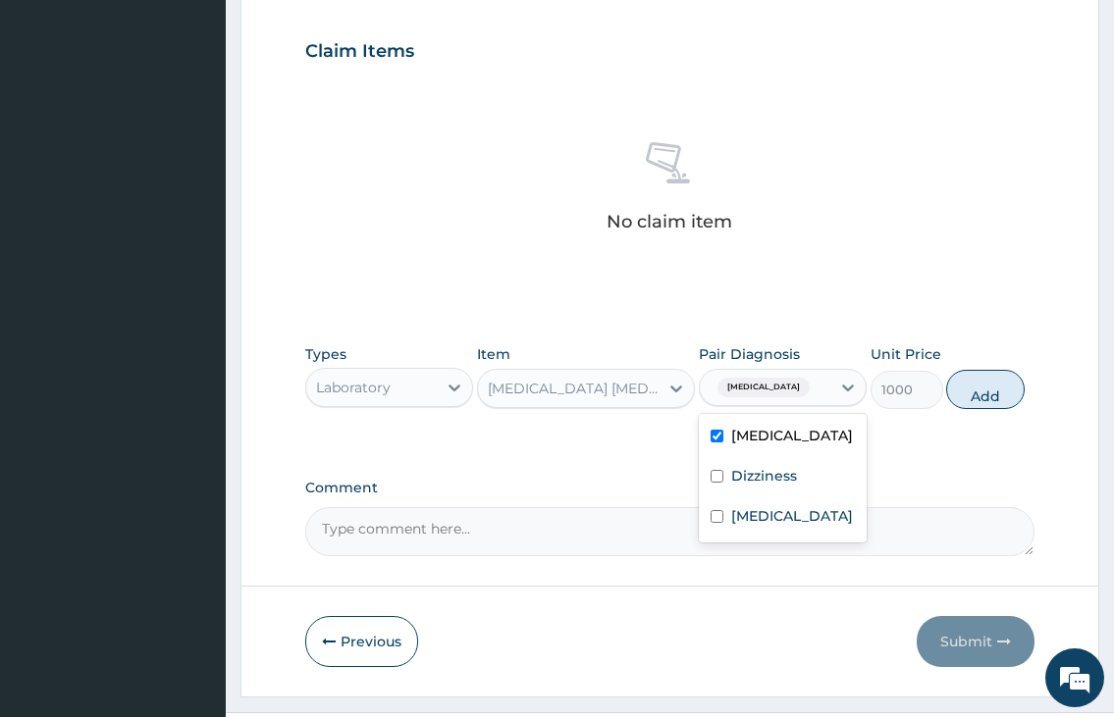
drag, startPoint x: 971, startPoint y: 385, endPoint x: 733, endPoint y: 441, distance: 244.9
click at [970, 385] on button "Add" at bounding box center [985, 389] width 78 height 39
type input "0"
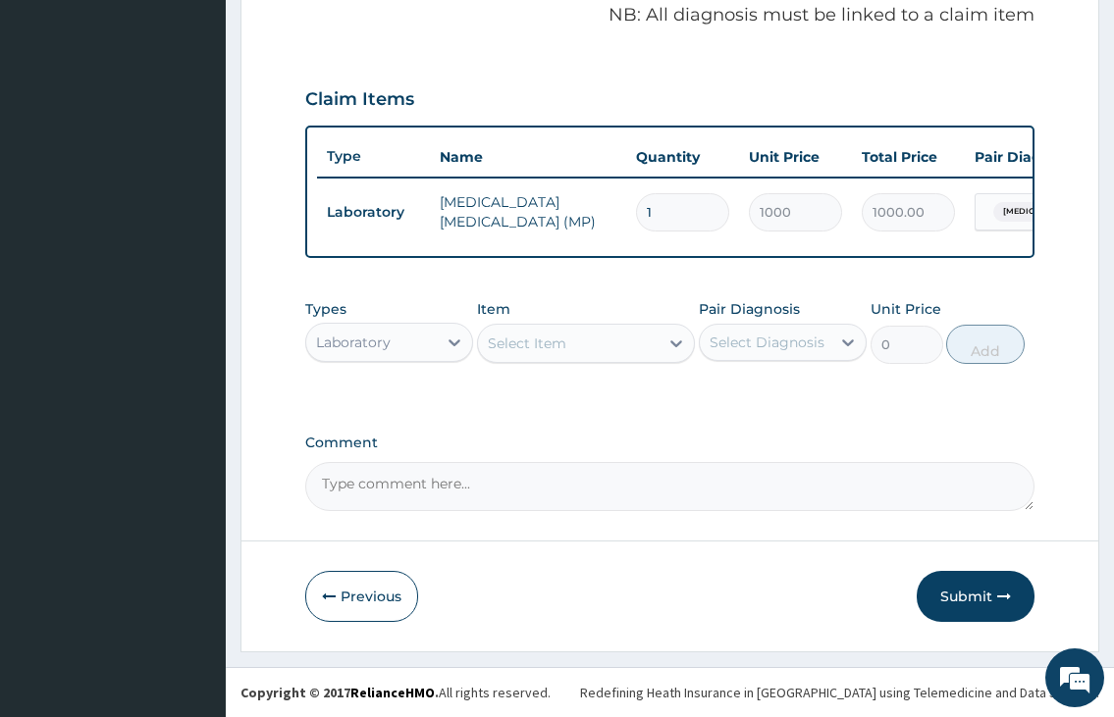
scroll to position [621, 0]
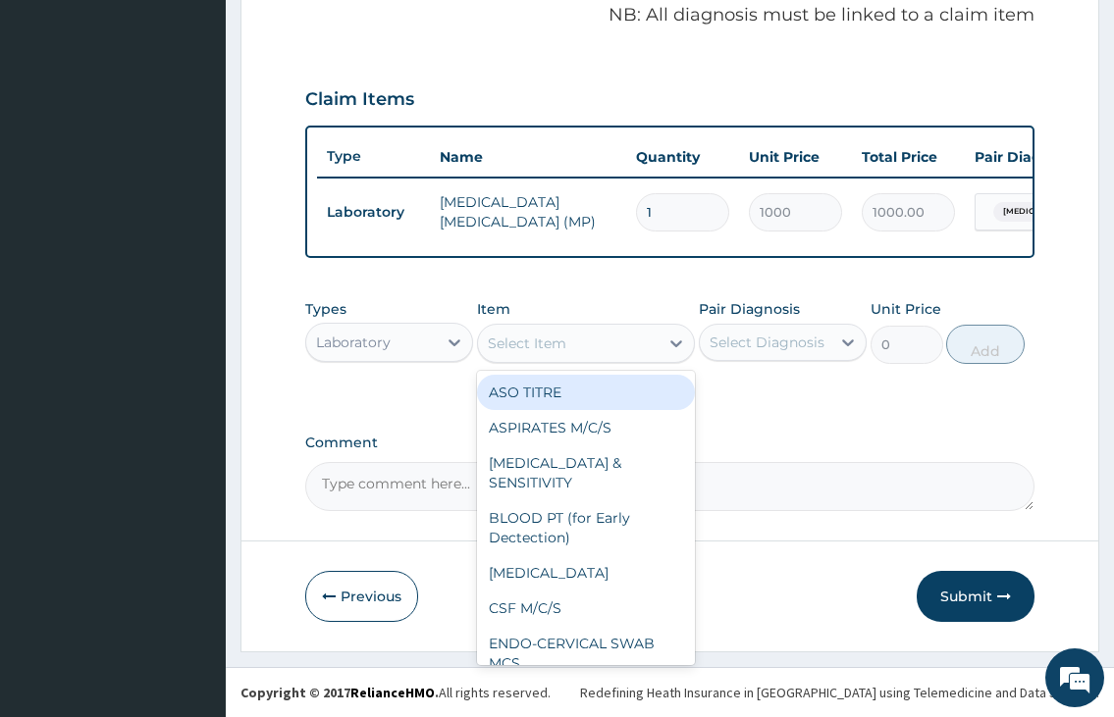
click at [572, 347] on div "Select Item" at bounding box center [569, 343] width 182 height 31
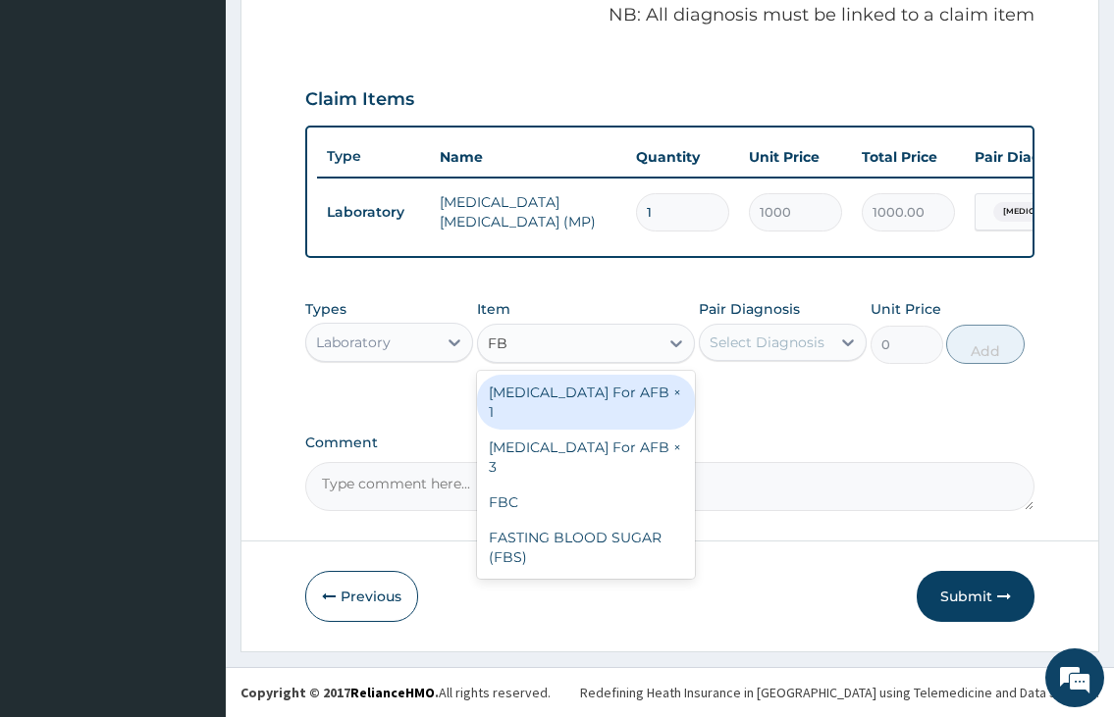
type input "FBS"
click at [569, 389] on div "FASTING BLOOD SUGAR (FBS)" at bounding box center [586, 402] width 219 height 55
type input "1000"
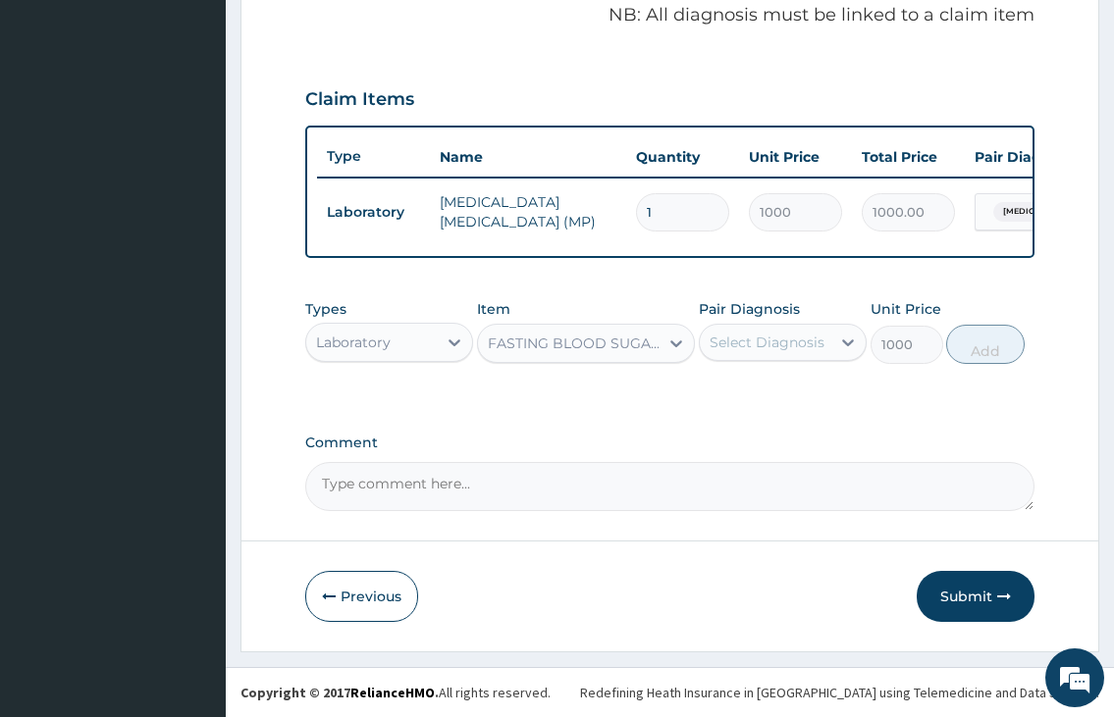
click at [766, 341] on div "Select Diagnosis" at bounding box center [766, 343] width 115 height 20
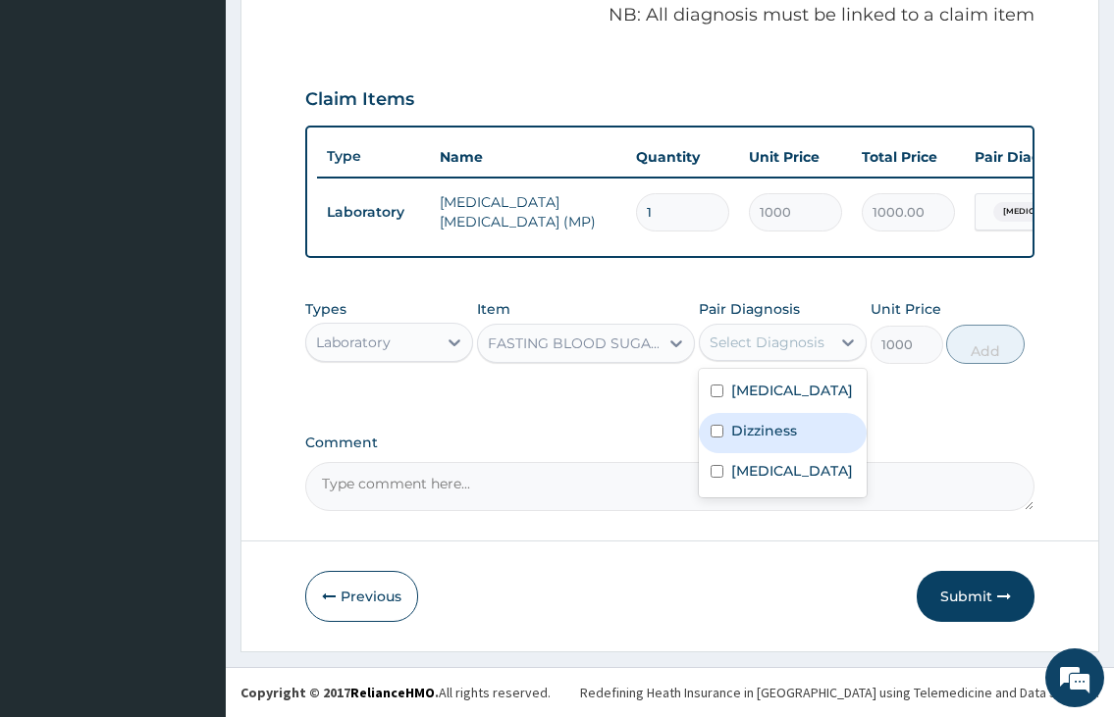
drag, startPoint x: 757, startPoint y: 431, endPoint x: 934, endPoint y: 388, distance: 181.8
click at [775, 428] on label "Dizziness" at bounding box center [764, 431] width 66 height 20
checkbox input "true"
drag, startPoint x: 977, startPoint y: 349, endPoint x: 626, endPoint y: 366, distance: 351.7
click at [972, 349] on button "Add" at bounding box center [985, 344] width 78 height 39
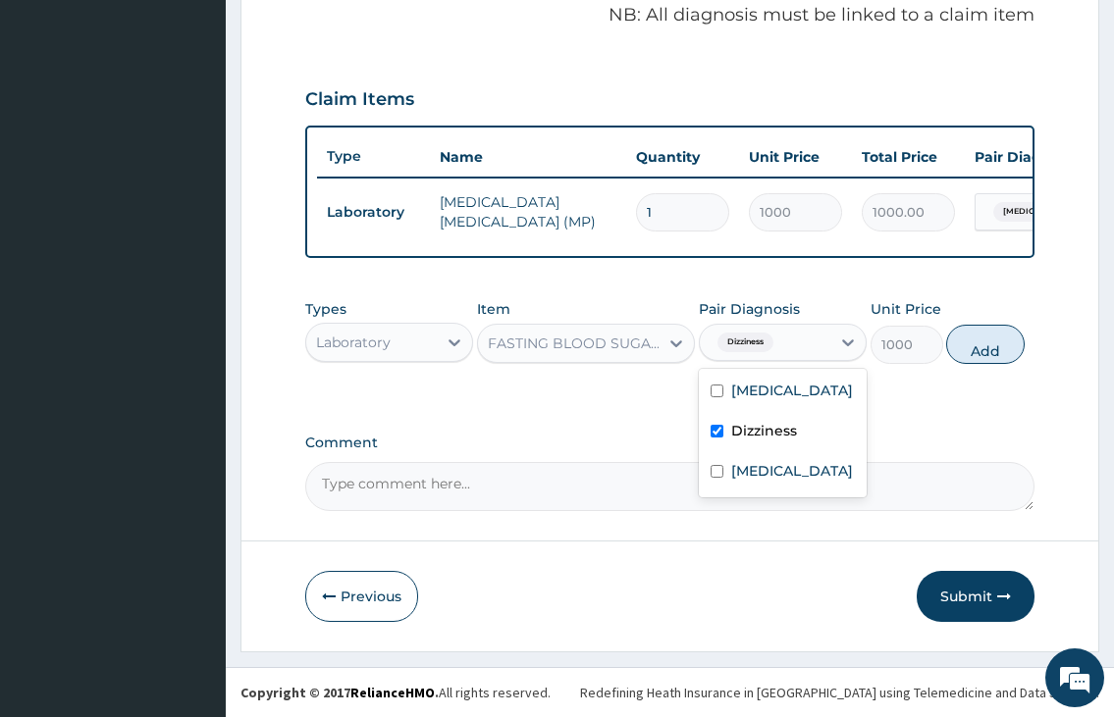
type input "0"
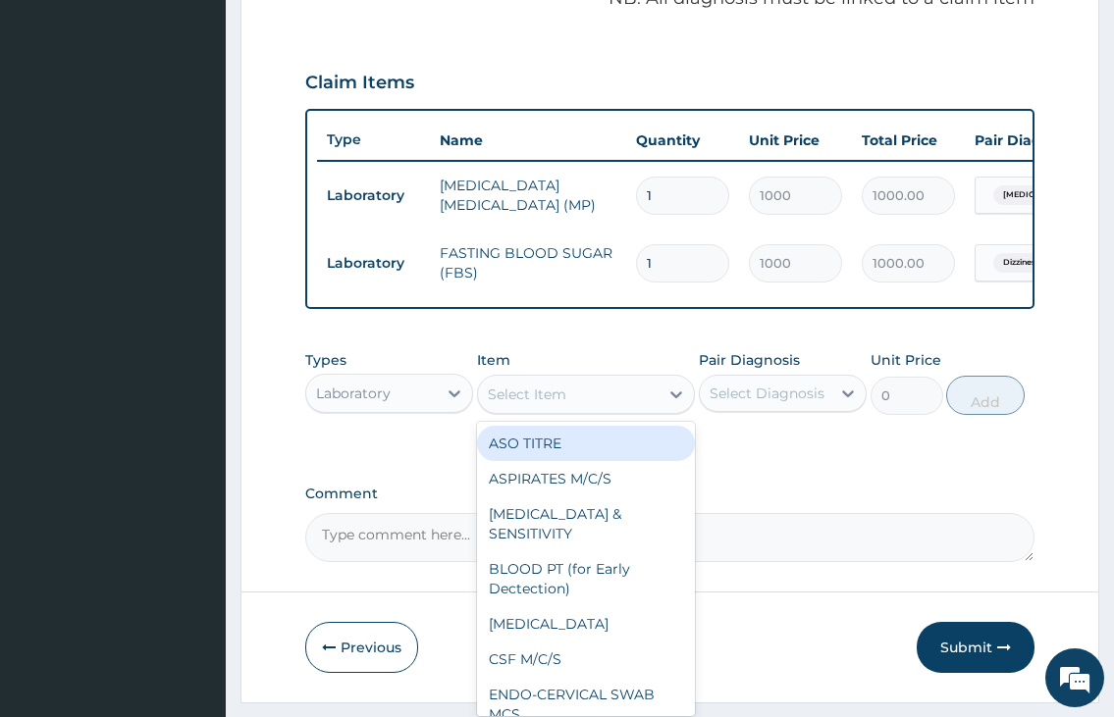
click at [592, 405] on div "Select Item" at bounding box center [569, 394] width 182 height 31
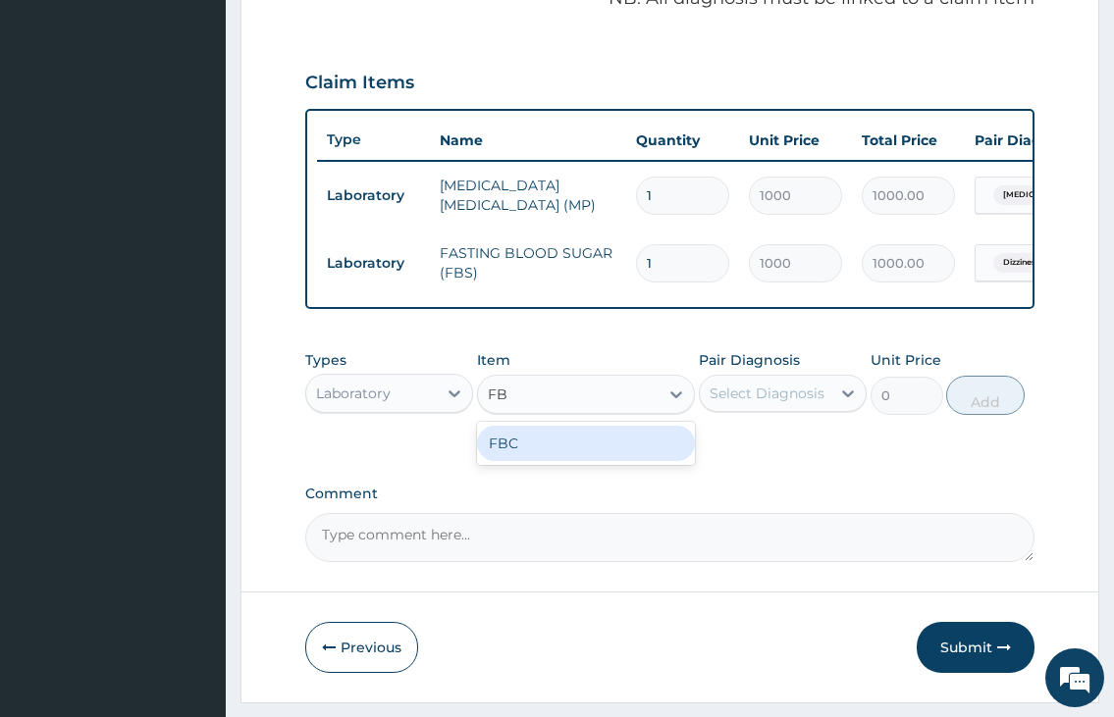
type input "FBC"
drag, startPoint x: 574, startPoint y: 480, endPoint x: 727, endPoint y: 426, distance: 162.3
click at [578, 465] on div "FBC" at bounding box center [586, 443] width 219 height 43
drag, startPoint x: 654, startPoint y: 457, endPoint x: 711, endPoint y: 453, distance: 57.0
click at [655, 457] on div "FBC" at bounding box center [586, 443] width 219 height 35
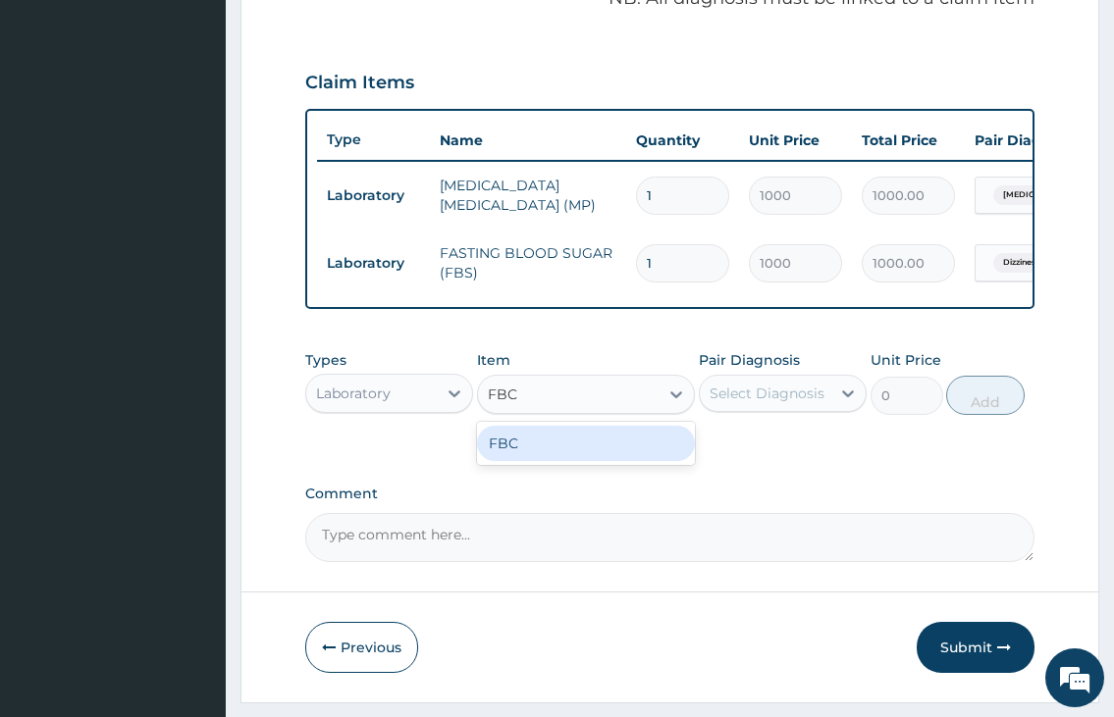
type input "2000"
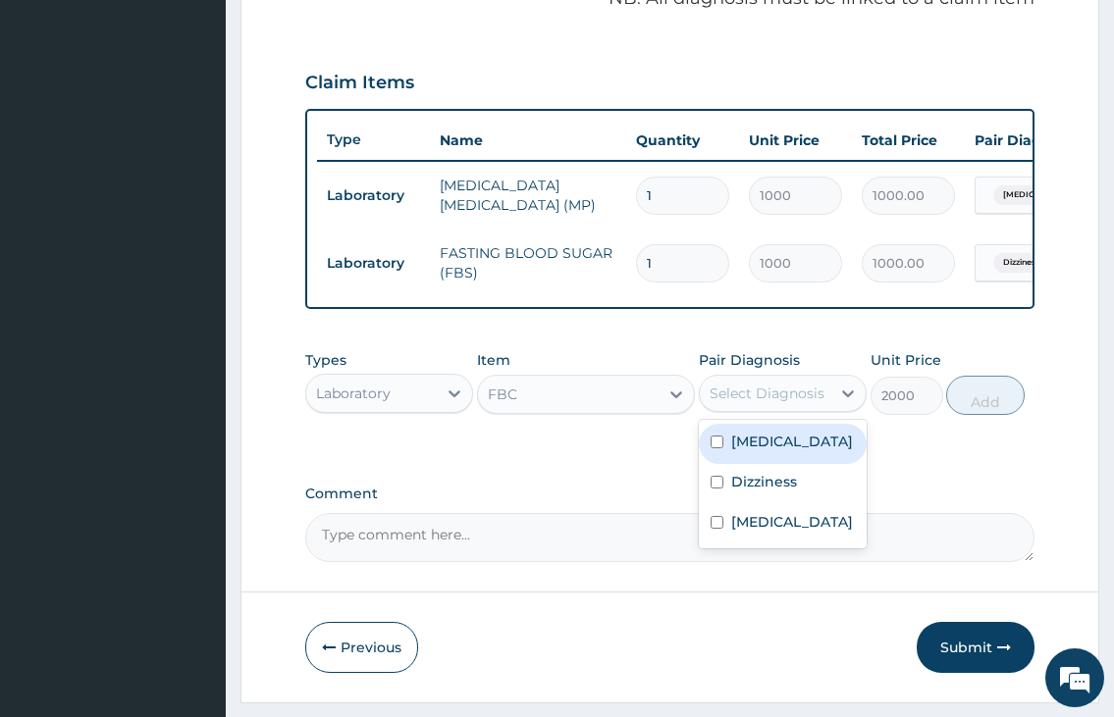
drag, startPoint x: 773, startPoint y: 414, endPoint x: 772, endPoint y: 432, distance: 17.7
click at [773, 403] on div "Select Diagnosis" at bounding box center [766, 394] width 115 height 20
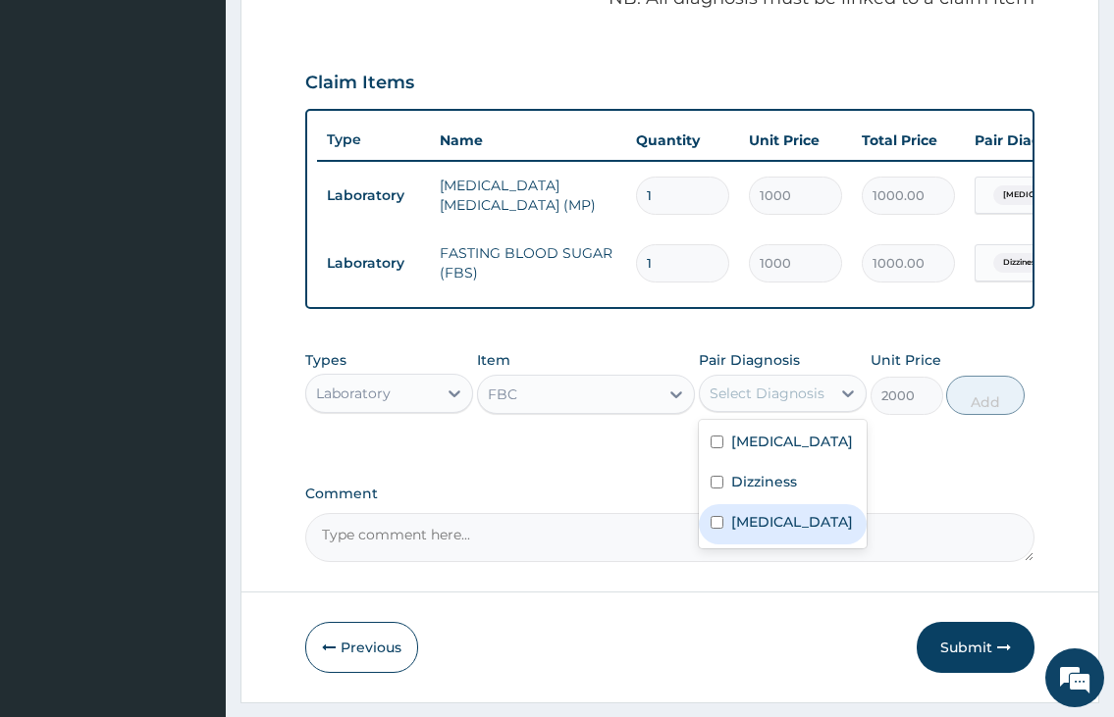
drag, startPoint x: 759, startPoint y: 533, endPoint x: 936, endPoint y: 469, distance: 187.8
click at [762, 532] on label "Sepsis" at bounding box center [792, 522] width 122 height 20
checkbox input "true"
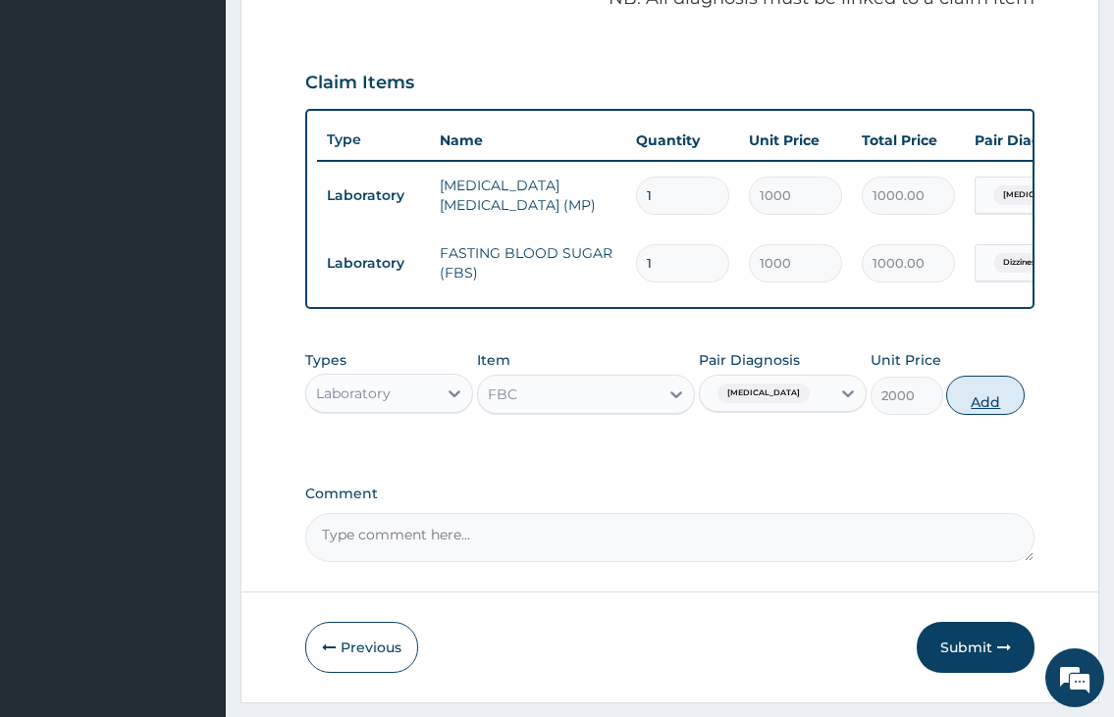
click at [981, 415] on button "Add" at bounding box center [985, 395] width 78 height 39
type input "0"
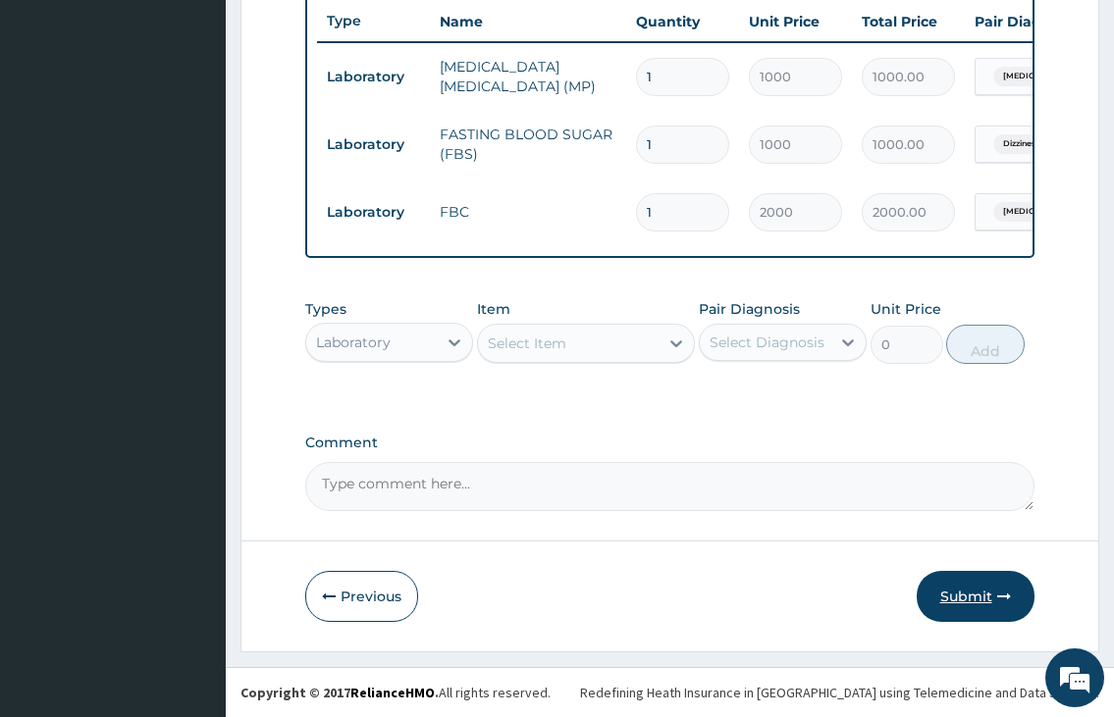
click at [986, 596] on button "Submit" at bounding box center [975, 596] width 118 height 51
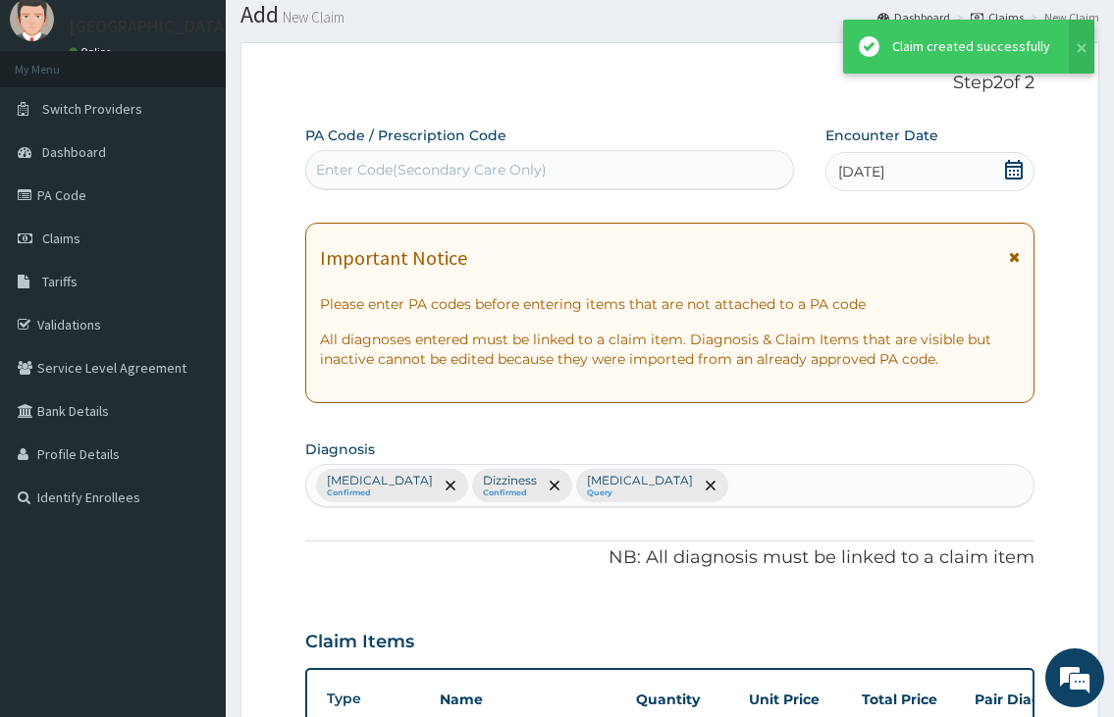
scroll to position [757, 0]
